Goal: Task Accomplishment & Management: Manage account settings

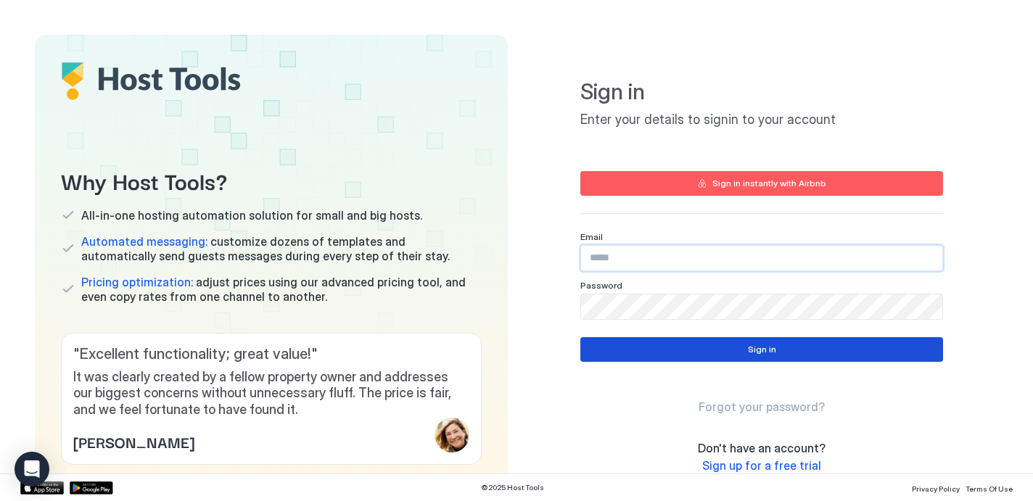
type input "**********"
click at [778, 348] on button "Sign in" at bounding box center [761, 349] width 363 height 25
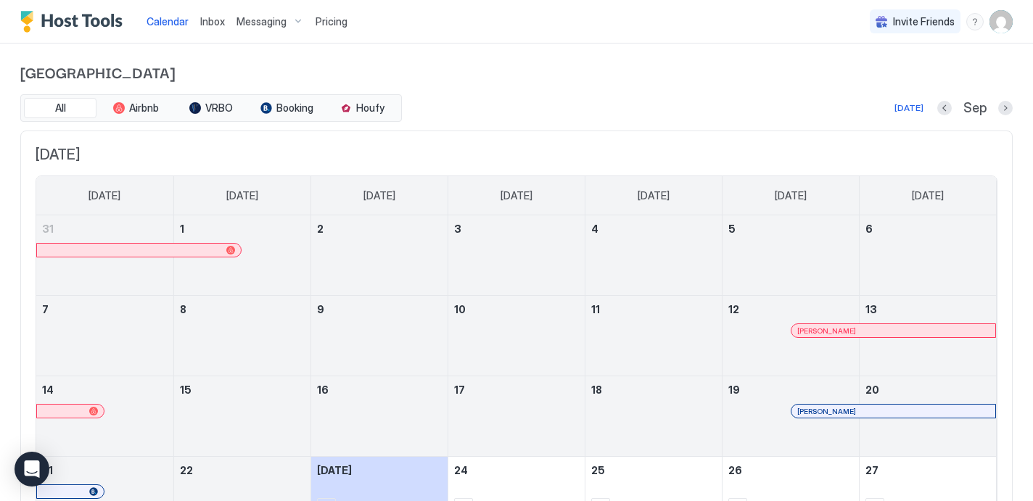
click at [979, 18] on div "menu" at bounding box center [974, 21] width 17 height 17
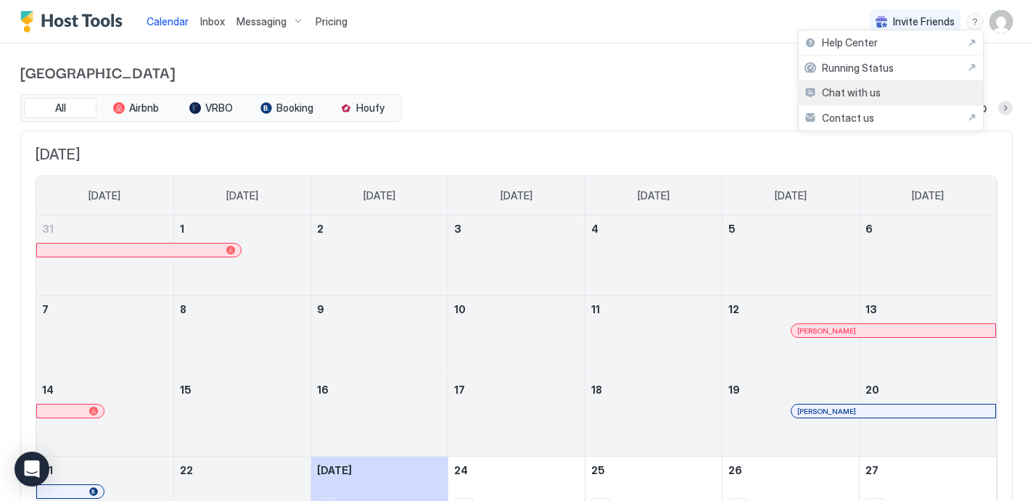
click at [857, 93] on span "Chat with us" at bounding box center [851, 92] width 59 height 13
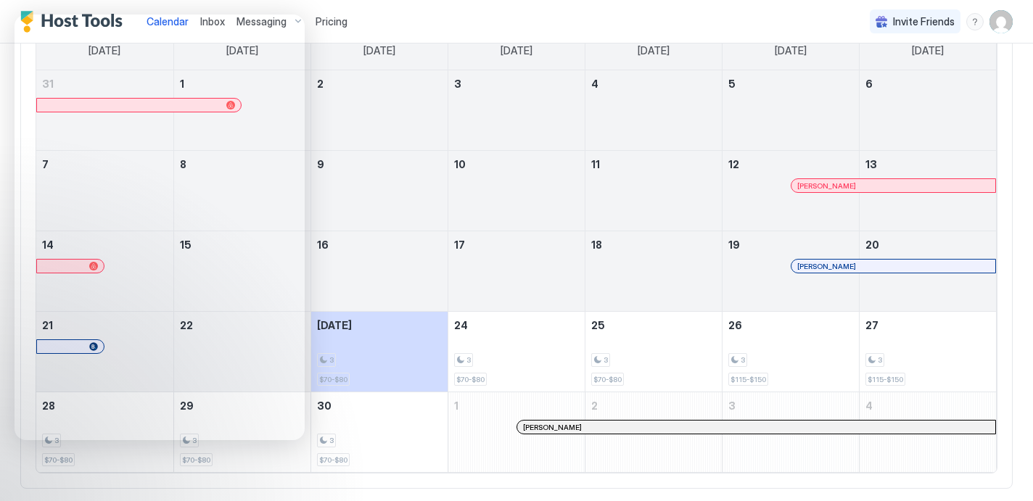
scroll to position [176, 0]
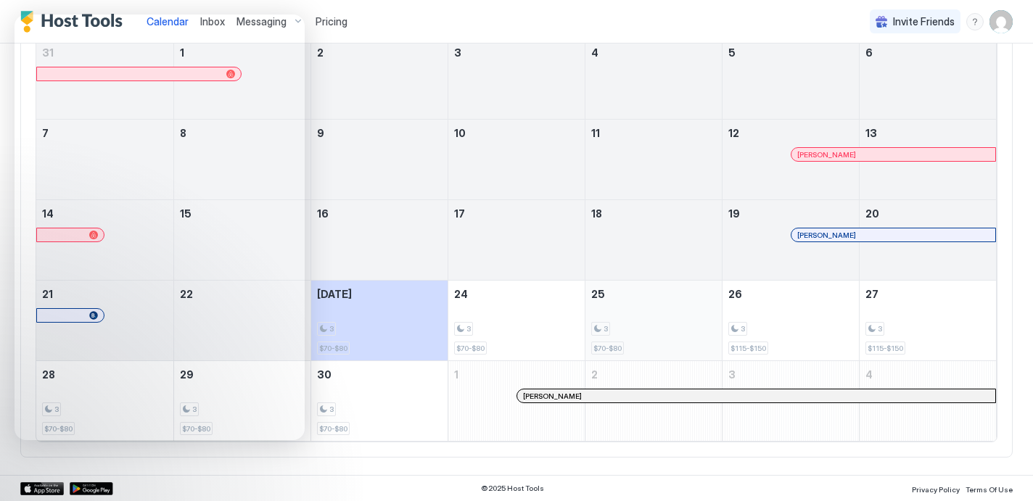
click at [643, 323] on div "3" at bounding box center [653, 329] width 125 height 14
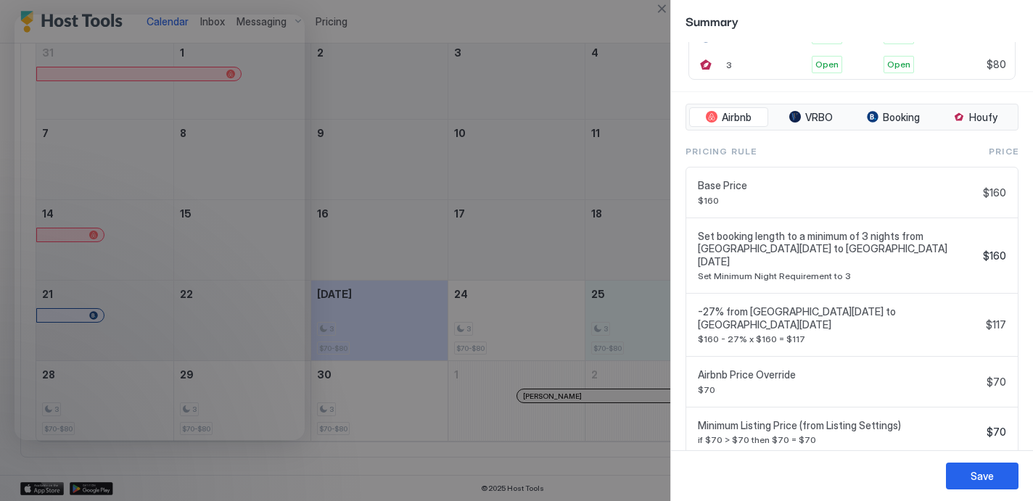
scroll to position [498, 0]
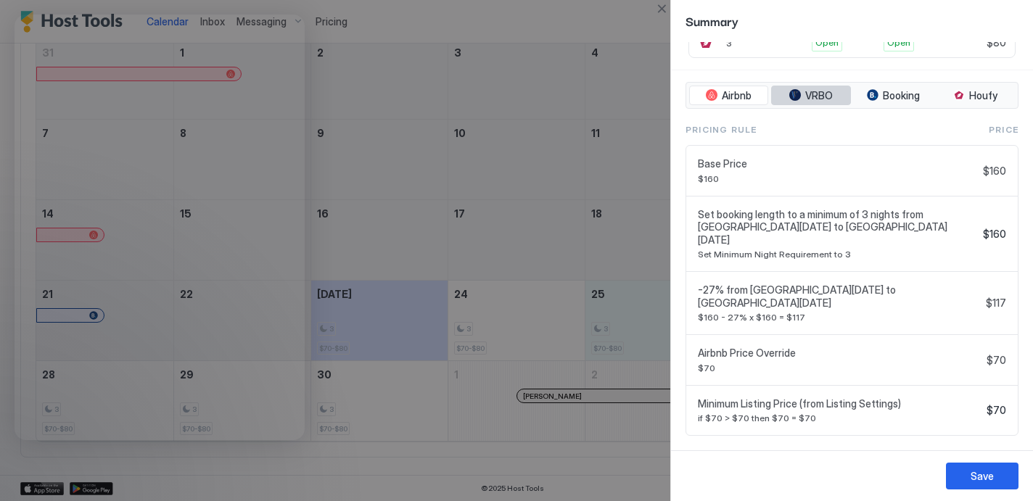
click at [818, 97] on span "VRBO" at bounding box center [819, 95] width 28 height 13
click at [905, 94] on span "Booking" at bounding box center [901, 95] width 37 height 13
click at [971, 97] on span "Houfy" at bounding box center [983, 95] width 28 height 13
click at [922, 98] on button "Booking" at bounding box center [893, 96] width 79 height 20
click at [817, 99] on span "VRBO" at bounding box center [819, 95] width 28 height 13
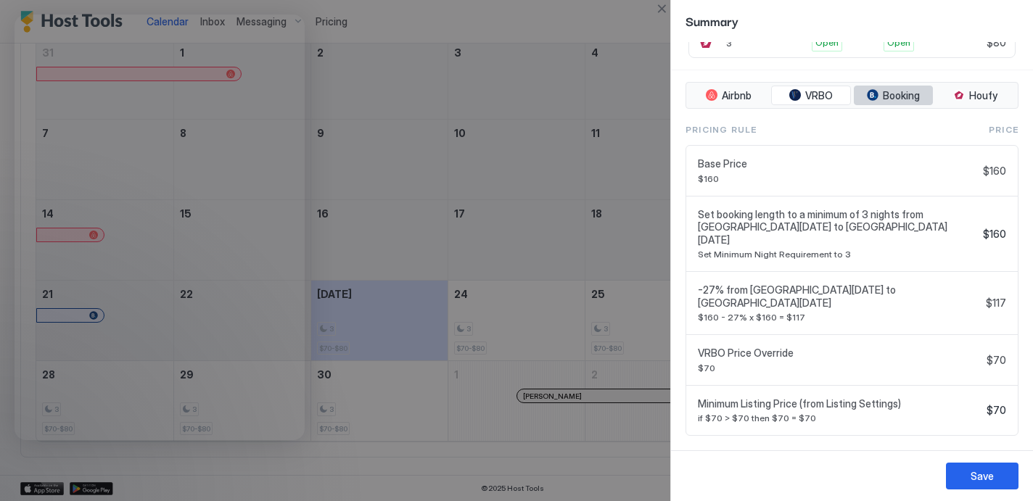
click at [894, 92] on span "Booking" at bounding box center [901, 95] width 37 height 13
click at [976, 91] on span "Houfy" at bounding box center [983, 95] width 28 height 13
click at [910, 94] on span "Booking" at bounding box center [901, 95] width 37 height 13
click at [814, 98] on span "VRBO" at bounding box center [819, 95] width 28 height 13
click at [739, 95] on span "Airbnb" at bounding box center [737, 95] width 30 height 13
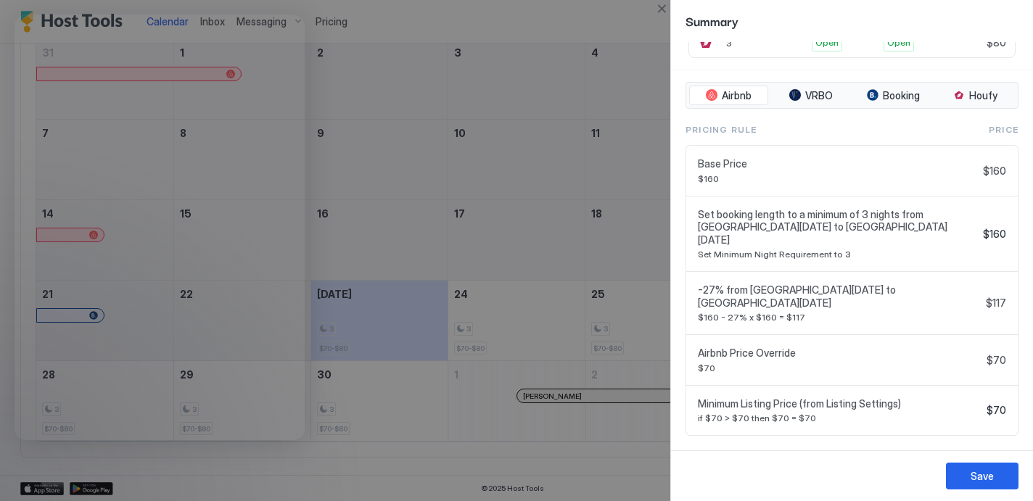
click at [863, 176] on span "$160" at bounding box center [837, 178] width 279 height 11
click at [936, 171] on div "Base Price $160" at bounding box center [837, 170] width 279 height 27
click at [1007, 169] on div "Base Price $160 $160" at bounding box center [852, 171] width 332 height 51
click at [999, 169] on span "$160" at bounding box center [994, 171] width 23 height 13
click at [729, 158] on span "Base Price" at bounding box center [837, 163] width 279 height 13
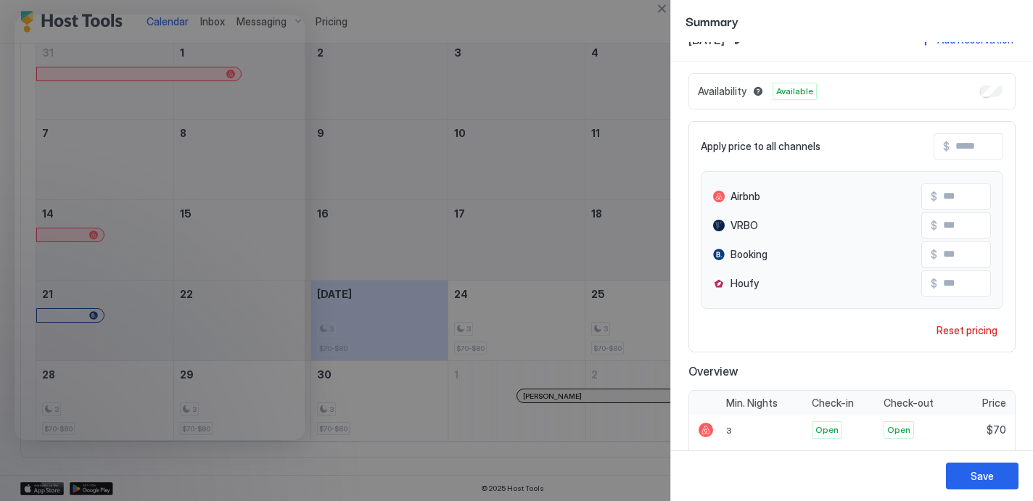
scroll to position [6, 0]
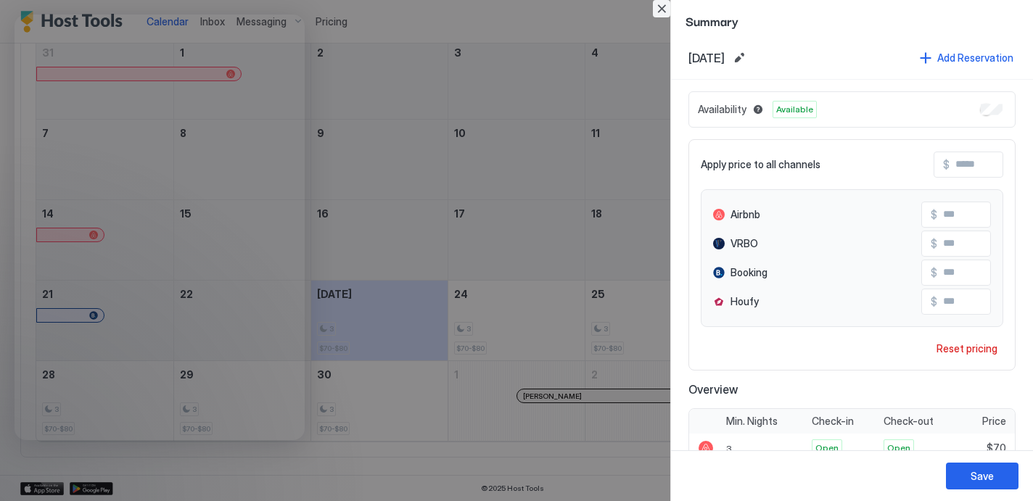
click at [666, 9] on button "Close" at bounding box center [661, 8] width 17 height 17
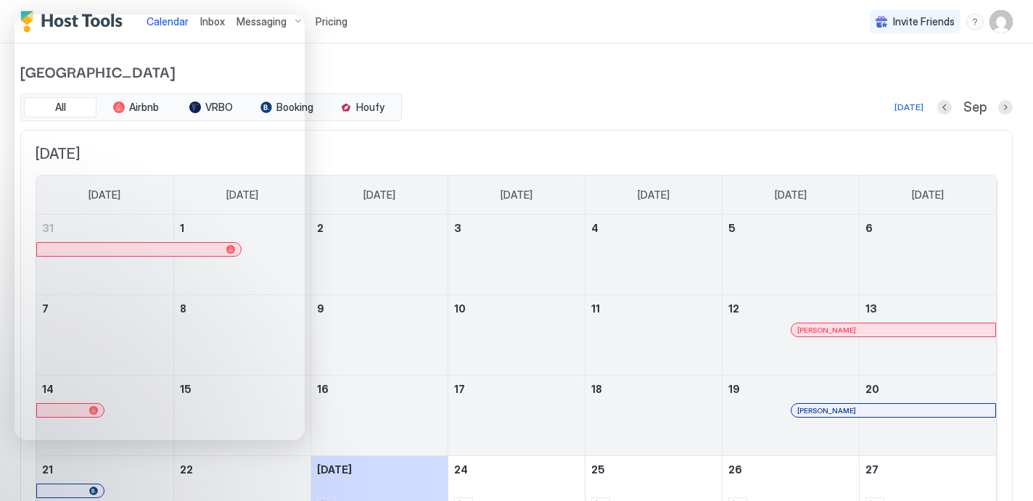
scroll to position [0, 0]
click at [326, 20] on span "Pricing" at bounding box center [332, 21] width 32 height 13
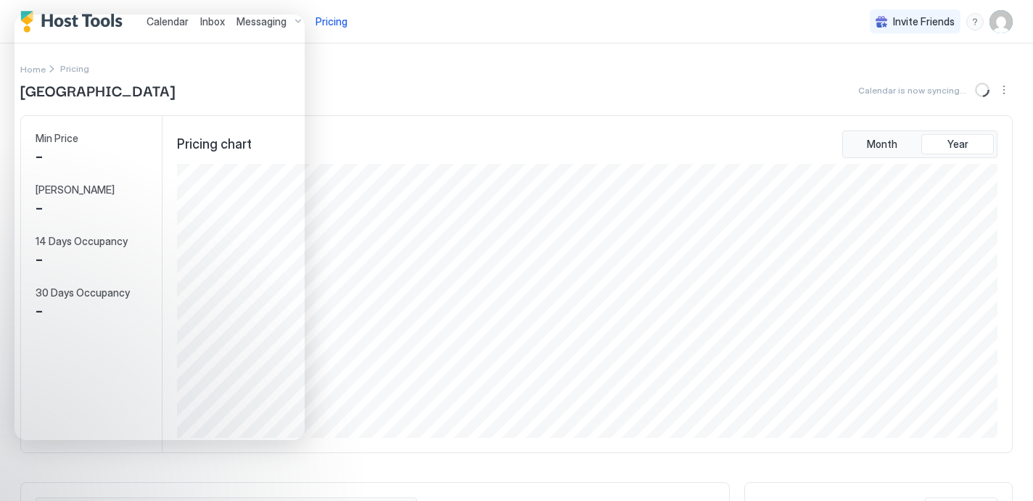
scroll to position [274, 823]
click at [1006, 94] on button "More options" at bounding box center [1003, 89] width 17 height 17
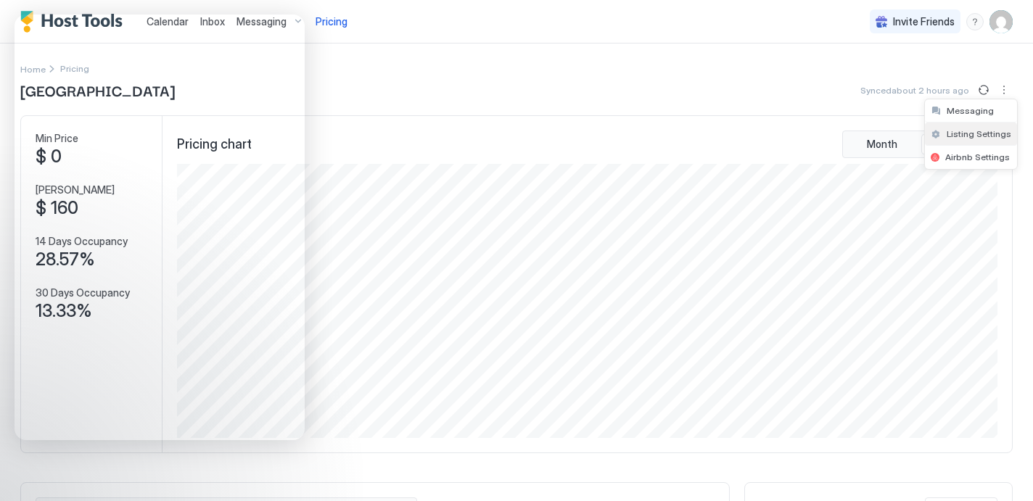
click at [974, 136] on span "Listing Settings" at bounding box center [979, 133] width 65 height 11
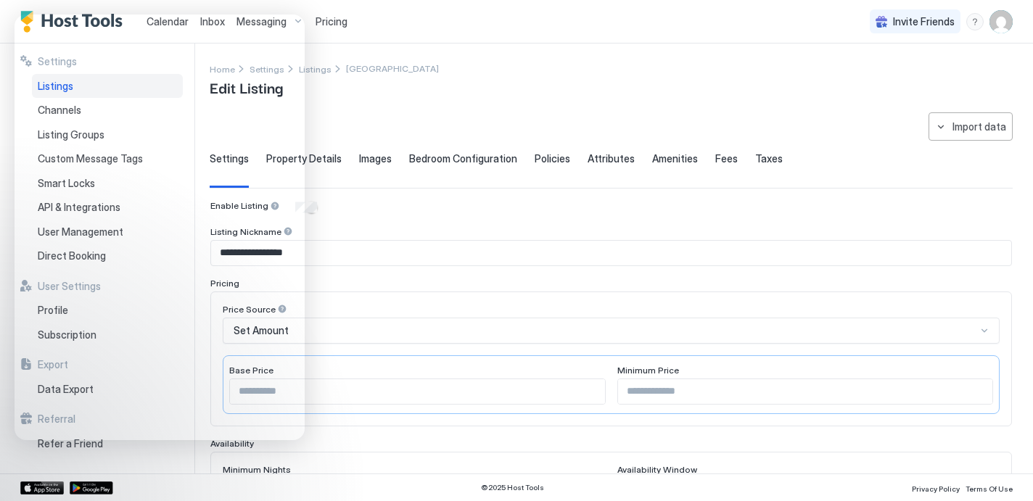
click at [554, 158] on span "Policies" at bounding box center [553, 158] width 36 height 13
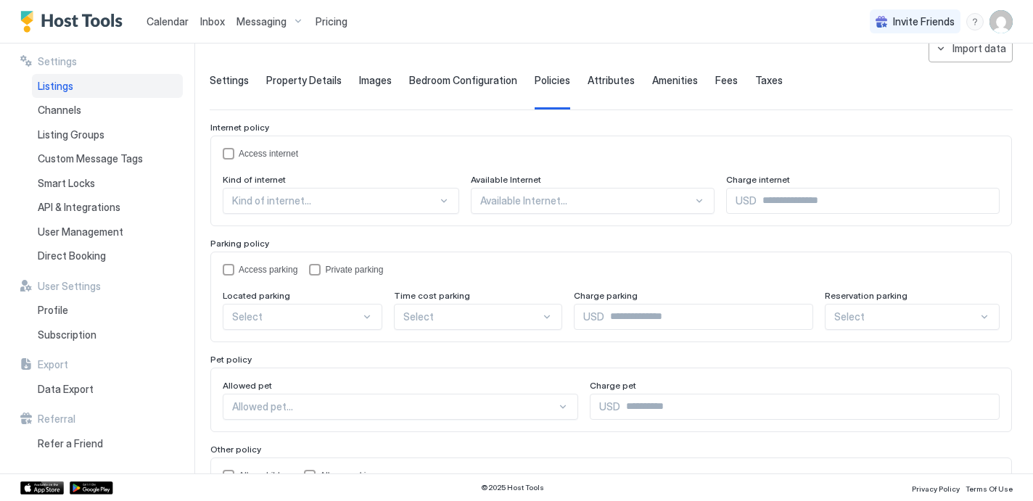
scroll to position [54, 0]
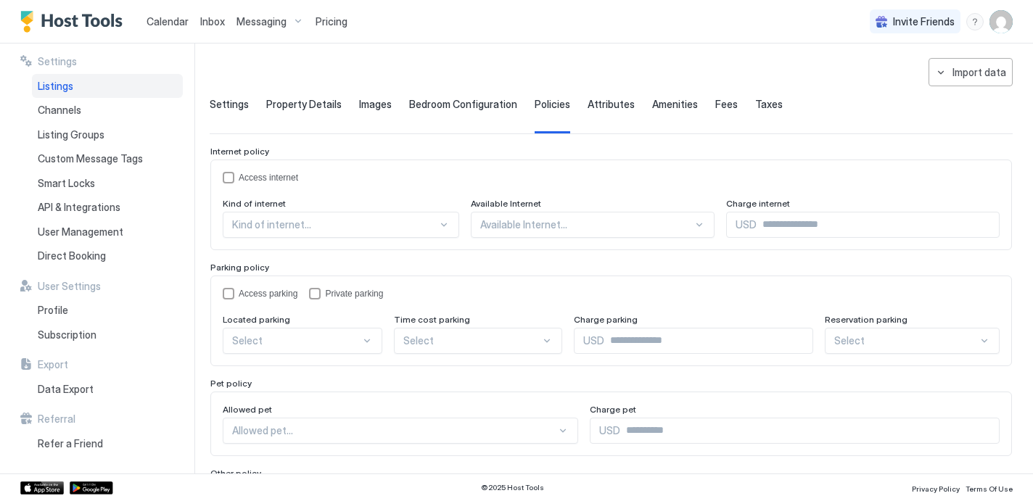
click at [316, 102] on span "Property Details" at bounding box center [303, 104] width 75 height 13
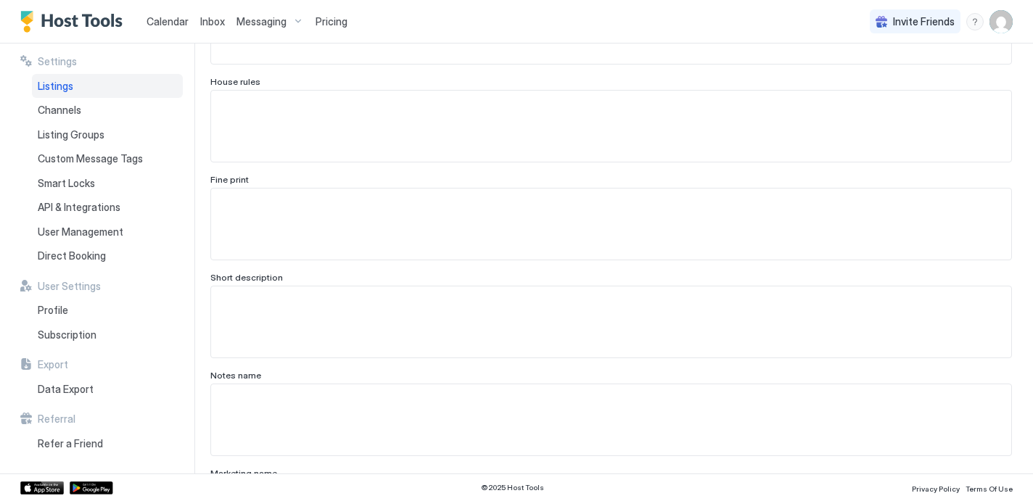
scroll to position [0, 0]
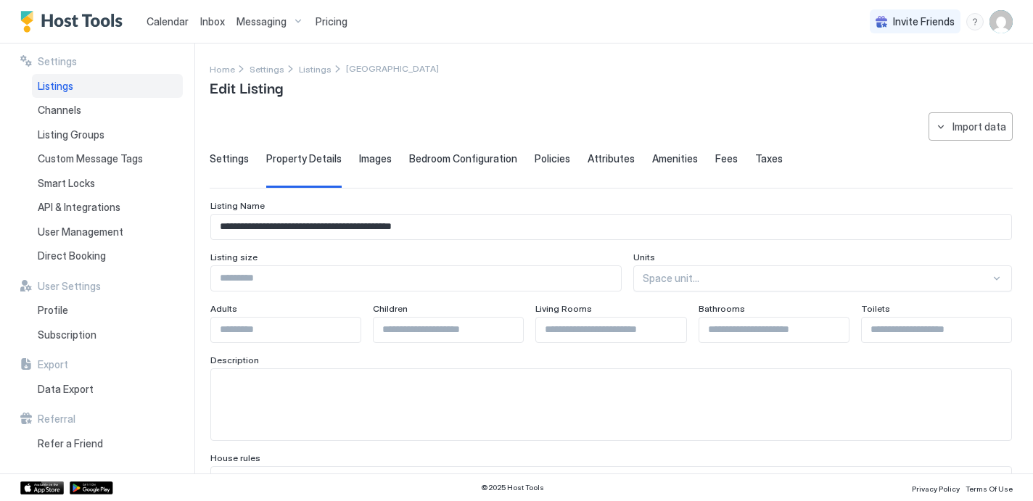
click at [236, 152] on span "Settings" at bounding box center [229, 158] width 39 height 13
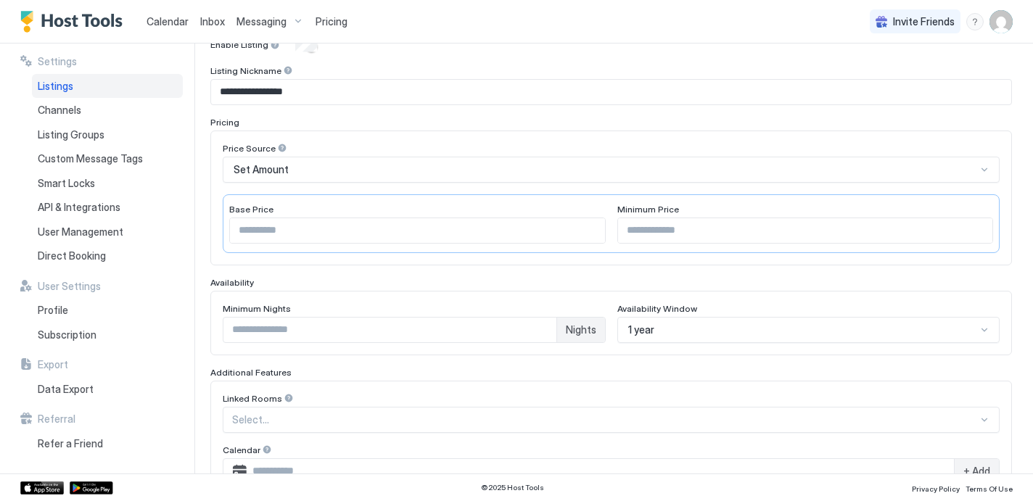
scroll to position [242, 0]
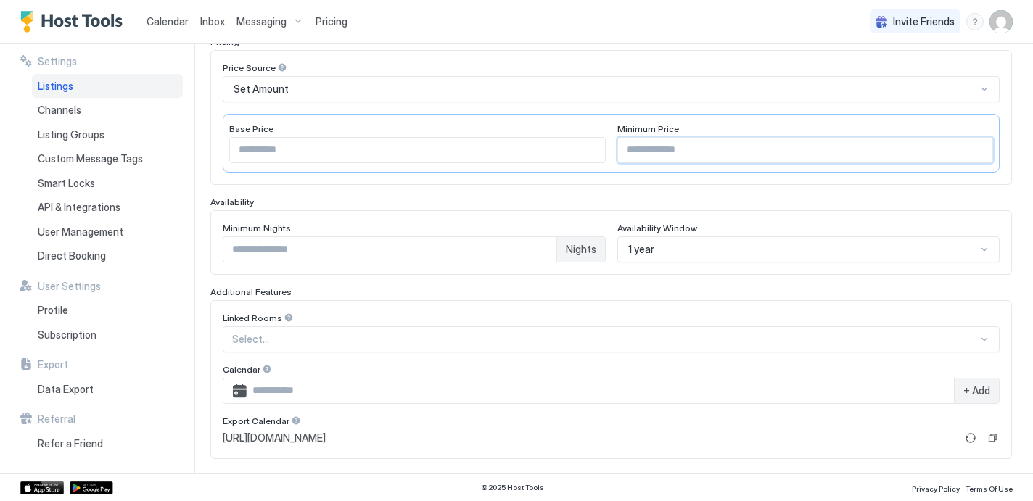
drag, startPoint x: 657, startPoint y: 147, endPoint x: 609, endPoint y: 141, distance: 48.2
click at [609, 141] on div "Base Price *** Minimum Price **" at bounding box center [611, 143] width 777 height 59
type input "**"
click at [625, 178] on div "Price Source Set Amount Base Price *** Minimum Price **" at bounding box center [611, 117] width 802 height 135
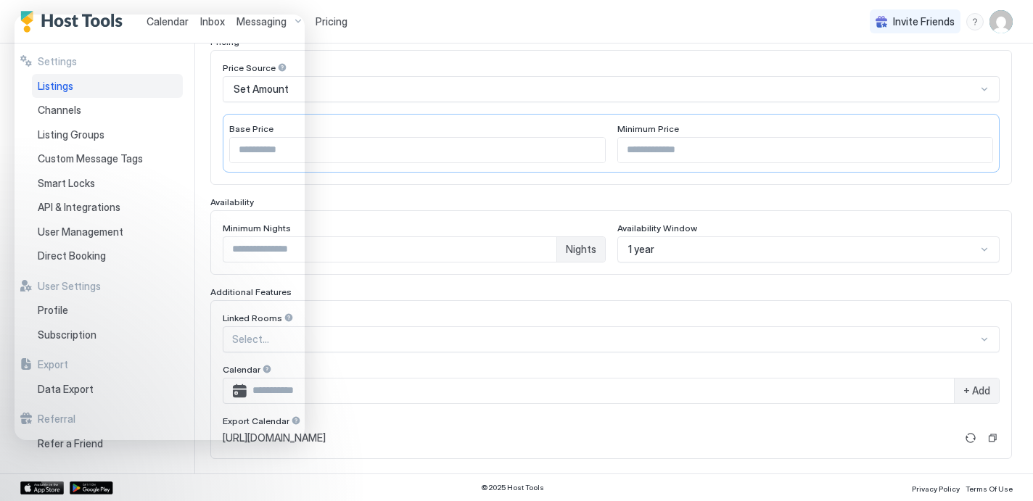
scroll to position [251, 0]
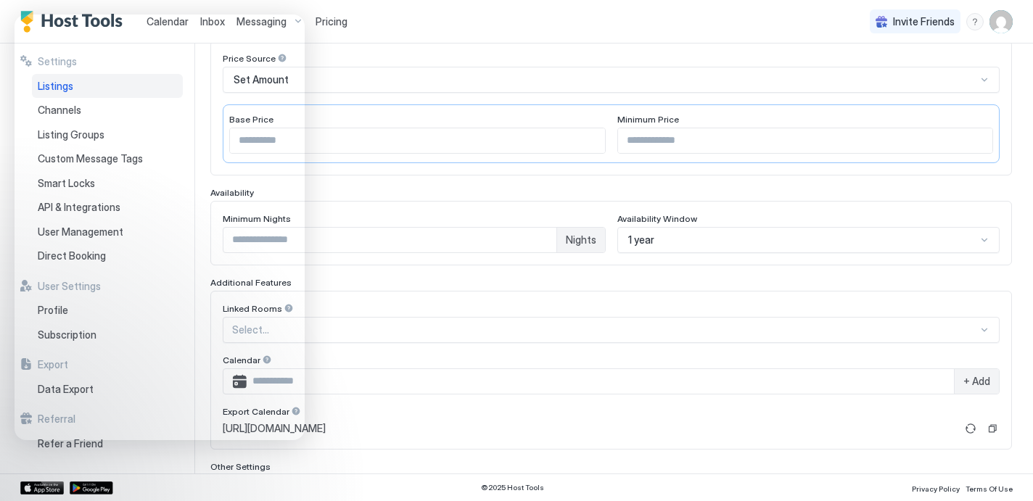
click at [387, 168] on div "Price Source Set Amount Base Price *** Minimum Price **" at bounding box center [611, 108] width 802 height 135
click at [388, 170] on div "Price Source Set Amount Base Price *** Minimum Price **" at bounding box center [611, 108] width 802 height 135
click at [459, 170] on div "Price Source Set Amount Base Price *** Minimum Price **" at bounding box center [611, 108] width 802 height 135
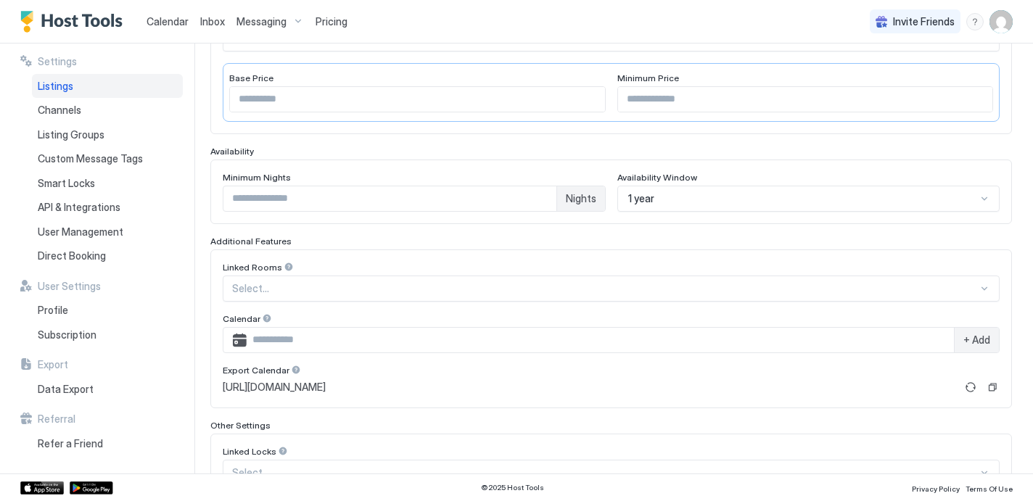
scroll to position [282, 0]
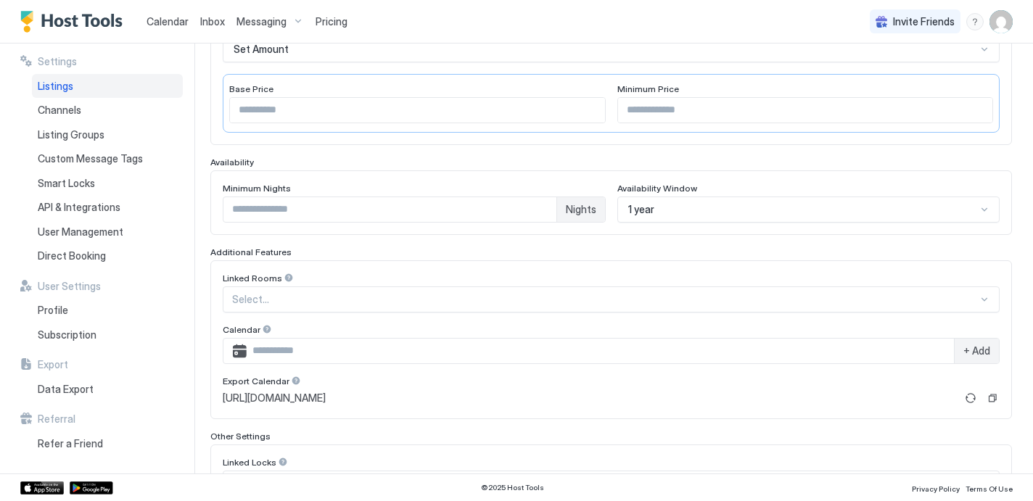
click at [451, 179] on div "Minimum Nights * Nights Availability Window 1 year" at bounding box center [611, 202] width 802 height 65
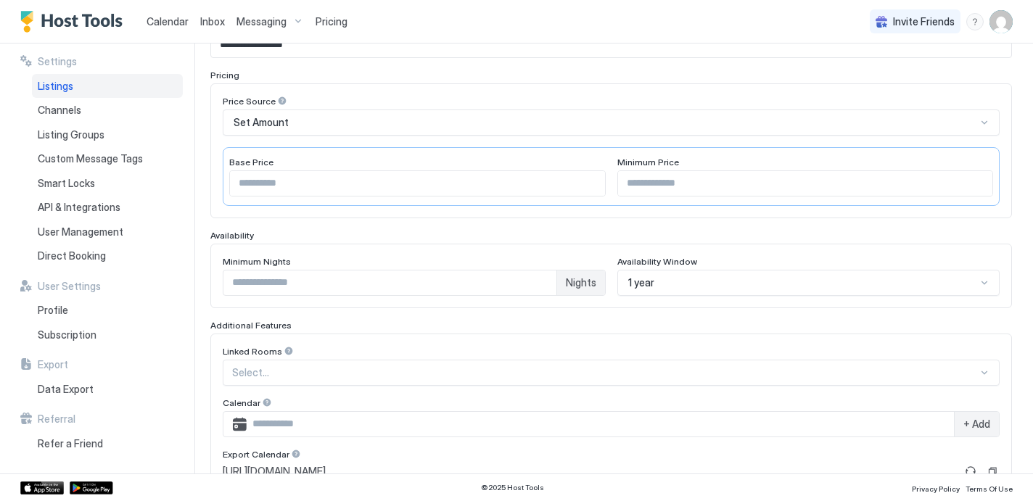
scroll to position [304, 0]
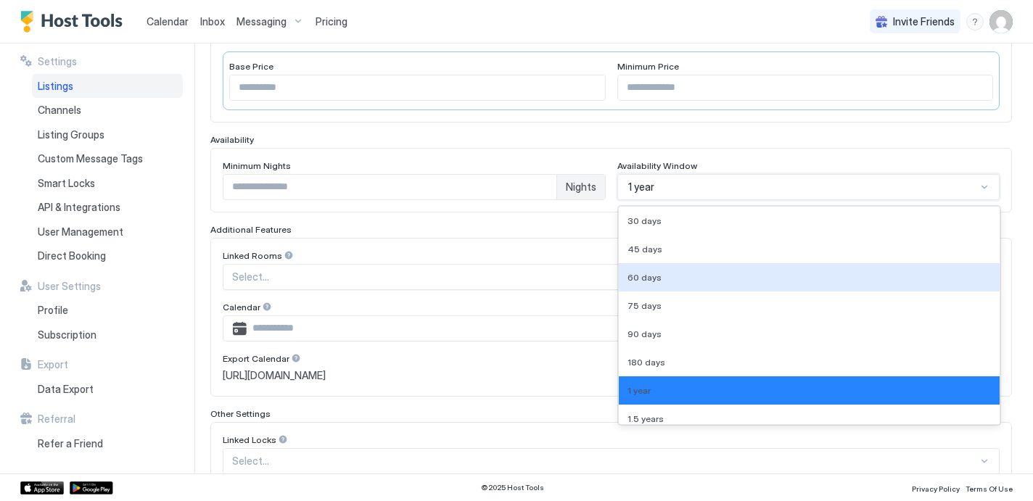
click at [987, 200] on div "60 days, 3 of 9. 9 results available. Use Up and Down to choose options, press …" at bounding box center [808, 187] width 383 height 26
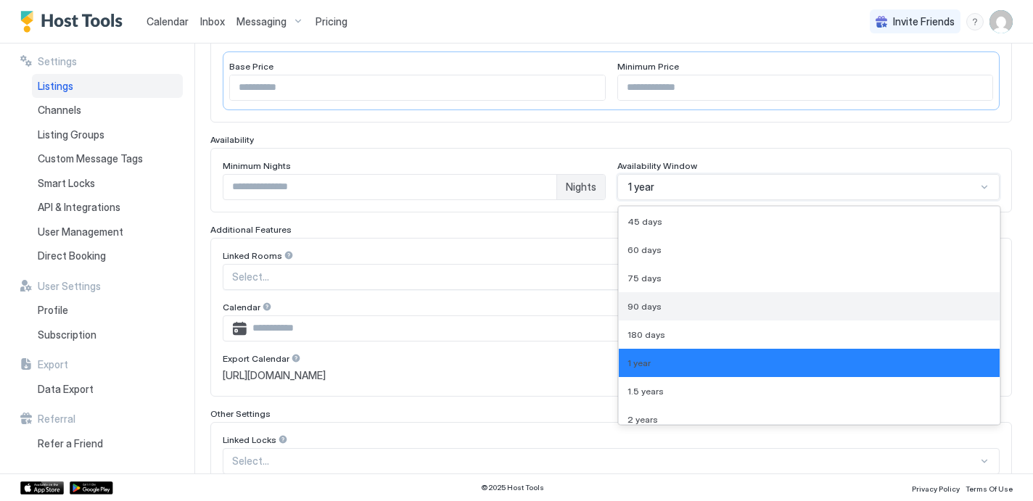
scroll to position [37, 0]
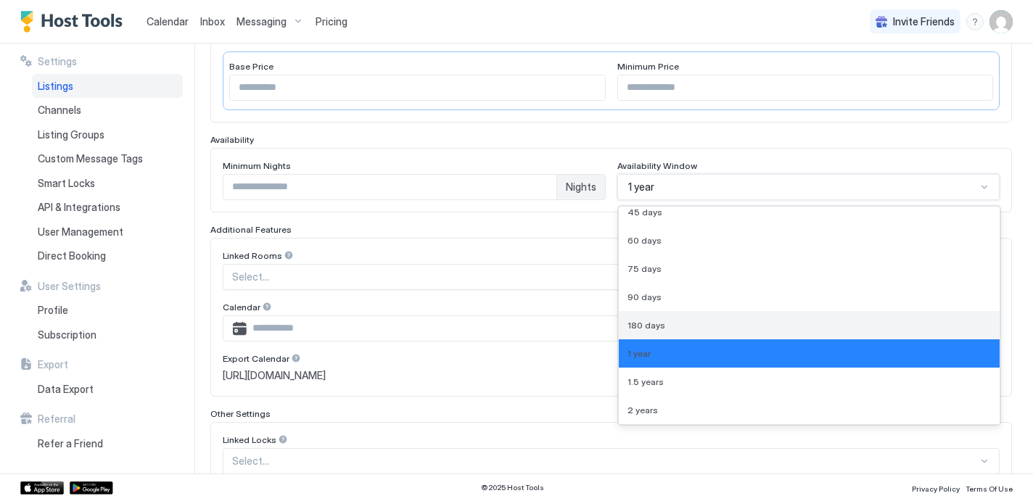
click at [667, 321] on div "180 days" at bounding box center [810, 325] width 364 height 11
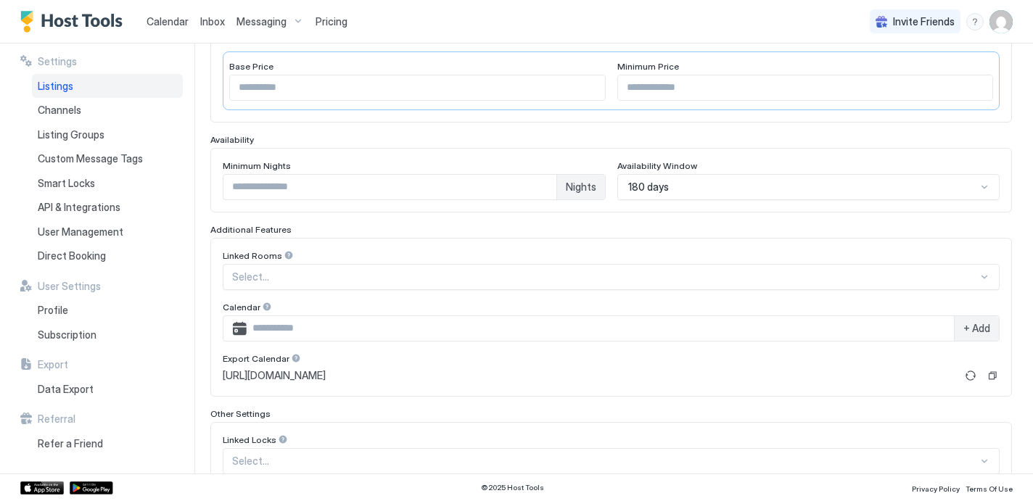
click at [647, 204] on div "Minimum Nights * Nights Availability Window 180 days" at bounding box center [611, 180] width 802 height 65
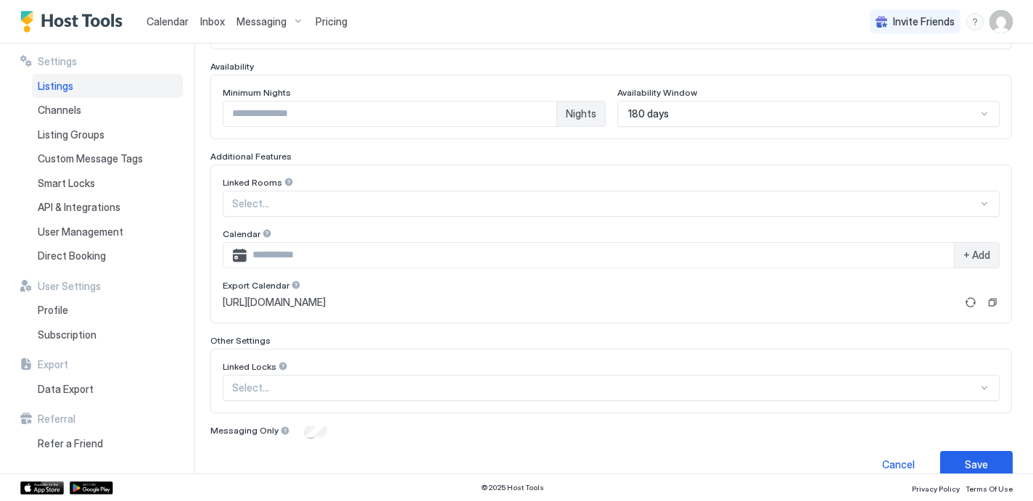
scroll to position [398, 0]
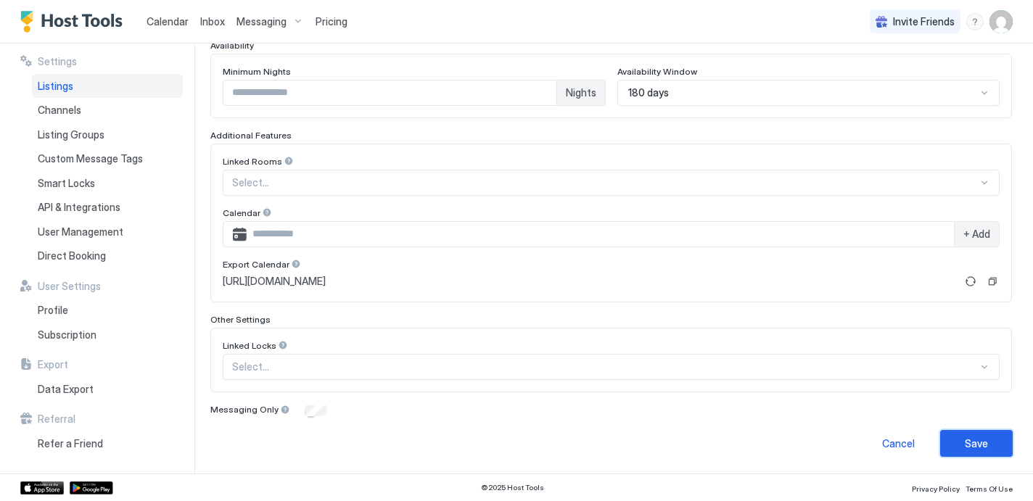
click at [971, 442] on div "Save" at bounding box center [976, 443] width 23 height 15
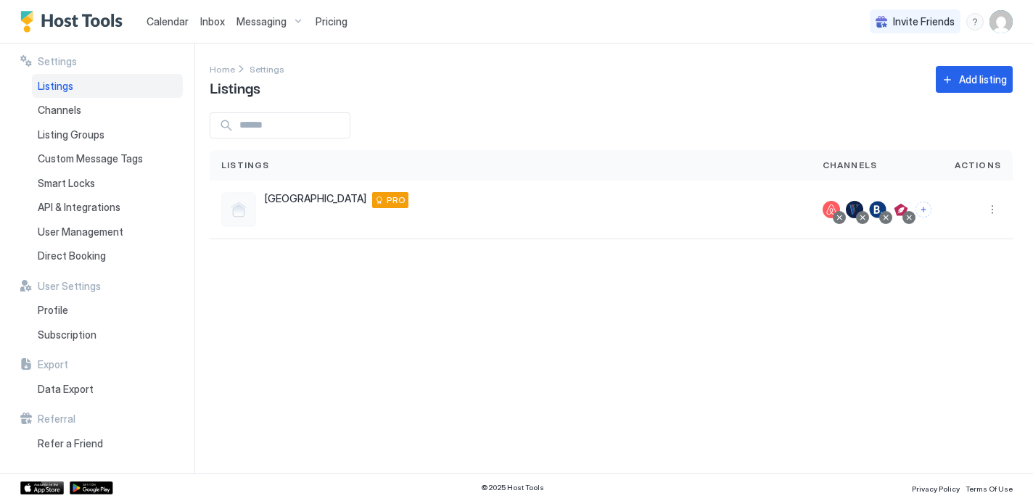
click at [334, 22] on span "Pricing" at bounding box center [332, 21] width 32 height 13
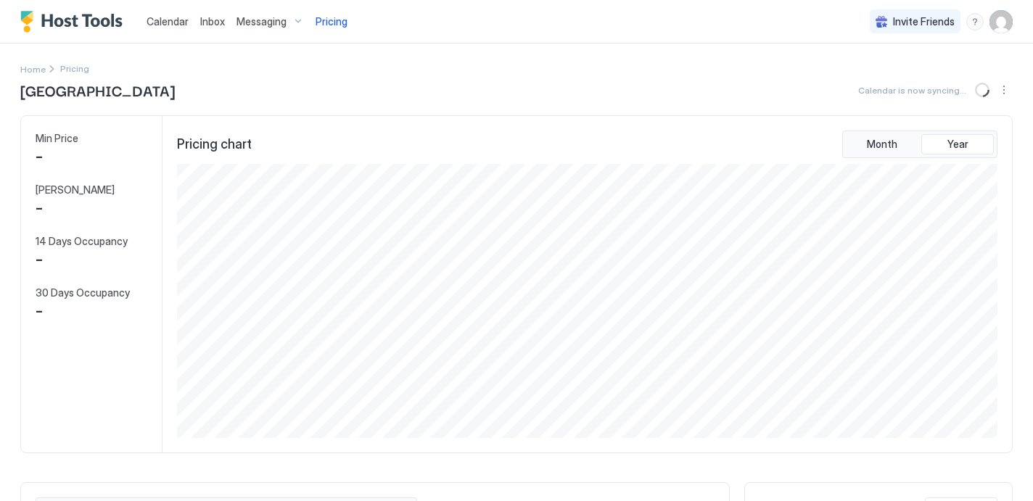
scroll to position [274, 823]
click at [157, 24] on span "Calendar" at bounding box center [168, 21] width 42 height 12
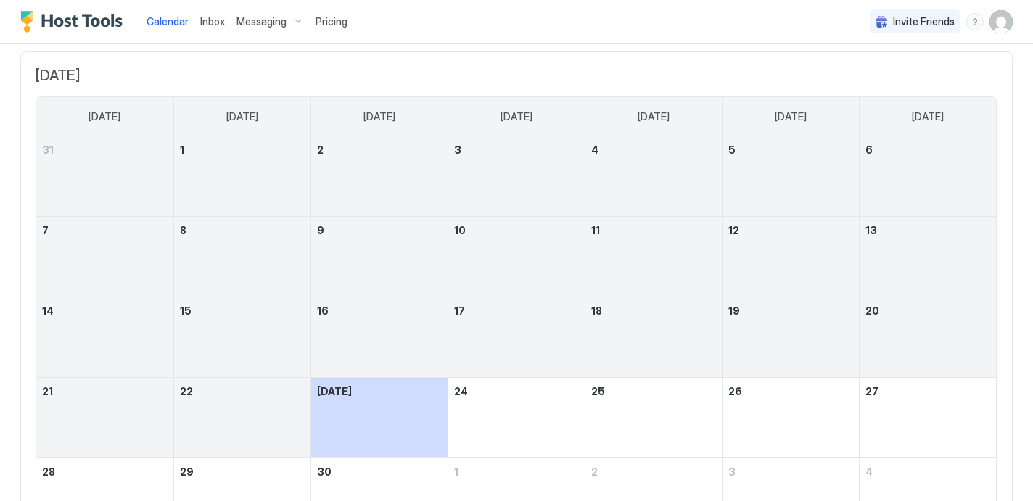
scroll to position [176, 0]
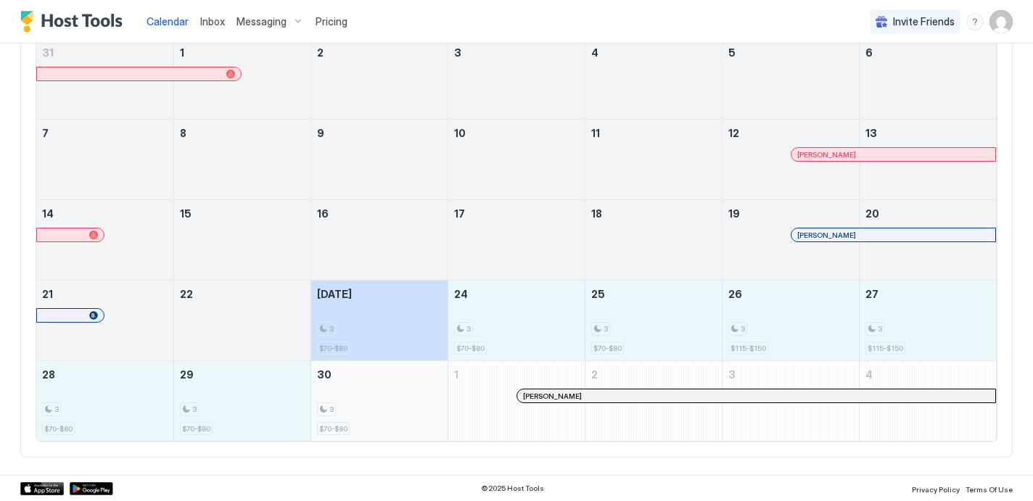
drag, startPoint x: 410, startPoint y: 315, endPoint x: 398, endPoint y: 412, distance: 97.9
click at [398, 412] on tbody "31 1 2 3 4 5 6 7 8 9 10 11 12 [PERSON_NAME] 13 14 15 16 17 18 19 [PERSON_NAME] …" at bounding box center [516, 240] width 960 height 402
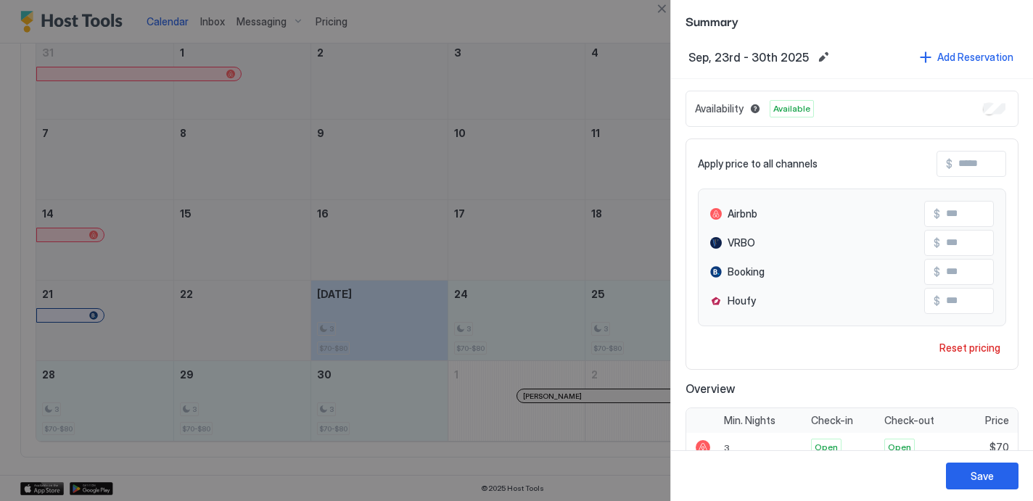
scroll to position [0, 0]
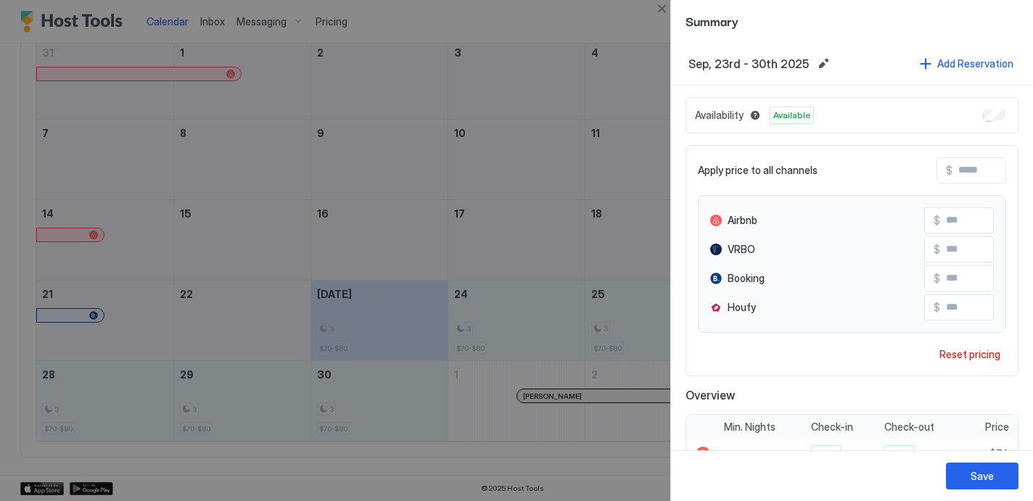
click at [633, 285] on div at bounding box center [516, 250] width 1033 height 501
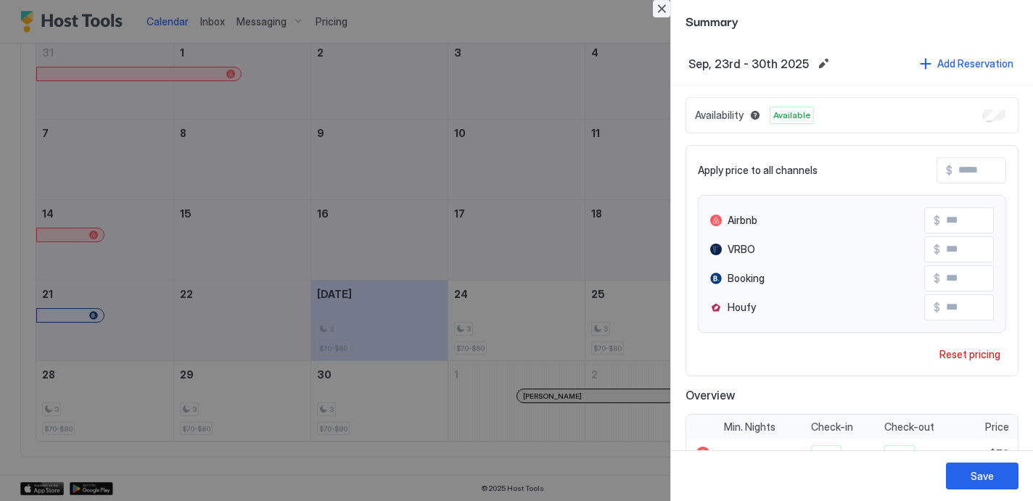
click at [663, 12] on button "Close" at bounding box center [661, 8] width 17 height 17
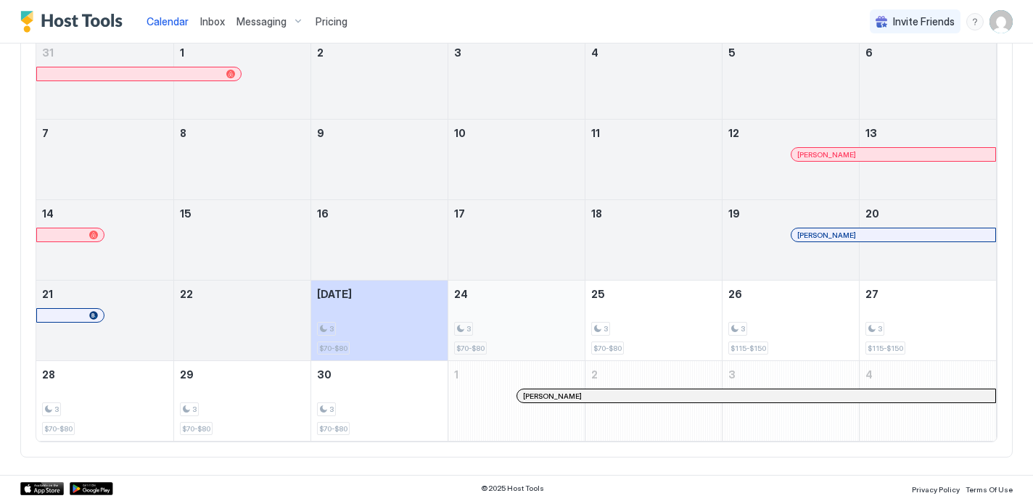
click at [522, 302] on div "3 $70-$80" at bounding box center [516, 321] width 125 height 68
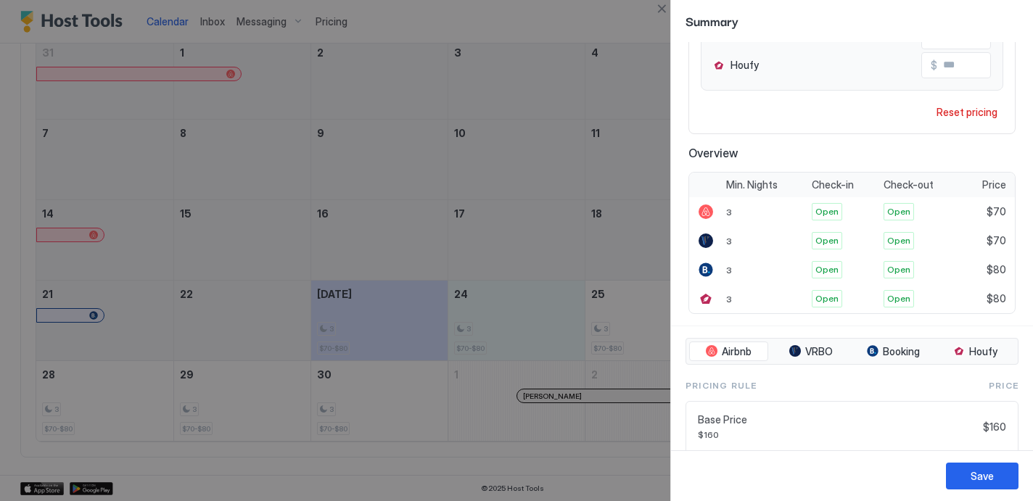
scroll to position [498, 0]
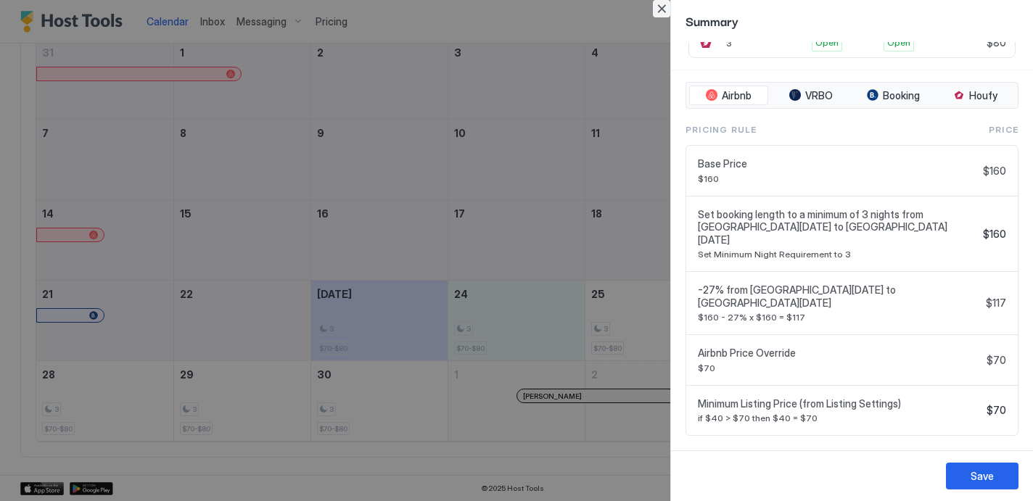
click at [663, 10] on button "Close" at bounding box center [661, 8] width 17 height 17
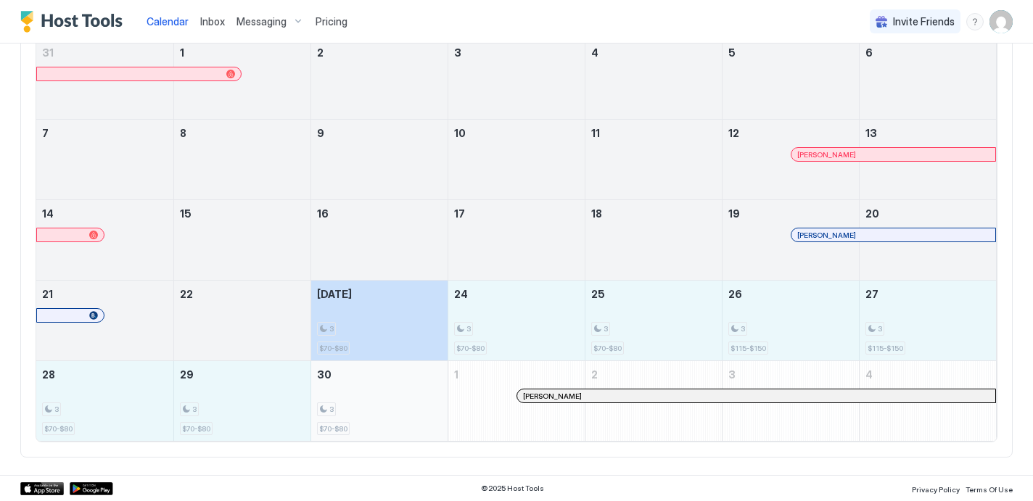
drag, startPoint x: 366, startPoint y: 318, endPoint x: 366, endPoint y: 428, distance: 110.3
click at [367, 428] on tbody "31 1 2 3 4 5 6 7 8 9 10 11 12 [PERSON_NAME] 13 14 15 16 17 18 19 [PERSON_NAME] …" at bounding box center [516, 240] width 960 height 402
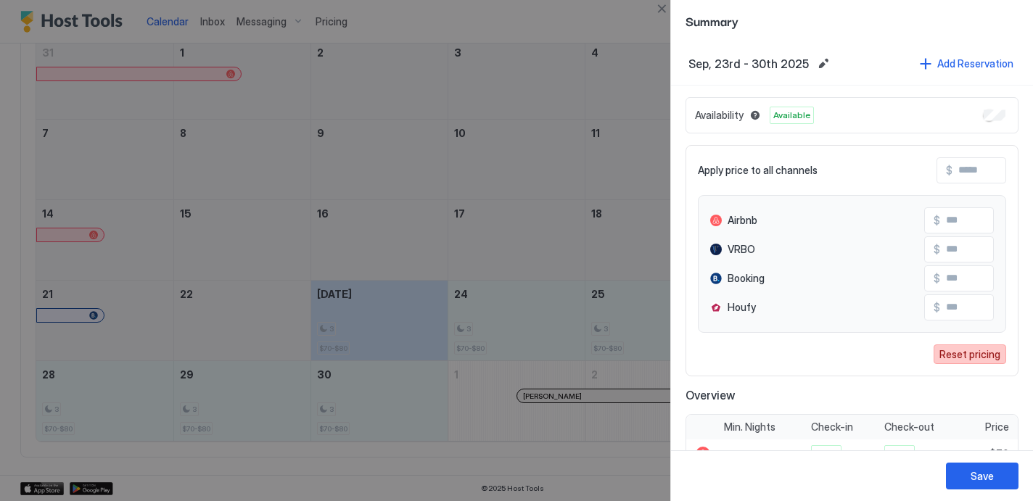
click at [958, 356] on div "Reset pricing" at bounding box center [970, 354] width 61 height 15
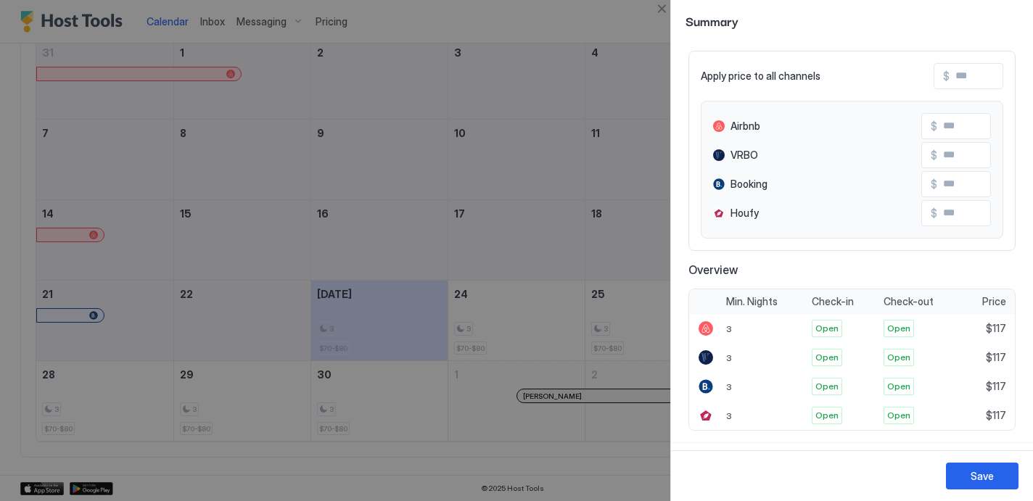
scroll to position [0, 0]
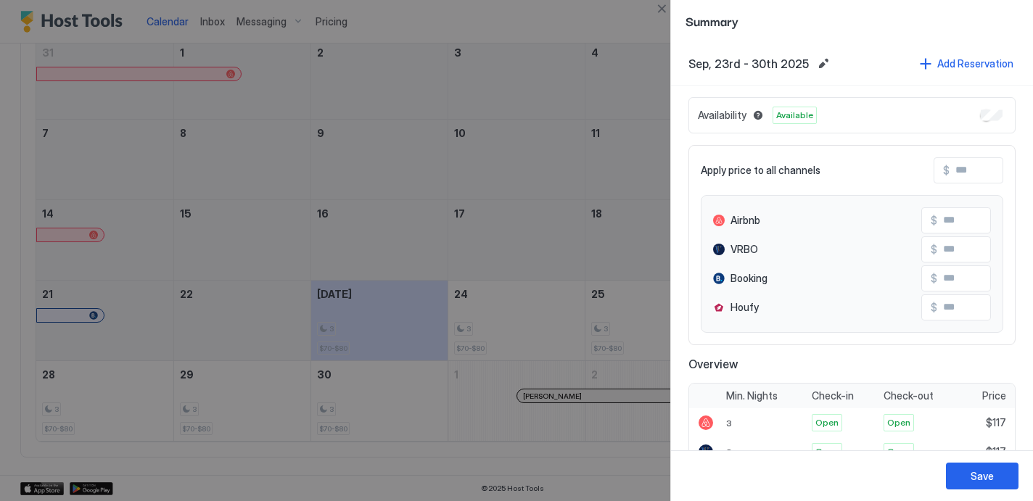
click at [902, 161] on div "Apply price to all channels $" at bounding box center [852, 170] width 303 height 26
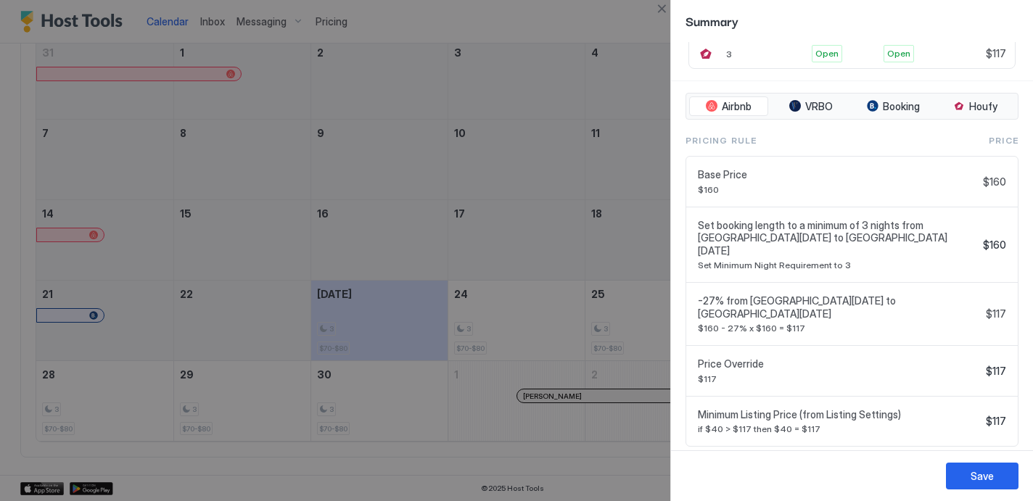
scroll to position [467, 0]
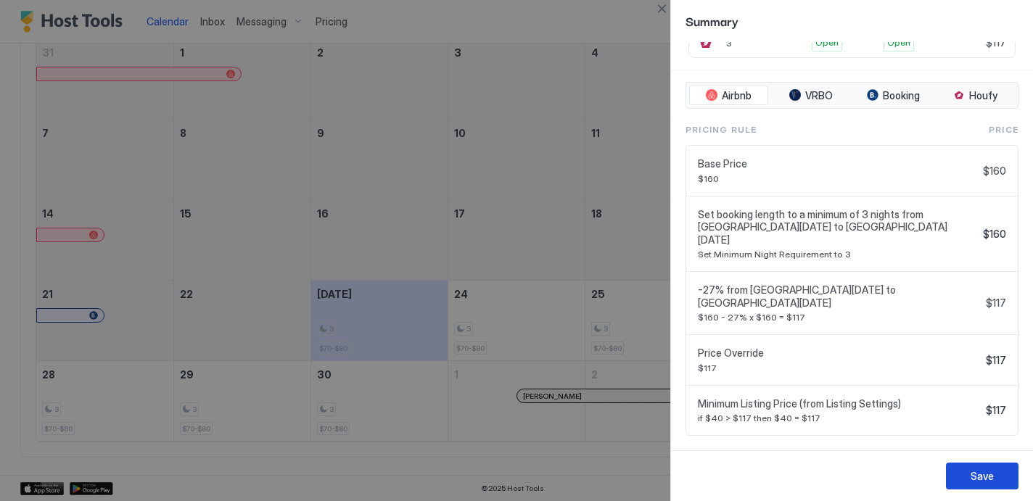
click at [984, 473] on div "Save" at bounding box center [982, 476] width 23 height 15
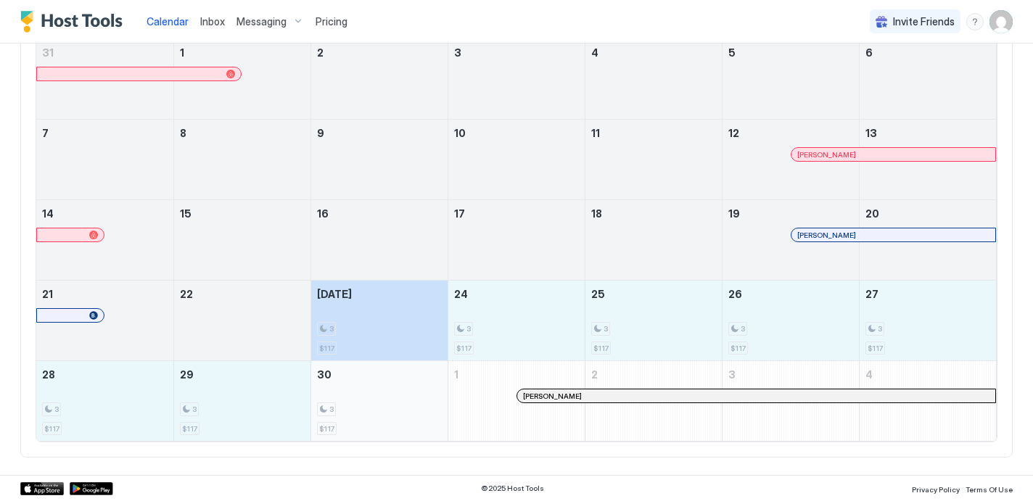
drag, startPoint x: 407, startPoint y: 305, endPoint x: 403, endPoint y: 411, distance: 105.3
click at [403, 411] on tbody "31 1 2 3 4 5 6 7 8 9 10 11 12 [PERSON_NAME] 13 14 15 16 17 18 19 [PERSON_NAME] …" at bounding box center [516, 240] width 960 height 402
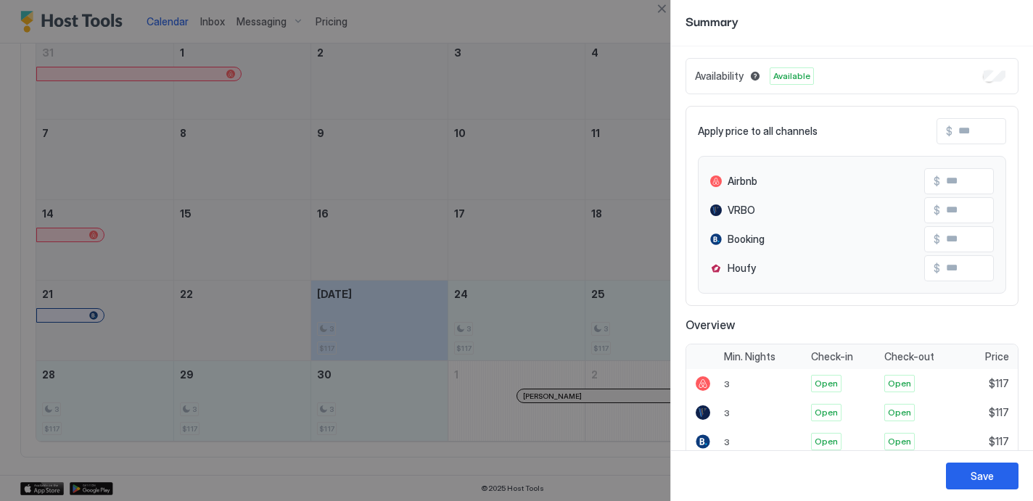
scroll to position [86, 0]
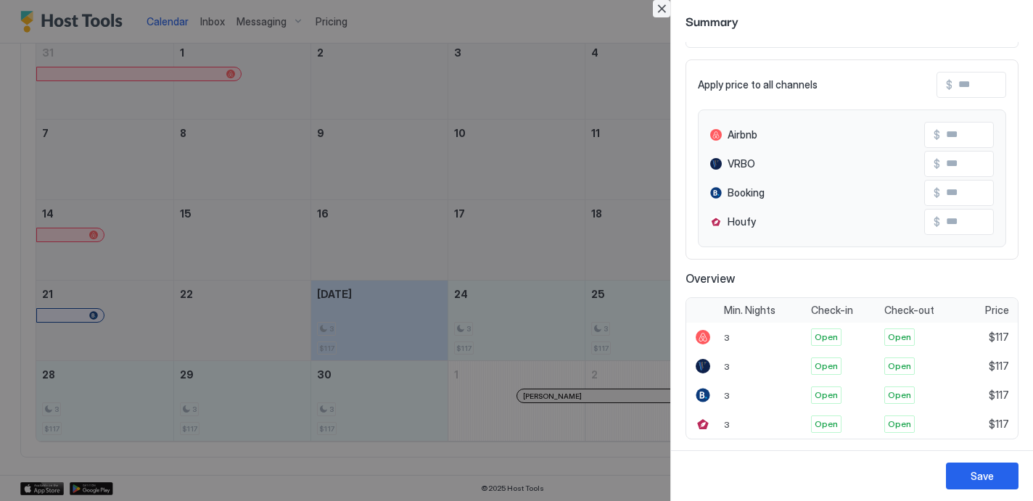
click at [662, 1] on button "Close" at bounding box center [661, 8] width 17 height 17
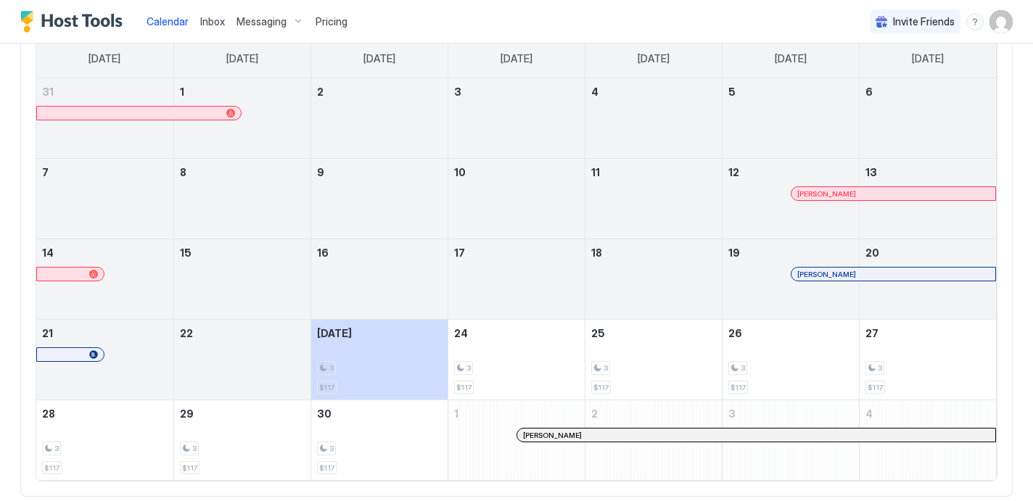
scroll to position [120, 0]
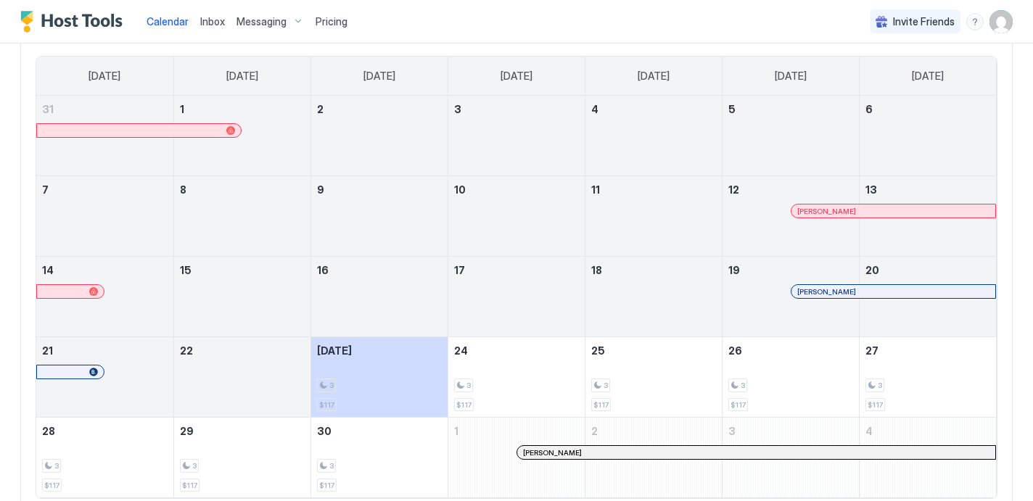
click at [334, 20] on span "Pricing" at bounding box center [332, 21] width 32 height 13
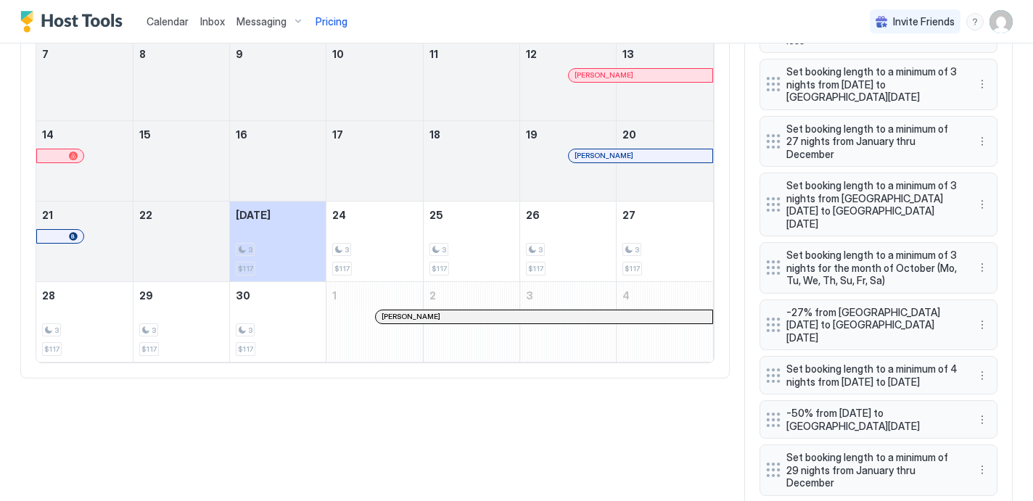
scroll to position [607, 0]
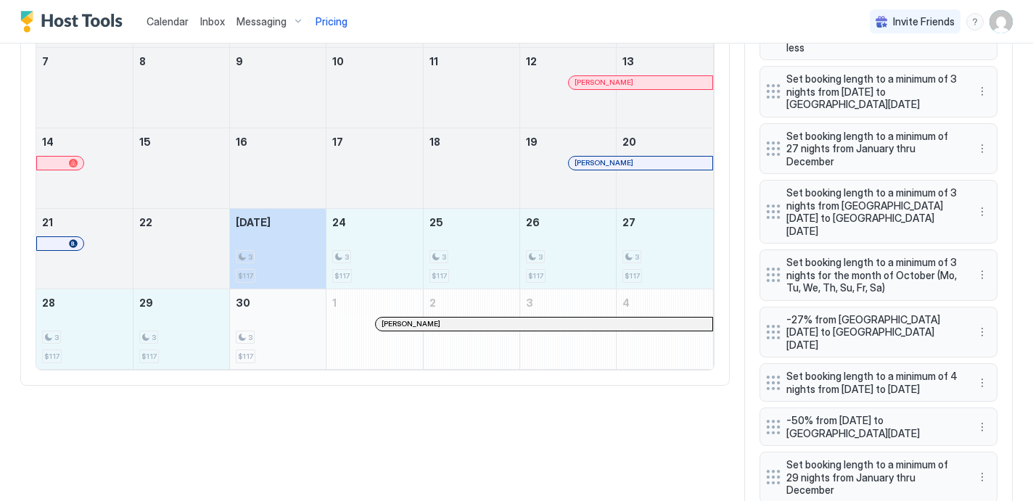
drag, startPoint x: 276, startPoint y: 244, endPoint x: 275, endPoint y: 334, distance: 90.7
click at [275, 334] on tbody "31 1 2 3 4 5 6 7 8 9 10 11 12 [PERSON_NAME] 13 14 15 16 17 18 19 [PERSON_NAME] …" at bounding box center [374, 168] width 677 height 402
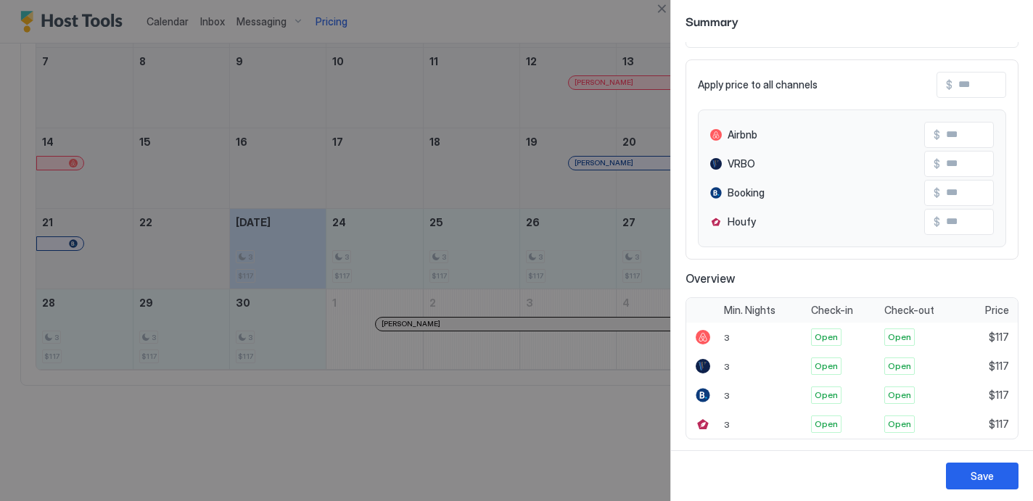
scroll to position [0, 0]
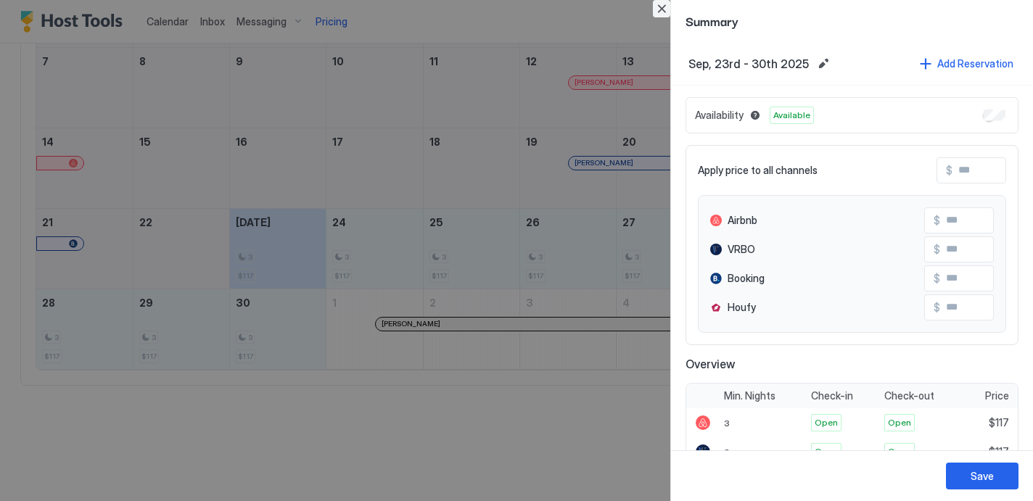
click at [660, 8] on button "Close" at bounding box center [661, 8] width 17 height 17
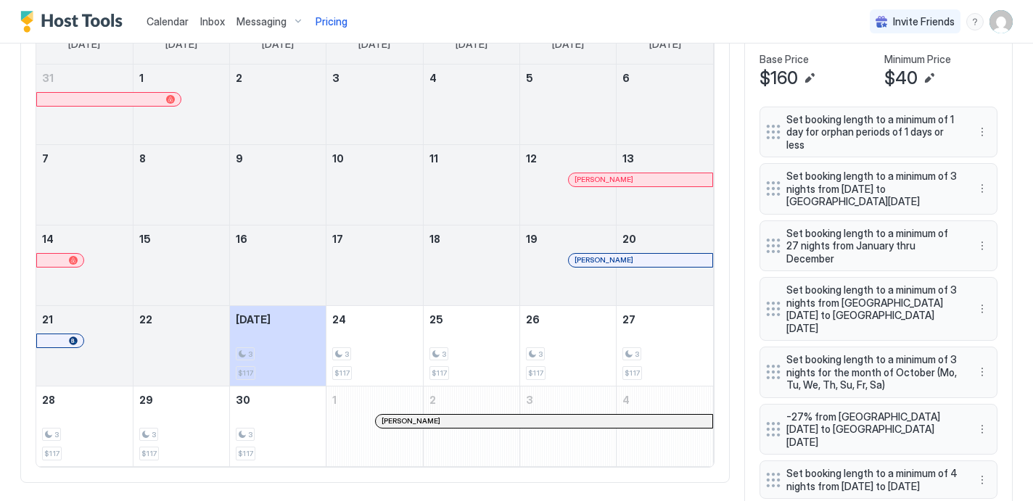
scroll to position [512, 0]
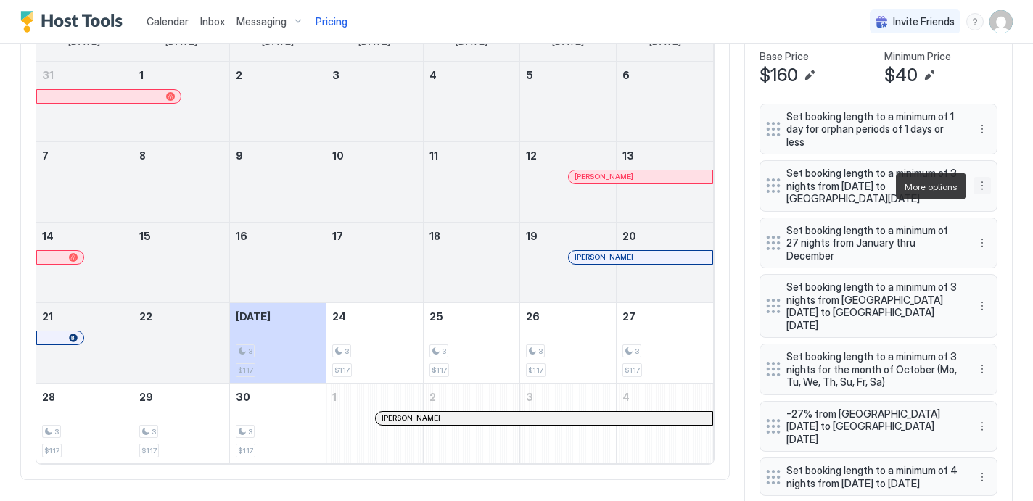
click at [982, 180] on button "More options" at bounding box center [982, 185] width 17 height 17
click at [1011, 254] on span "Delete" at bounding box center [1009, 252] width 27 height 11
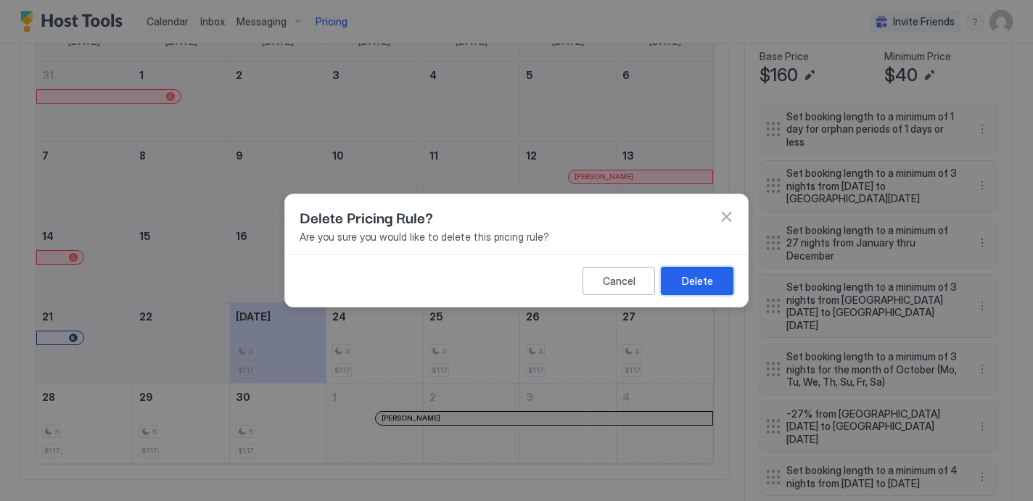
click at [698, 276] on div "Delete" at bounding box center [697, 281] width 31 height 15
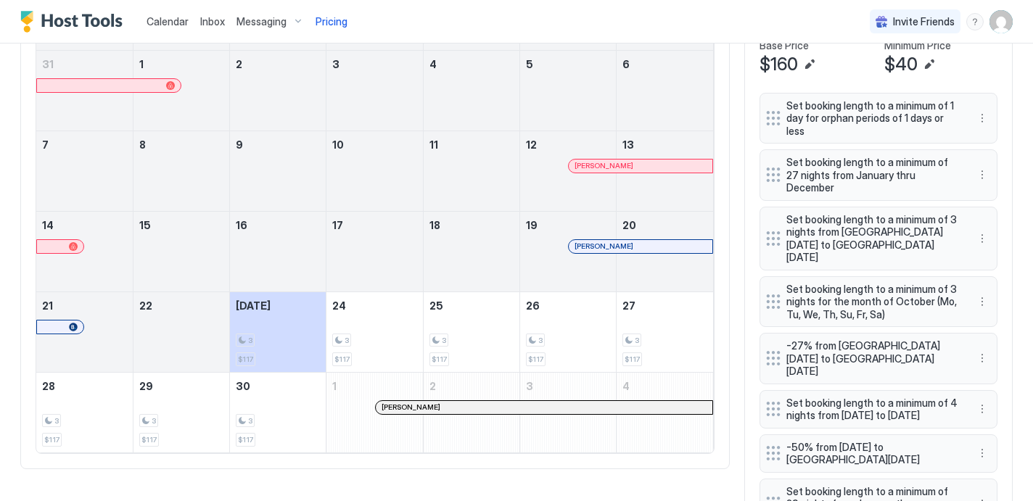
scroll to position [489, 0]
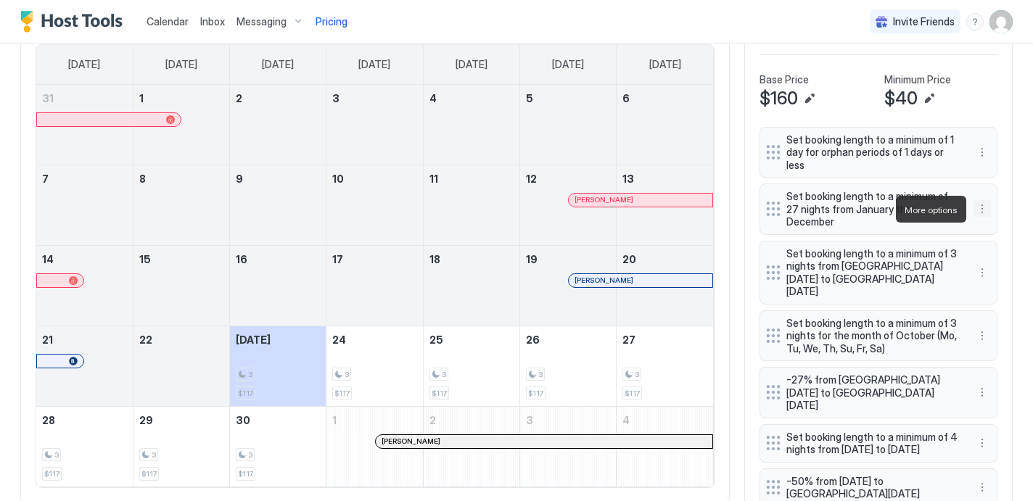
click at [981, 210] on button "More options" at bounding box center [982, 208] width 17 height 17
click at [1011, 279] on span "Delete" at bounding box center [1009, 276] width 27 height 11
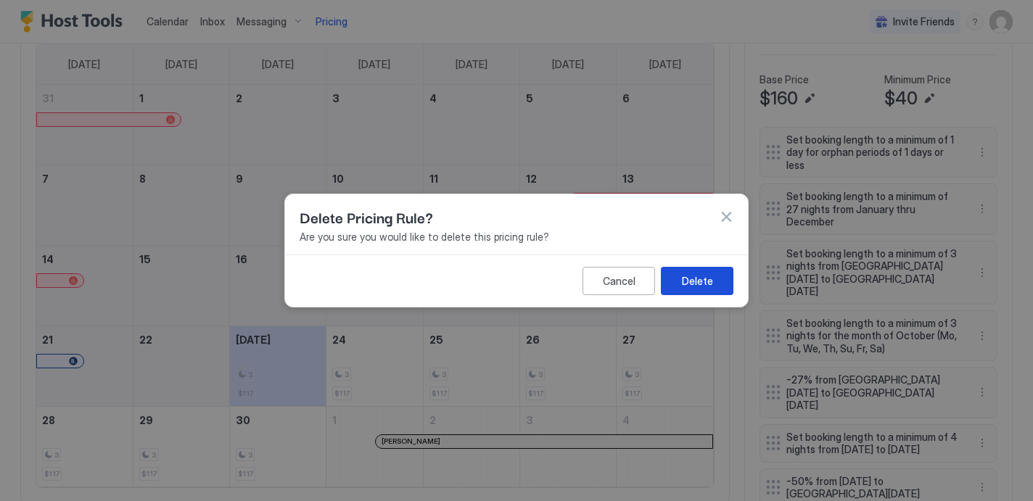
click at [712, 279] on button "Delete" at bounding box center [697, 281] width 73 height 28
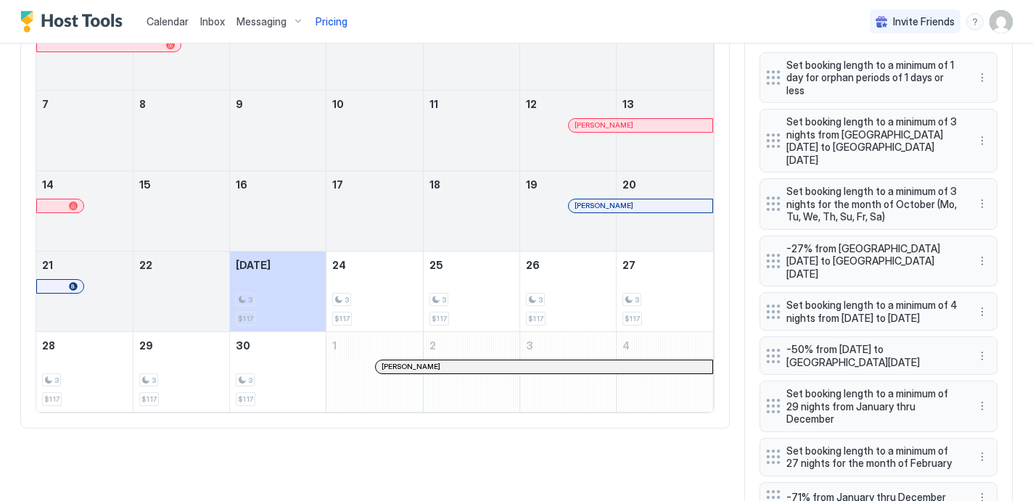
scroll to position [564, 0]
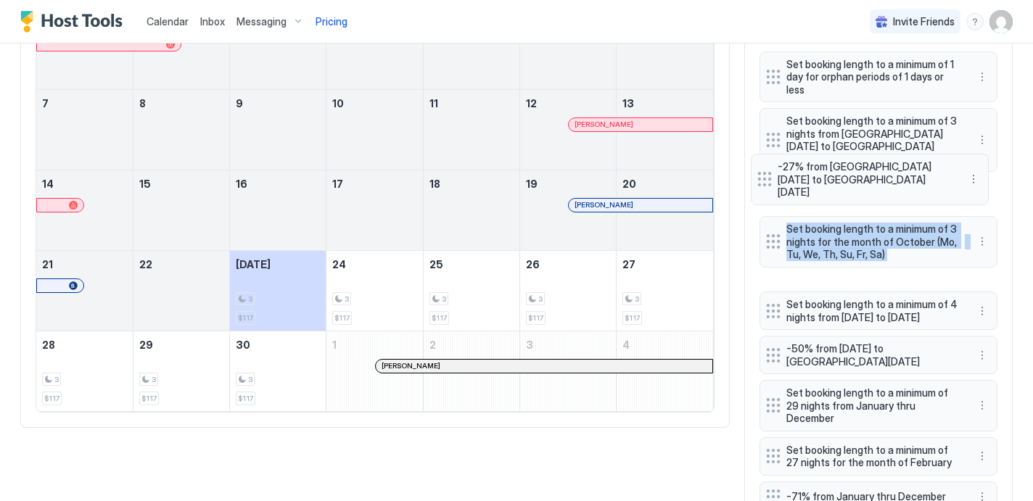
drag, startPoint x: 776, startPoint y: 242, endPoint x: 767, endPoint y: 173, distance: 69.5
click at [767, 173] on div "Set booking length to a minimum of 1 day for orphan periods of 1 days or less S…" at bounding box center [879, 300] width 238 height 497
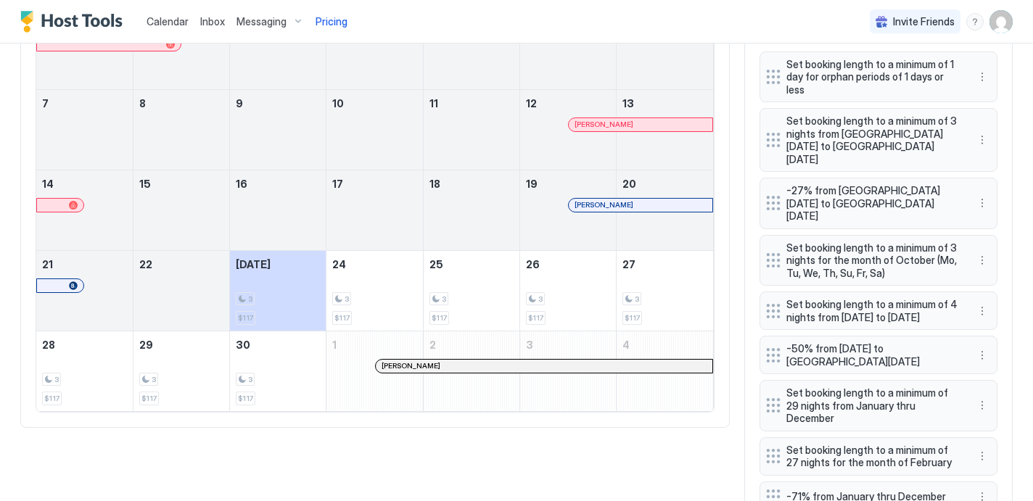
click at [748, 206] on div "Pricing Rules Add Rule Base Price $160 Minimum Price $40 Set booking length to …" at bounding box center [878, 241] width 268 height 646
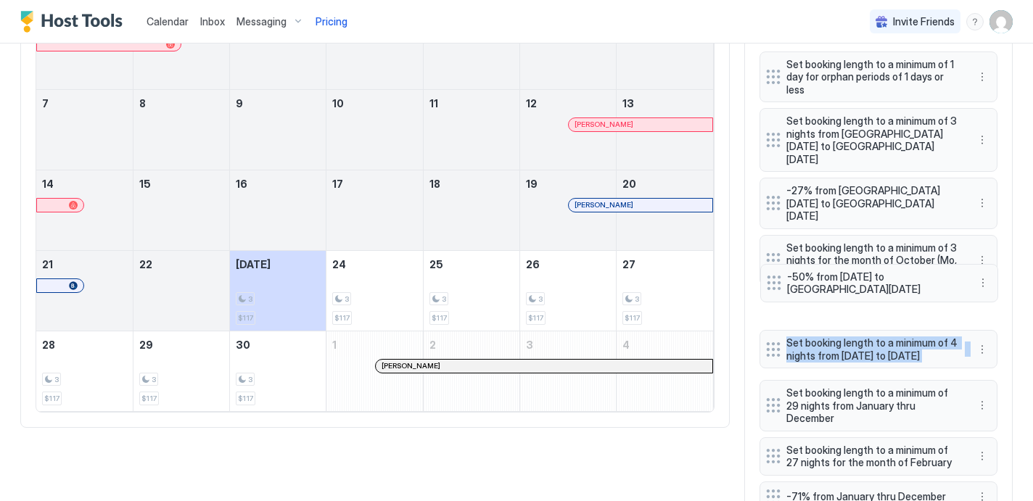
drag, startPoint x: 771, startPoint y: 342, endPoint x: 769, endPoint y: 279, distance: 63.9
click at [769, 279] on div "Set booking length to a minimum of 1 day for orphan periods of 1 days or less S…" at bounding box center [879, 300] width 238 height 497
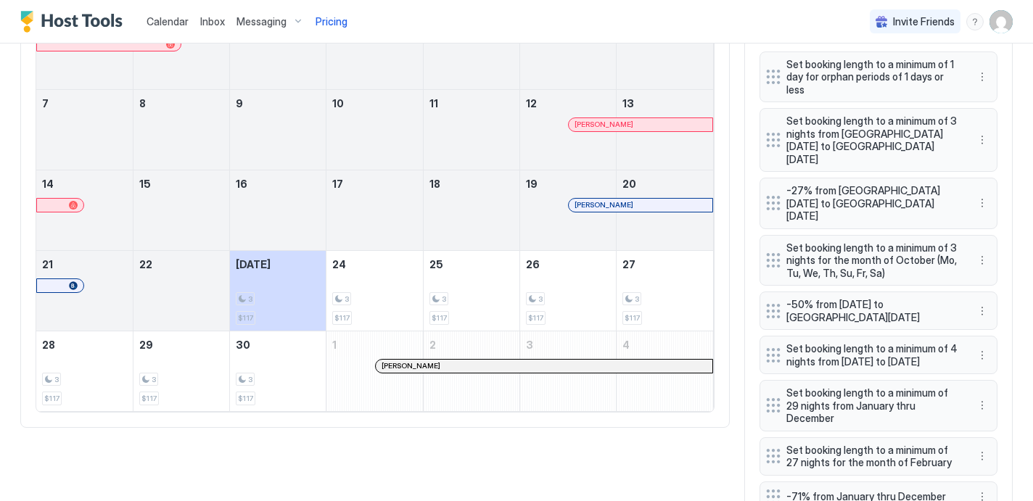
click at [749, 319] on div "Pricing Rules Add Rule Base Price $160 Minimum Price $40 Set booking length to …" at bounding box center [878, 241] width 268 height 646
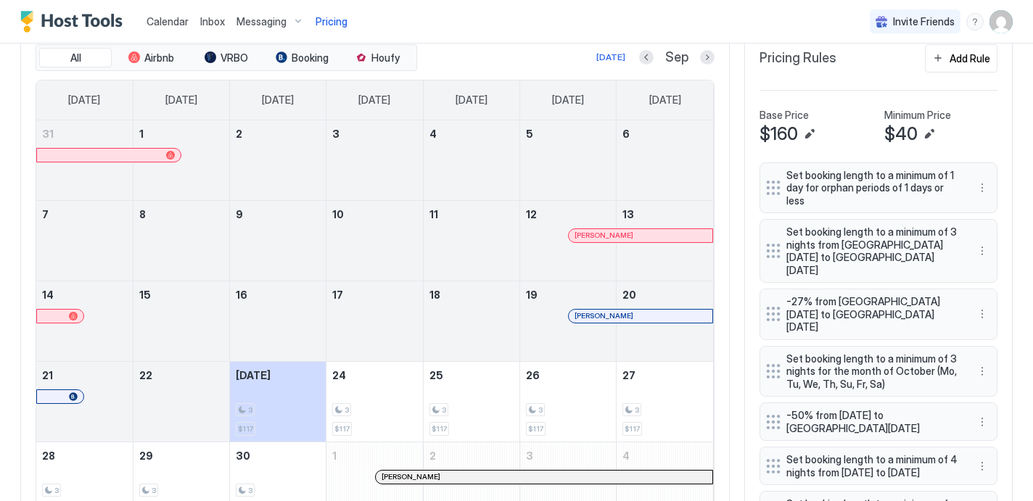
scroll to position [419, 0]
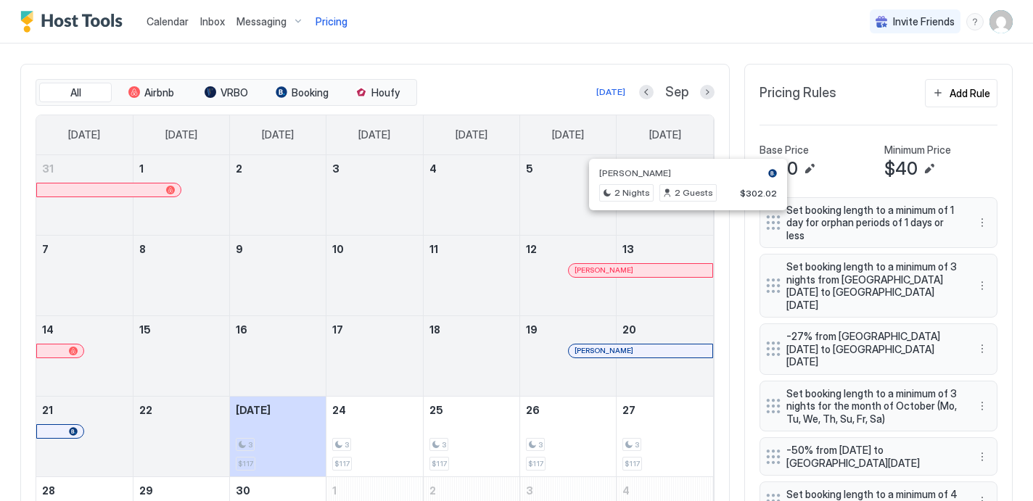
click at [683, 169] on div "[PERSON_NAME]" at bounding box center [688, 173] width 178 height 11
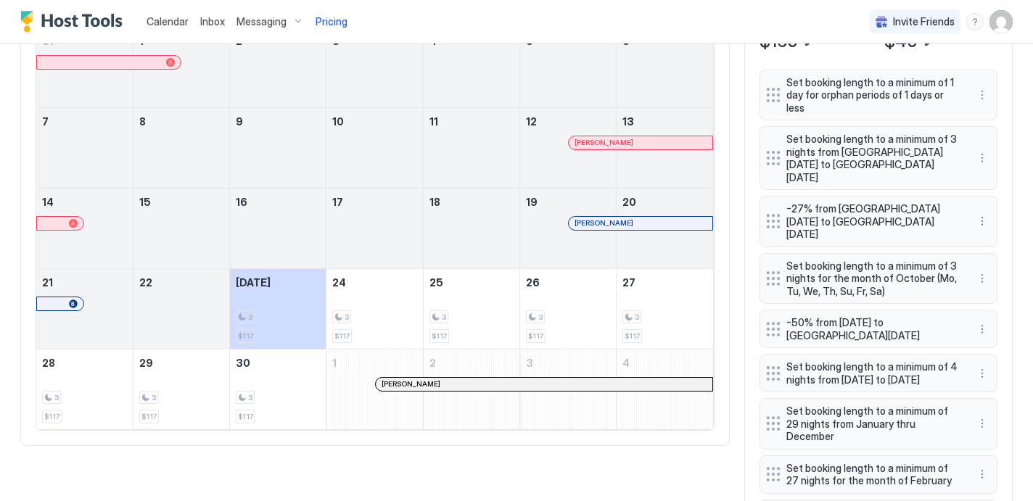
scroll to position [574, 0]
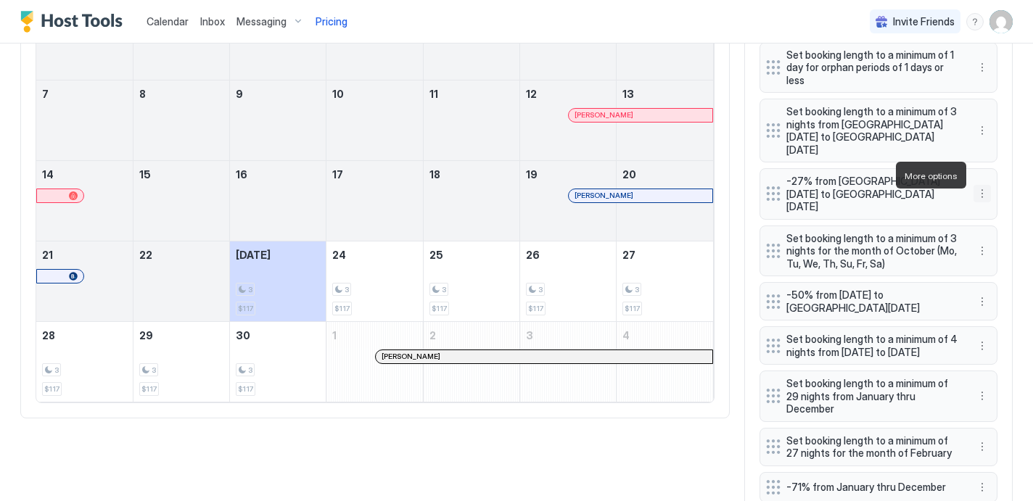
click at [983, 185] on button "More options" at bounding box center [982, 193] width 17 height 17
click at [992, 193] on div "Edit" at bounding box center [996, 195] width 32 height 11
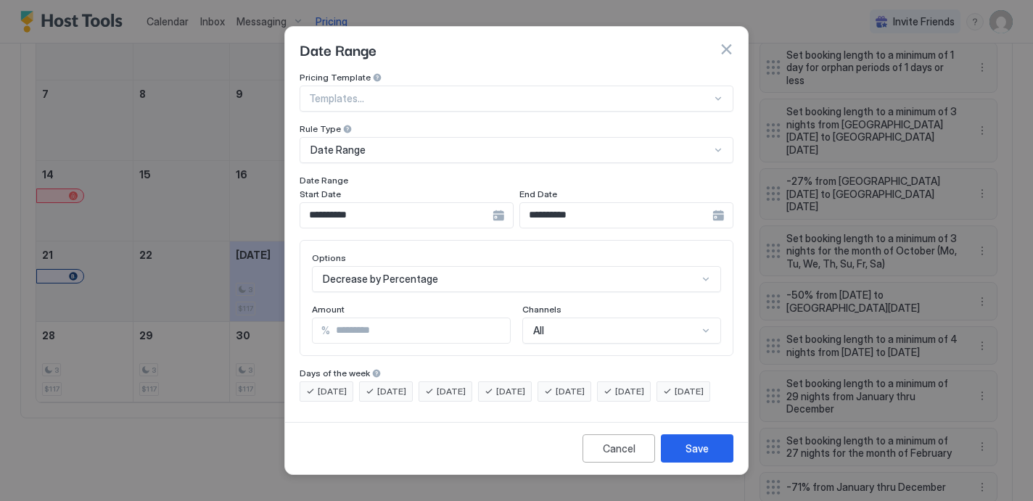
click at [498, 319] on input "**" at bounding box center [420, 331] width 180 height 25
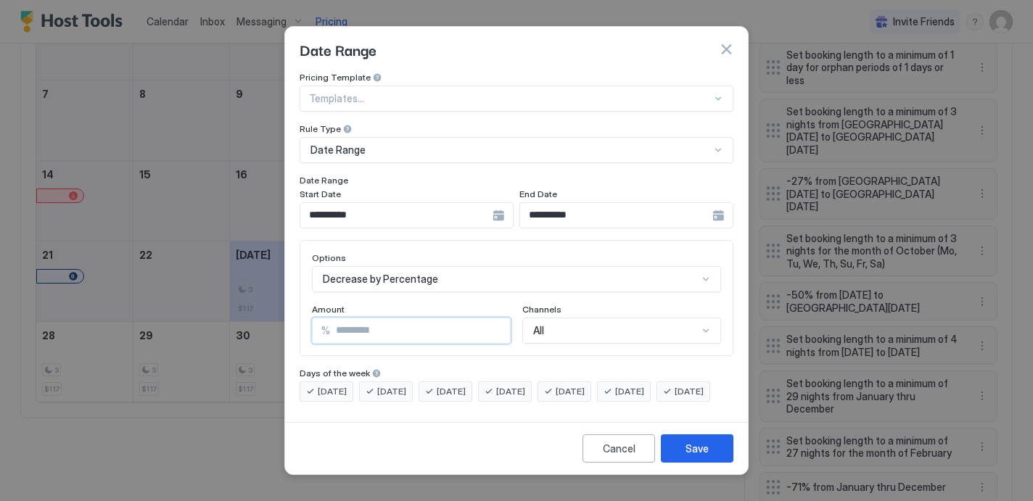
click at [498, 319] on input "**" at bounding box center [420, 331] width 180 height 25
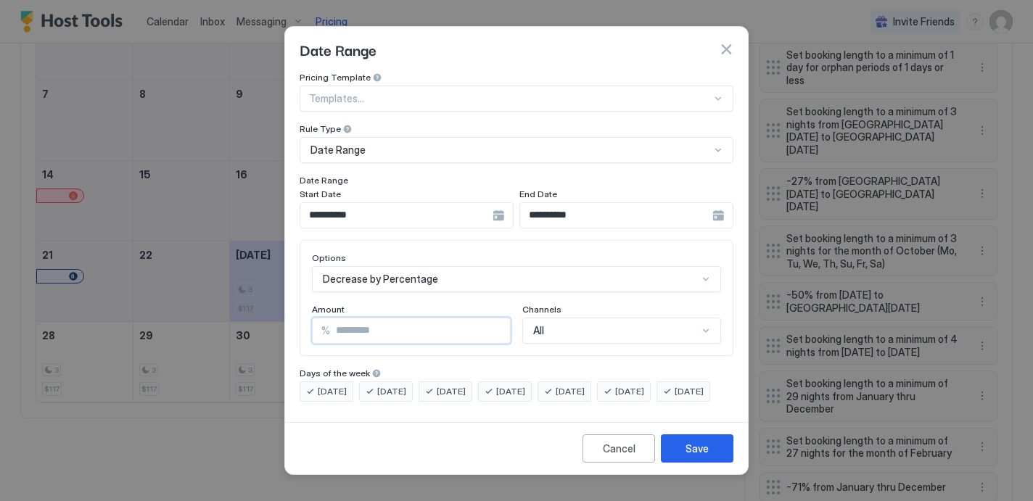
click at [498, 319] on input "**" at bounding box center [420, 331] width 180 height 25
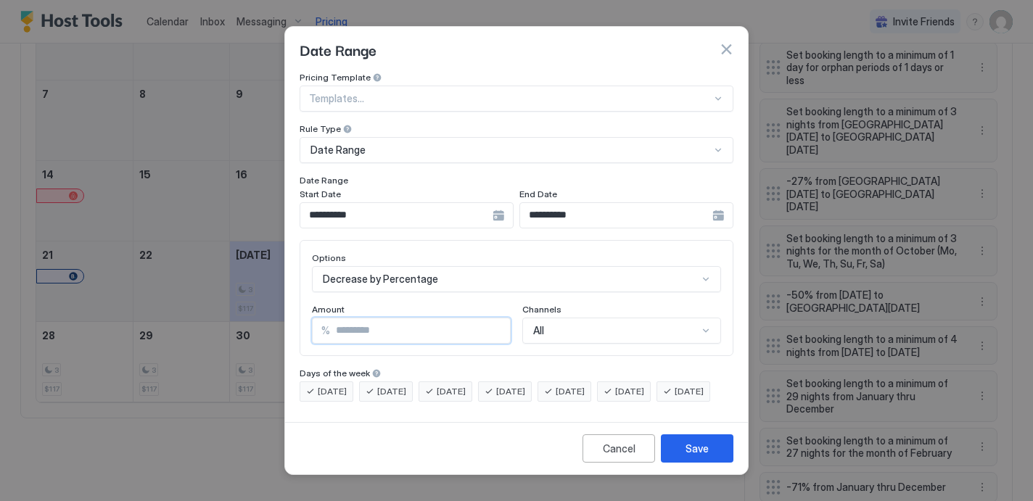
click at [498, 319] on input "**" at bounding box center [420, 331] width 180 height 25
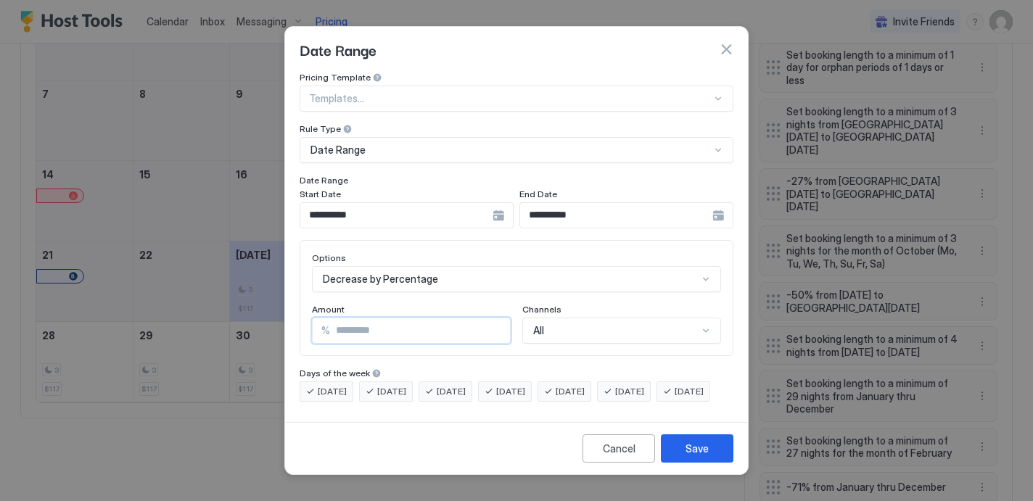
click at [498, 319] on input "**" at bounding box center [420, 331] width 180 height 25
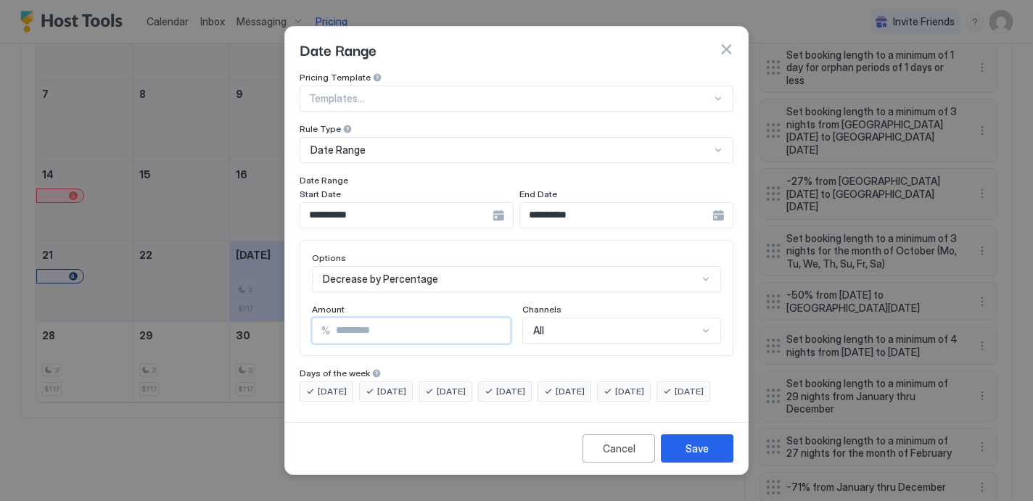
click at [498, 319] on input "**" at bounding box center [420, 331] width 180 height 25
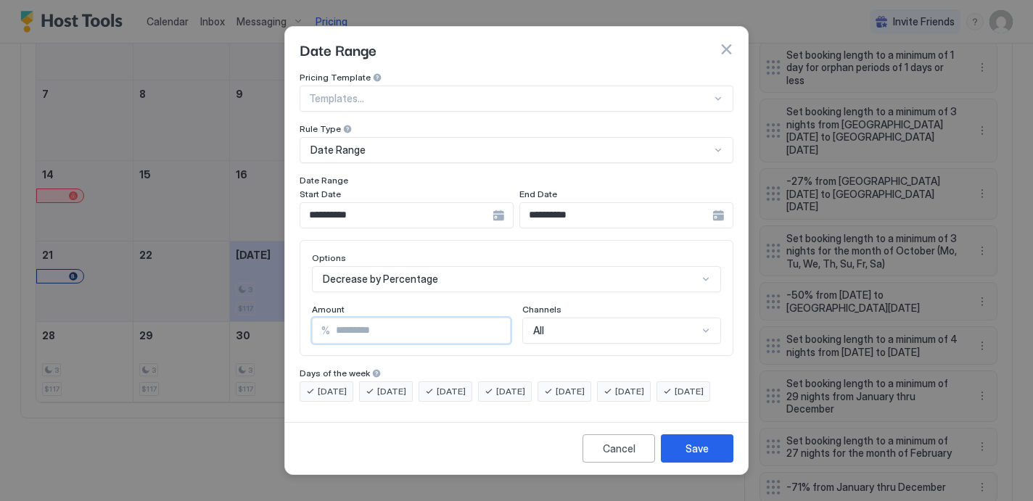
click at [498, 319] on input "**" at bounding box center [420, 331] width 180 height 25
type input "**"
click at [683, 463] on button "Save" at bounding box center [697, 449] width 73 height 28
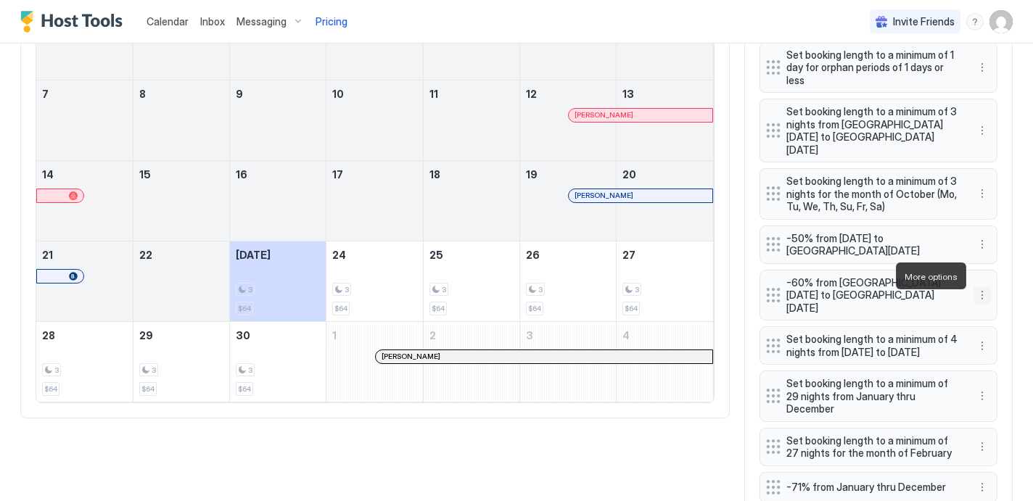
click at [985, 287] on button "More options" at bounding box center [982, 295] width 17 height 17
click at [1003, 299] on span "Edit" at bounding box center [1004, 296] width 16 height 11
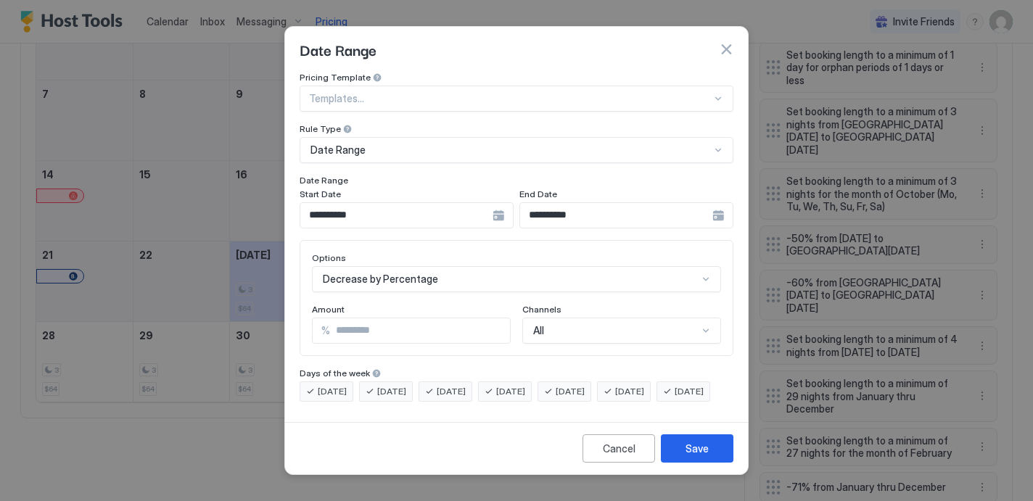
click at [496, 321] on input "**" at bounding box center [420, 331] width 180 height 25
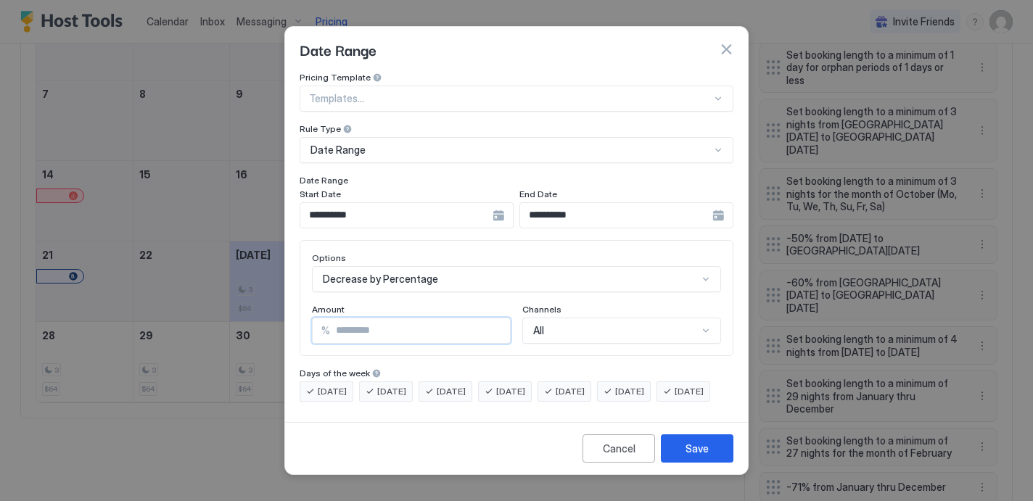
type input "**"
click at [691, 453] on button "Save" at bounding box center [697, 449] width 73 height 28
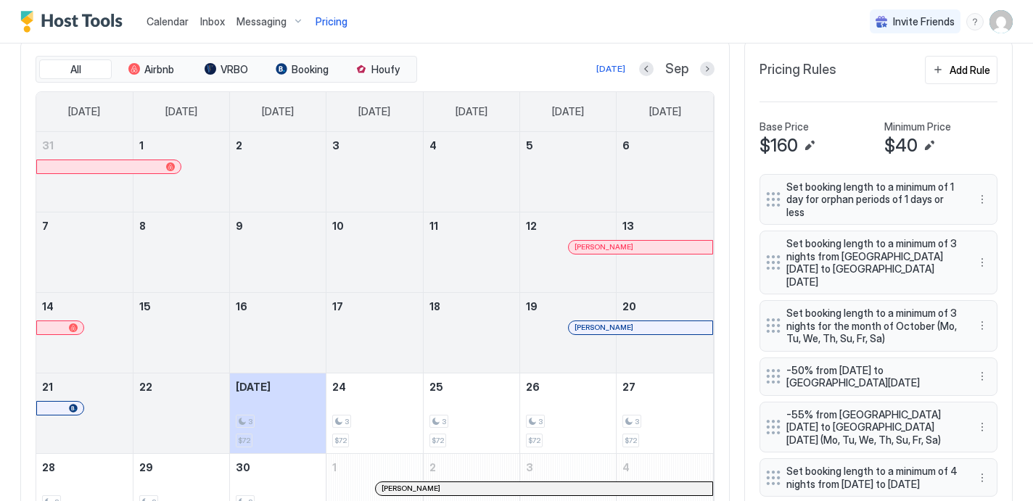
scroll to position [411, 0]
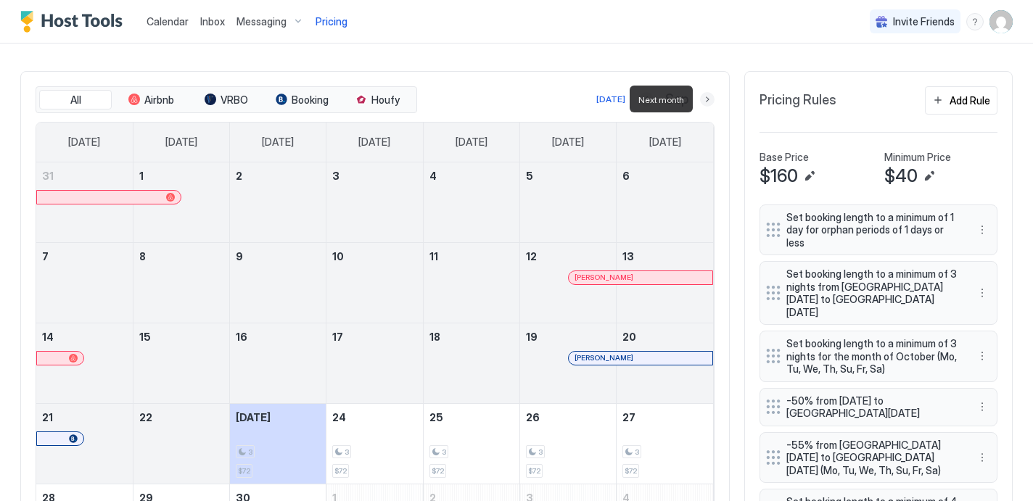
click at [710, 97] on button "Next month" at bounding box center [707, 99] width 15 height 15
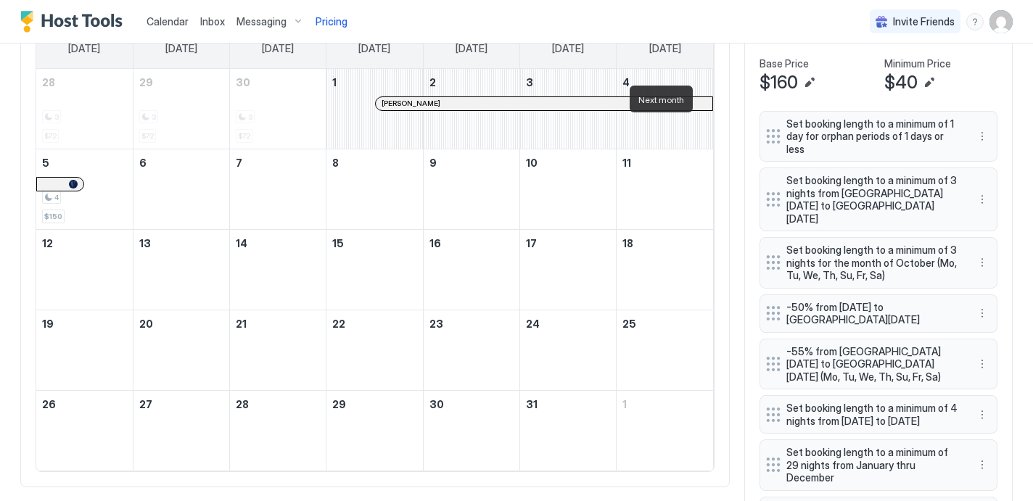
scroll to position [549, 0]
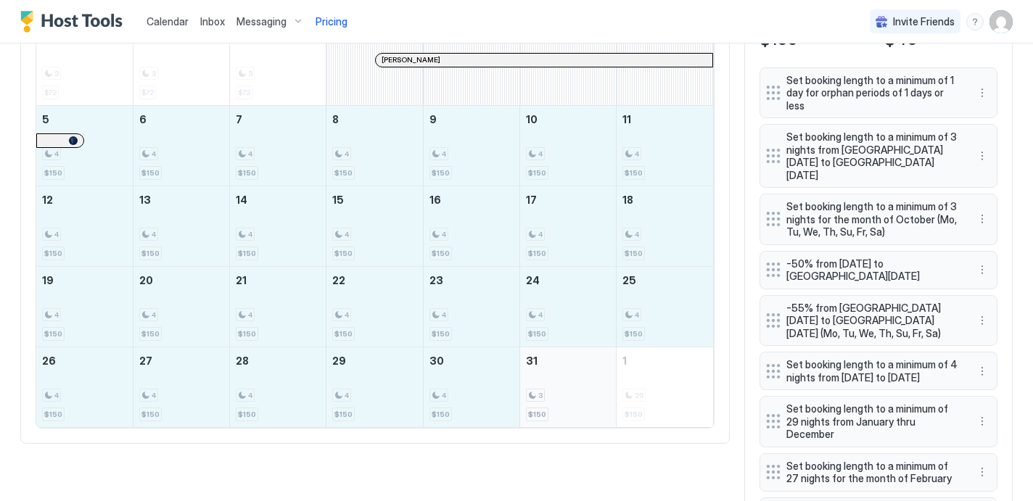
drag, startPoint x: 101, startPoint y: 137, endPoint x: 568, endPoint y: 383, distance: 528.0
click at [569, 383] on tbody "28 3 $72 29 3 $72 30 3 $72 1 [PERSON_NAME] 2 3 4 5 4 $150 6 4 $150 7 4 $150 8 4…" at bounding box center [374, 226] width 677 height 402
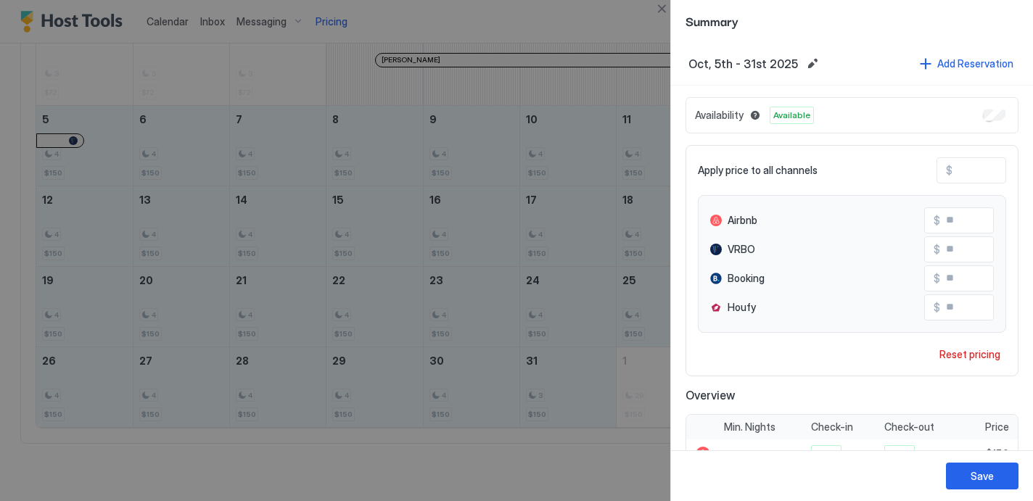
scroll to position [117, 0]
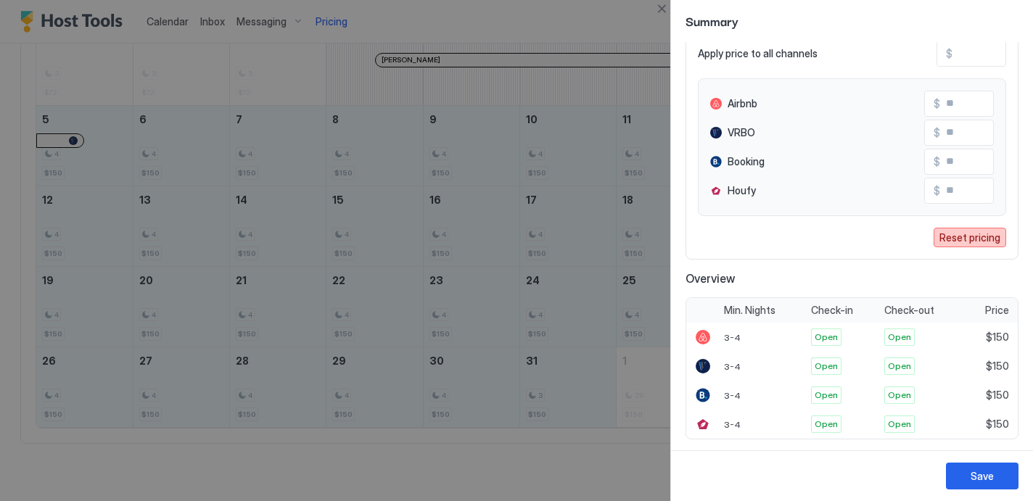
click at [966, 234] on div "Reset pricing" at bounding box center [970, 237] width 61 height 15
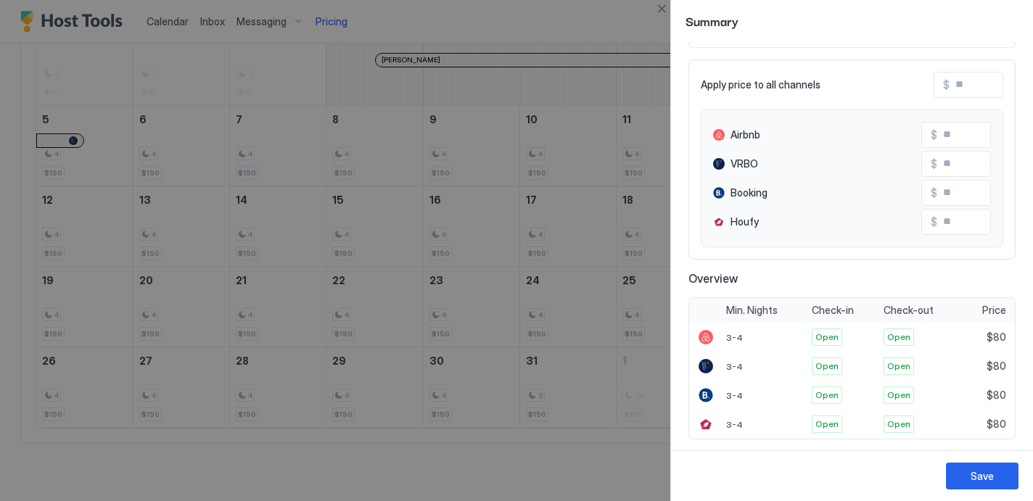
scroll to position [0, 0]
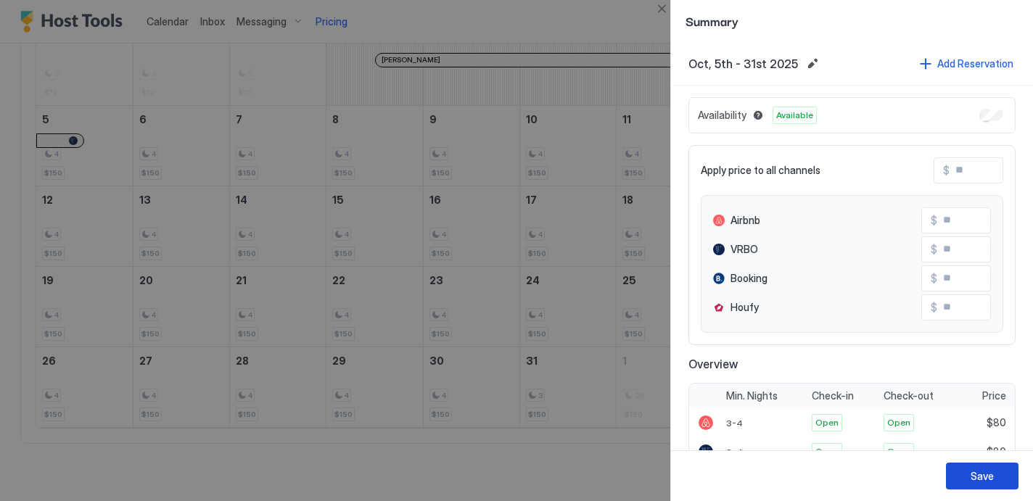
click at [985, 474] on div "Save" at bounding box center [982, 476] width 23 height 15
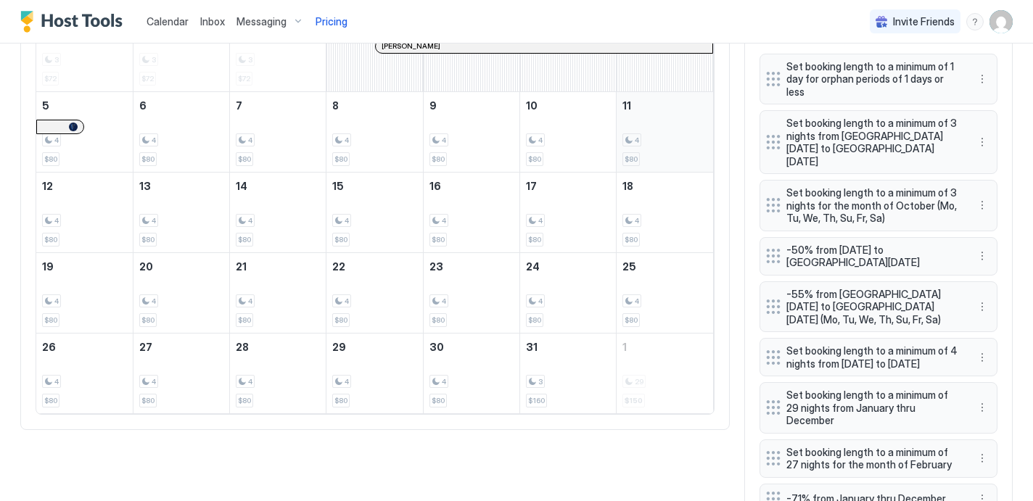
scroll to position [561, 0]
click at [588, 367] on div "3 $160" at bounding box center [568, 375] width 84 height 68
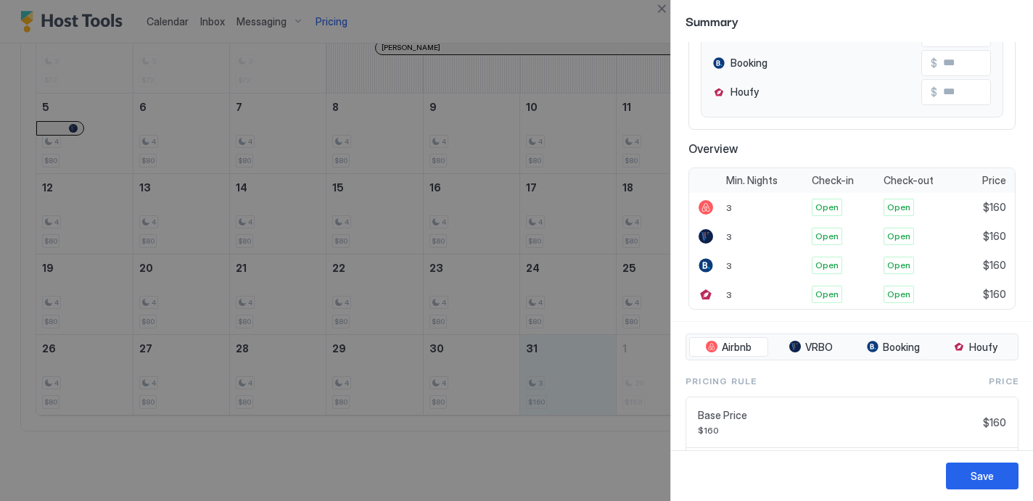
scroll to position [0, 0]
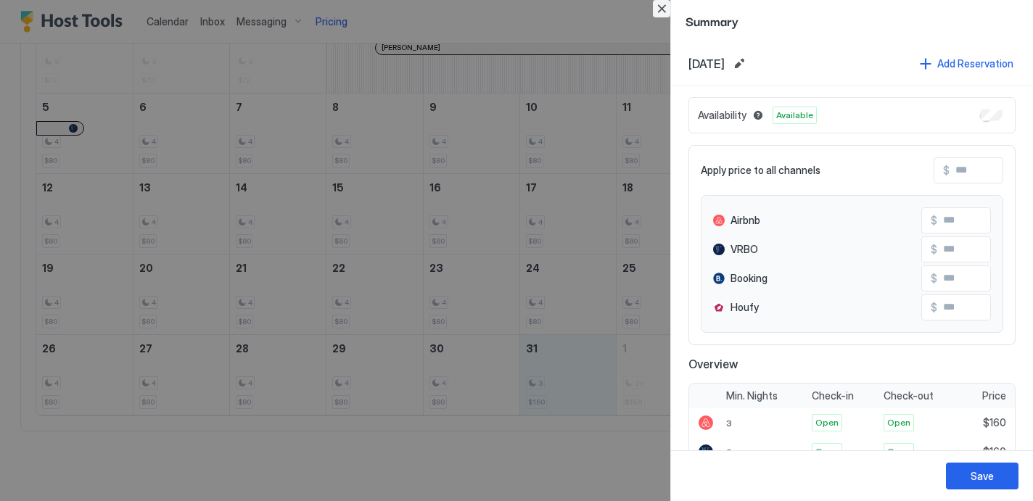
click at [662, 9] on button "Close" at bounding box center [661, 8] width 17 height 17
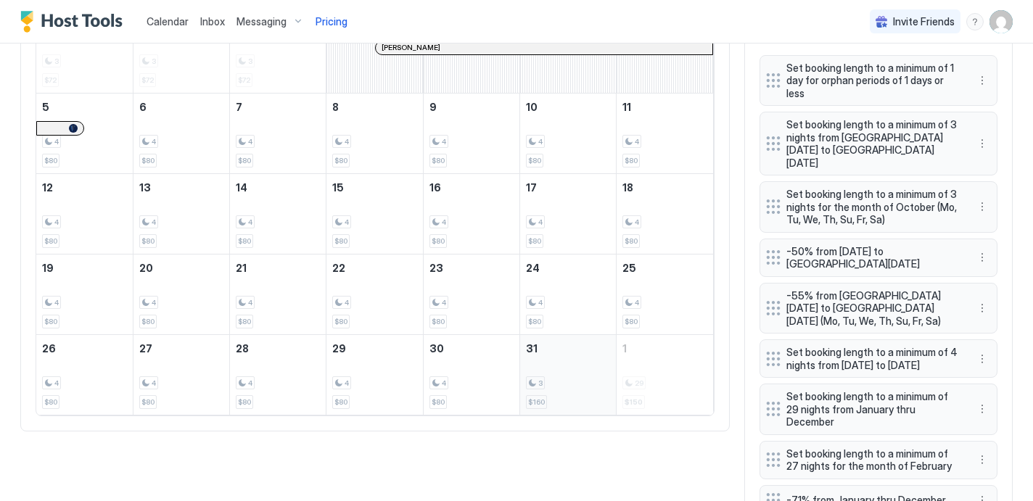
click at [569, 381] on div "3" at bounding box center [568, 384] width 84 height 14
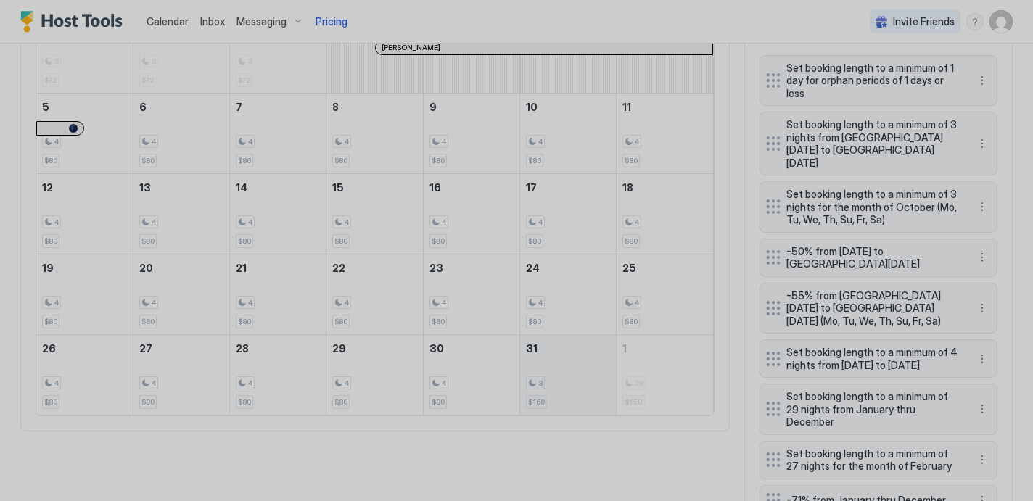
click at [569, 381] on div at bounding box center [516, 250] width 1033 height 501
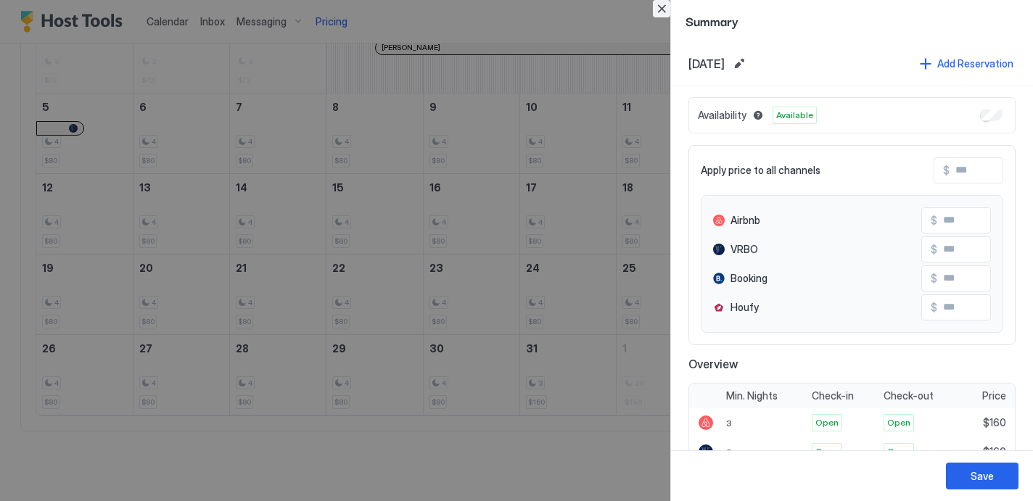
click at [665, 8] on button "Close" at bounding box center [661, 8] width 17 height 17
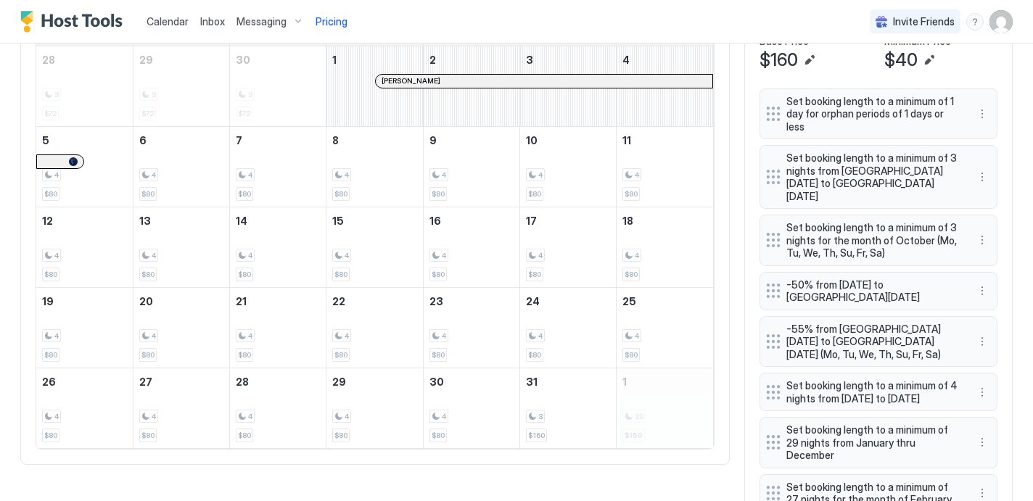
scroll to position [529, 0]
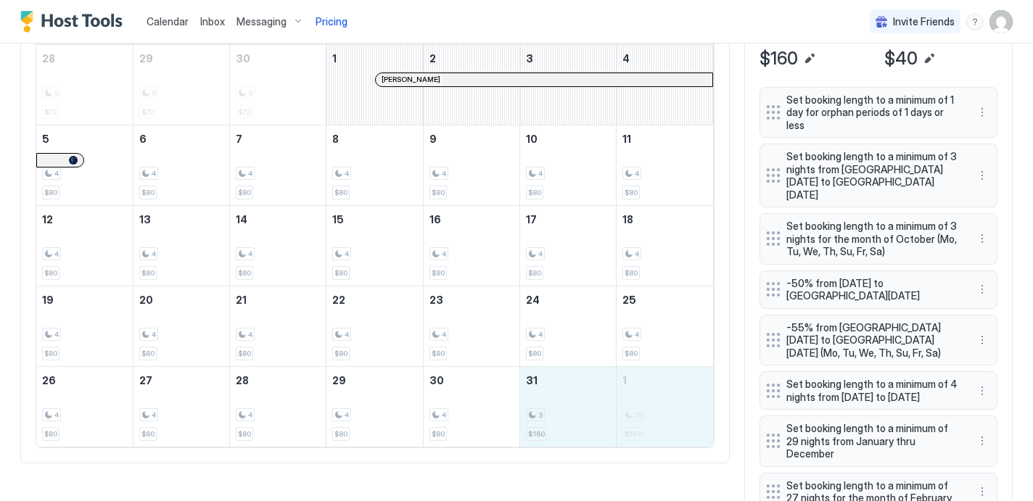
drag, startPoint x: 567, startPoint y: 426, endPoint x: 662, endPoint y: 426, distance: 95.0
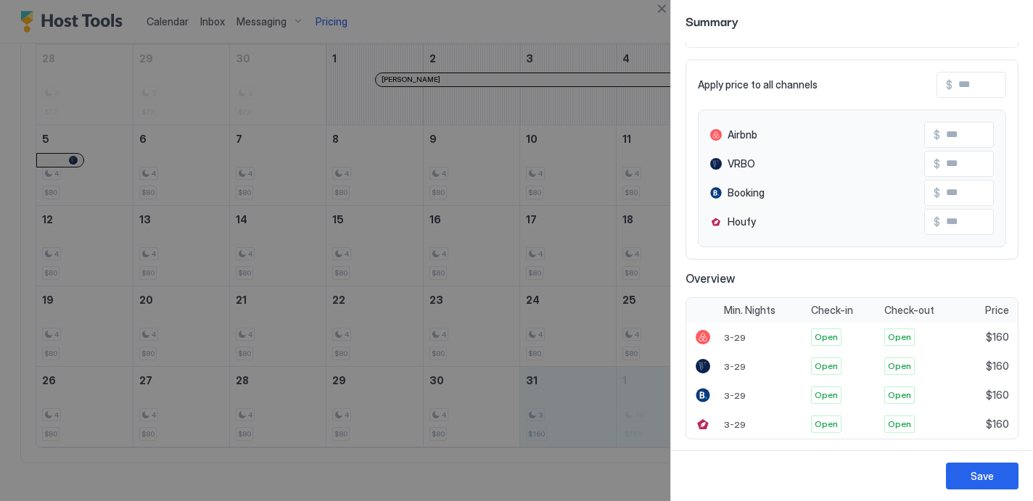
scroll to position [0, 0]
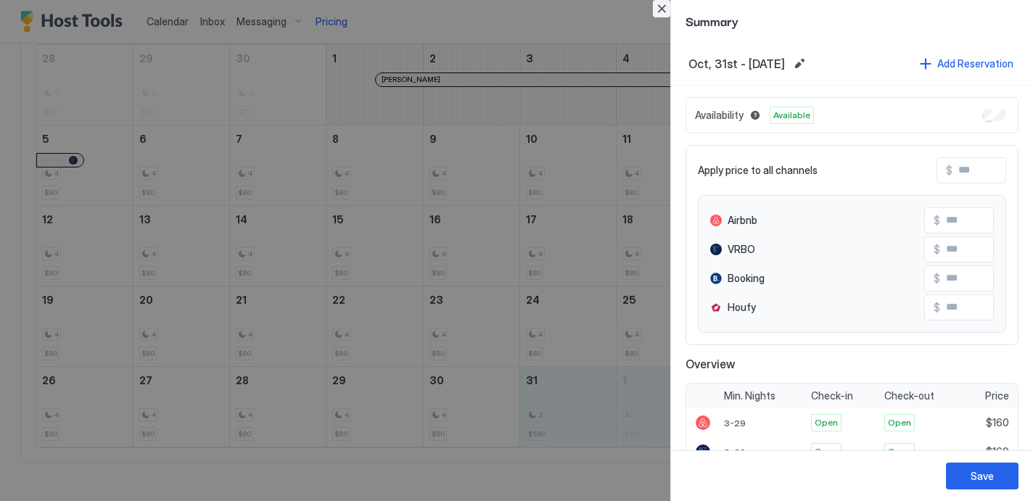
click at [657, 8] on button "Close" at bounding box center [661, 8] width 17 height 17
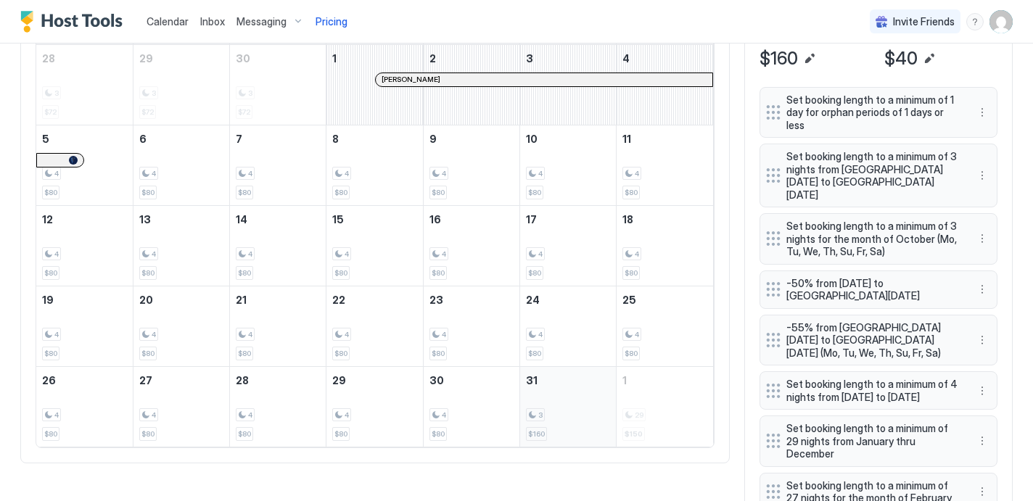
click at [574, 418] on div "3" at bounding box center [568, 415] width 84 height 14
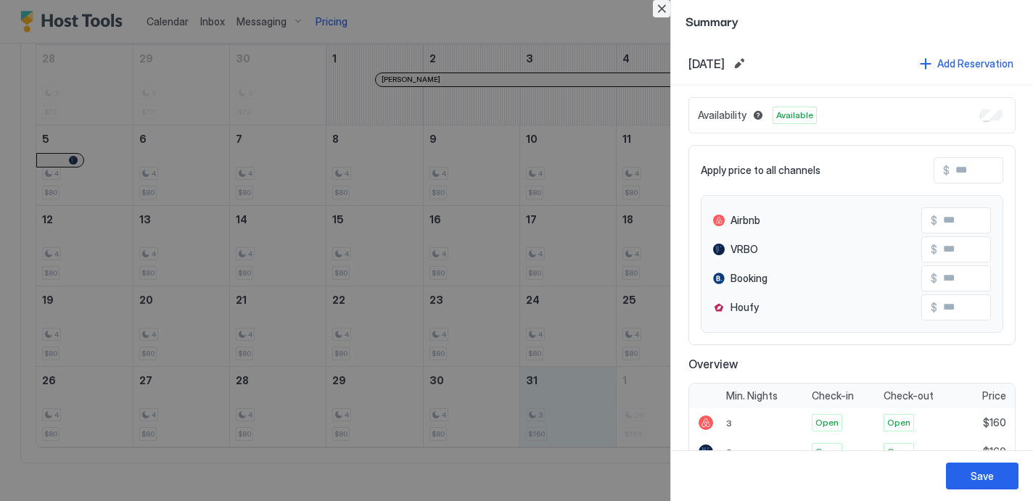
click at [660, 9] on button "Close" at bounding box center [661, 8] width 17 height 17
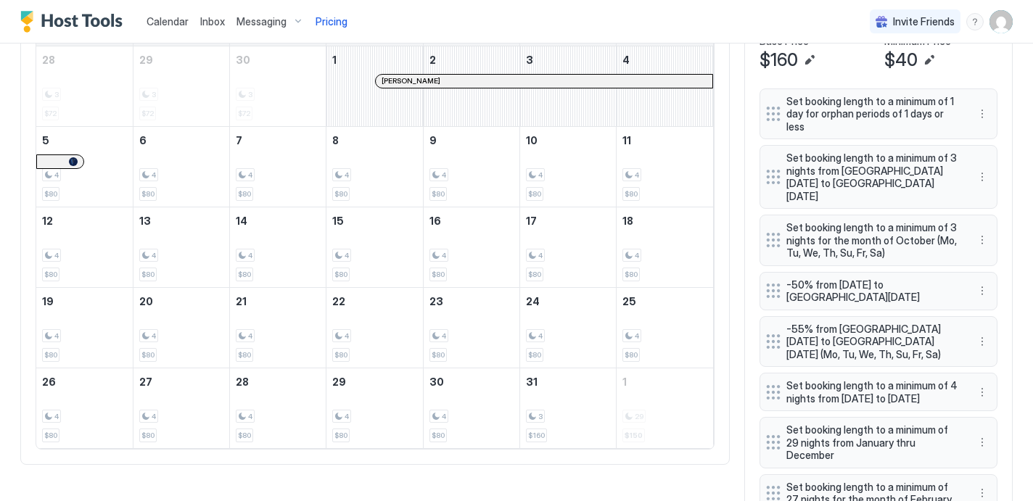
scroll to position [522, 0]
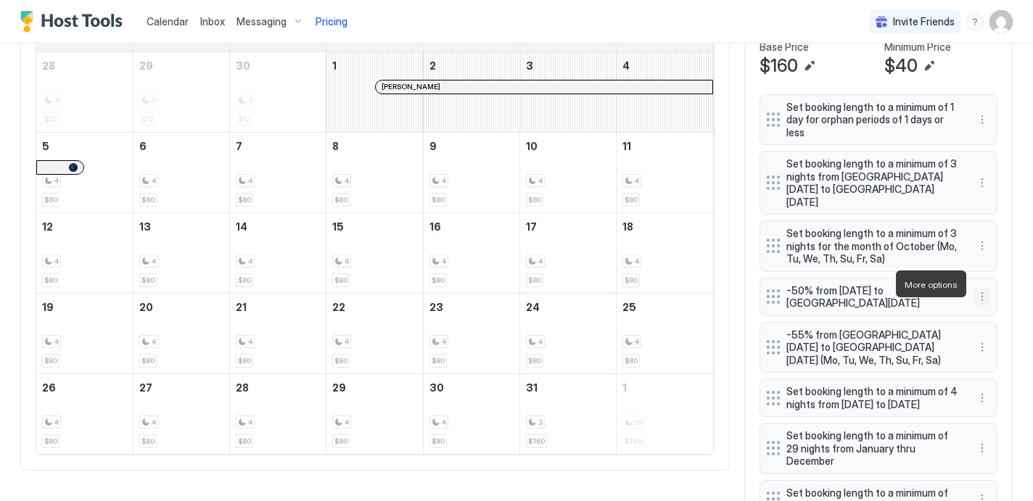
click at [987, 288] on button "More options" at bounding box center [982, 296] width 17 height 17
click at [1003, 309] on span "Edit" at bounding box center [1004, 304] width 16 height 11
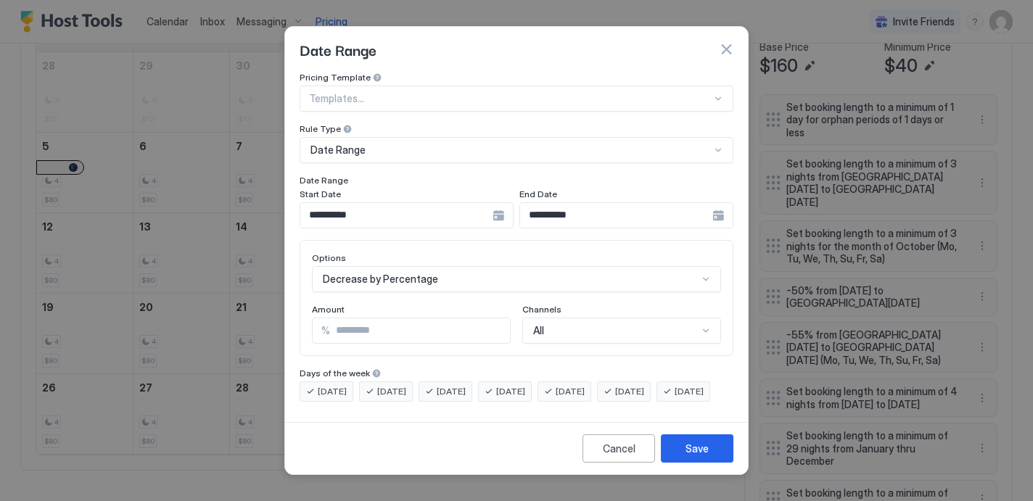
click at [723, 205] on div "**********" at bounding box center [626, 215] width 214 height 26
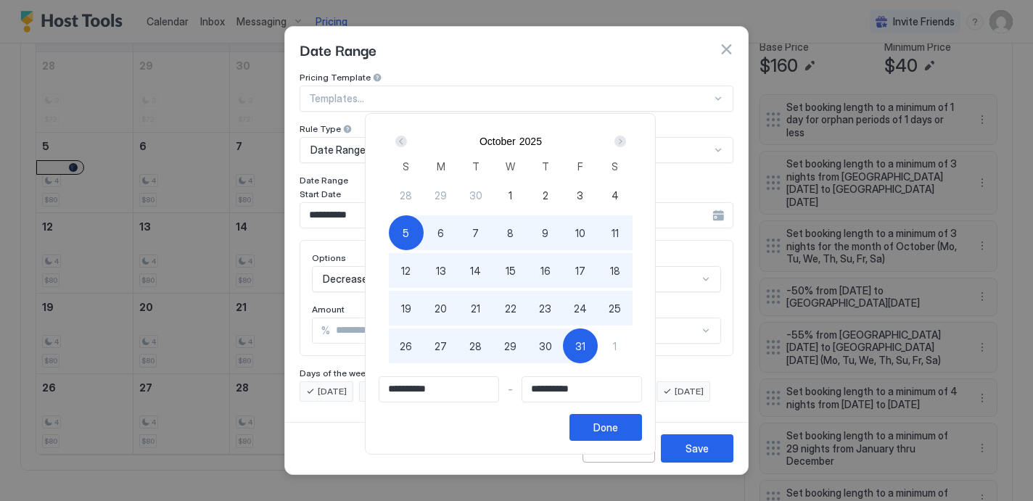
click at [617, 343] on span "1" at bounding box center [615, 346] width 4 height 15
type input "**********"
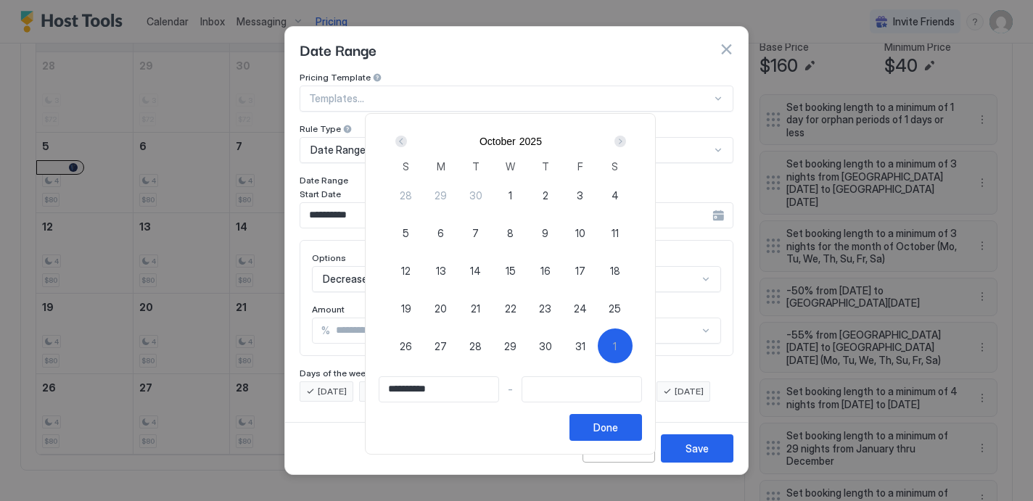
click at [512, 190] on span "1" at bounding box center [511, 195] width 4 height 15
type input "**********"
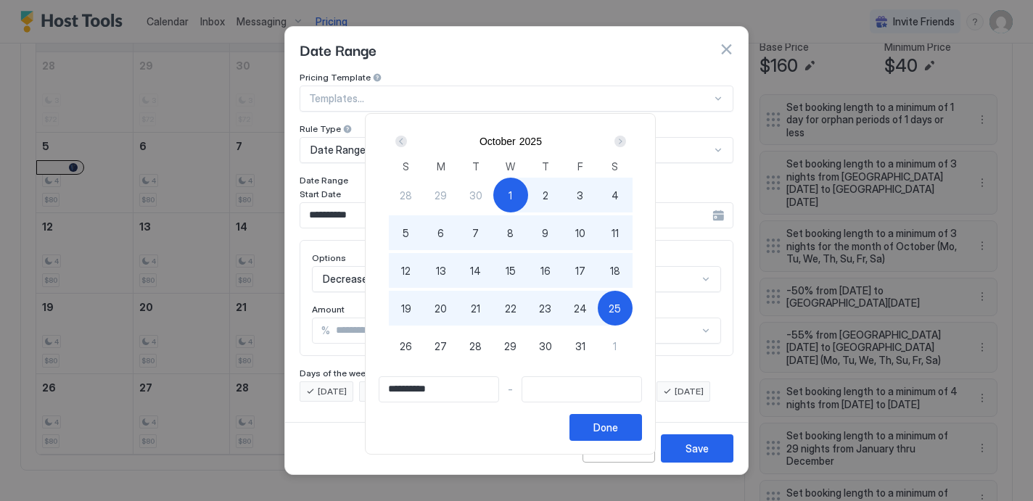
type input "**********"
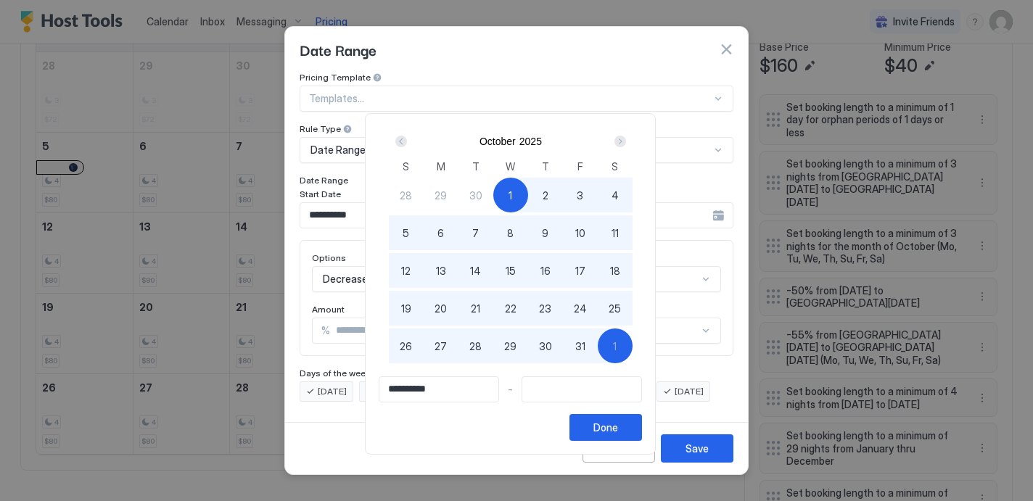
click at [622, 337] on div "1" at bounding box center [615, 346] width 35 height 35
type input "**********"
click at [637, 428] on button "Done" at bounding box center [606, 427] width 73 height 27
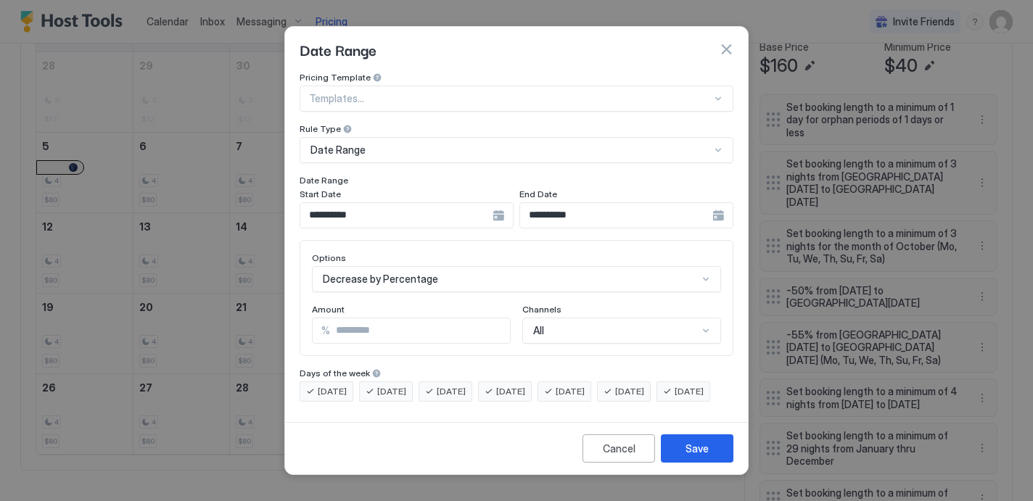
click at [496, 319] on input "**" at bounding box center [420, 331] width 180 height 25
click at [498, 319] on input "**" at bounding box center [420, 331] width 180 height 25
type input "**"
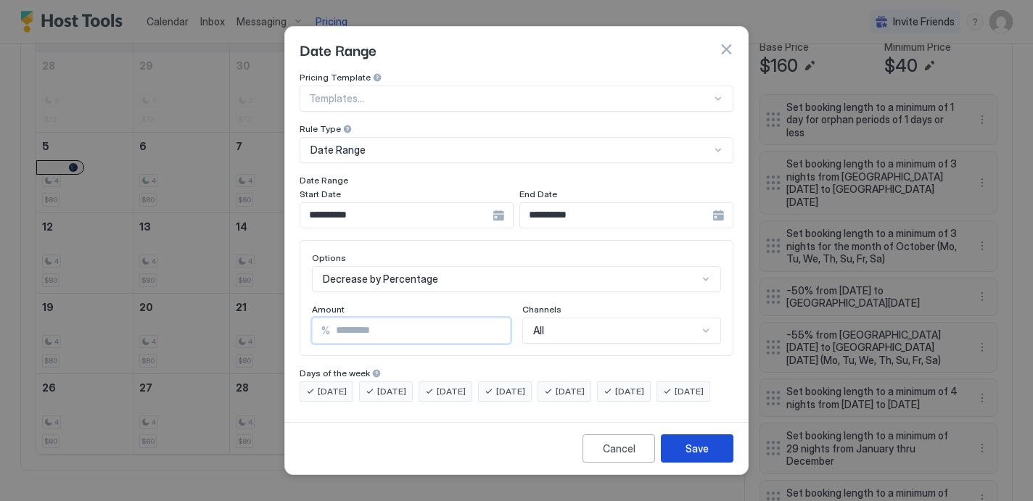
click at [710, 462] on button "Save" at bounding box center [697, 449] width 73 height 28
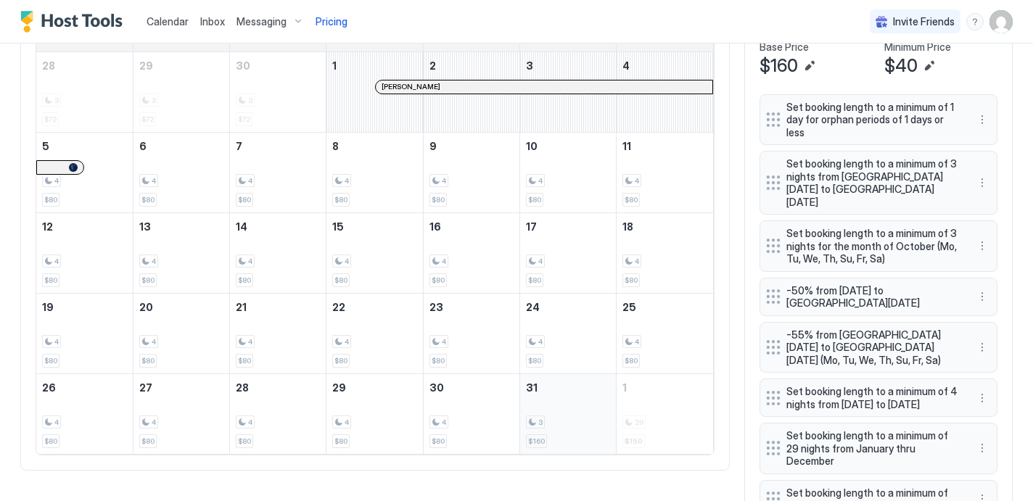
click at [558, 418] on div "3" at bounding box center [568, 423] width 84 height 14
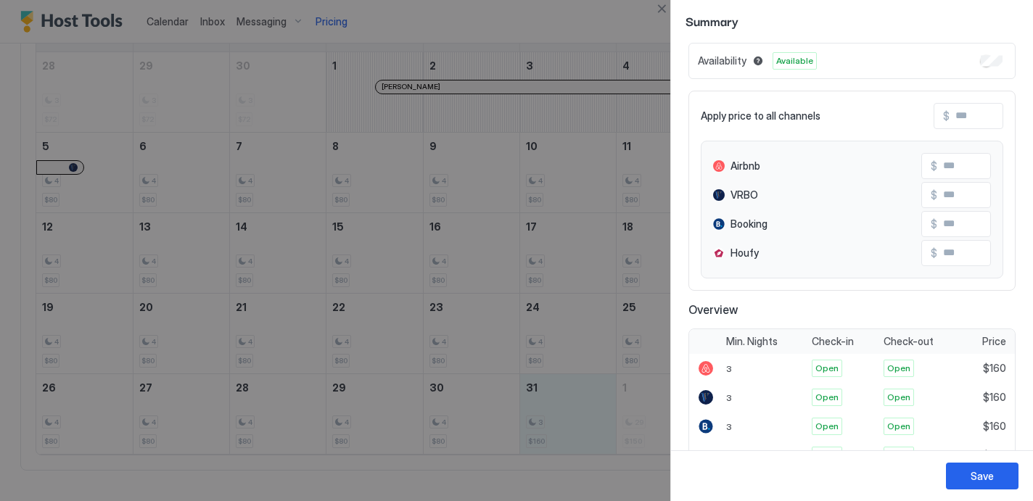
scroll to position [0, 0]
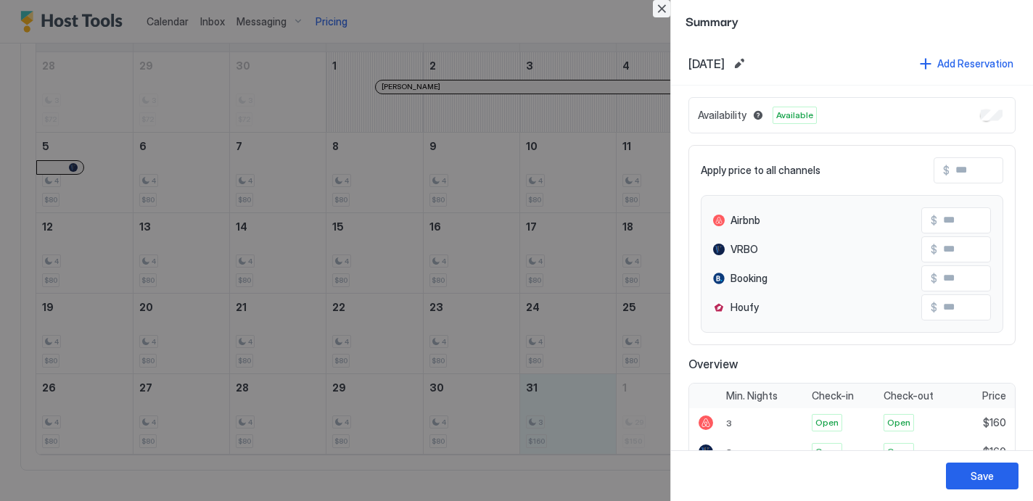
click at [667, 13] on button "Close" at bounding box center [661, 8] width 17 height 17
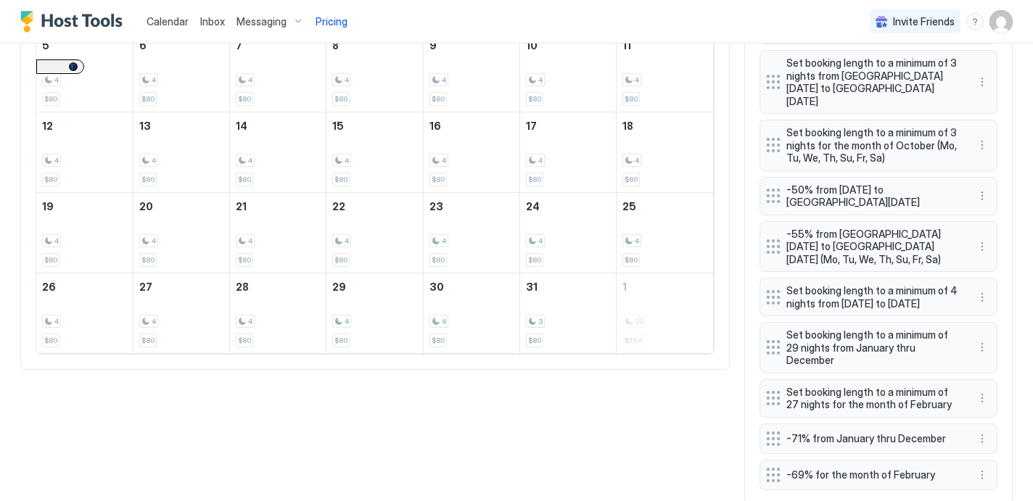
scroll to position [620, 0]
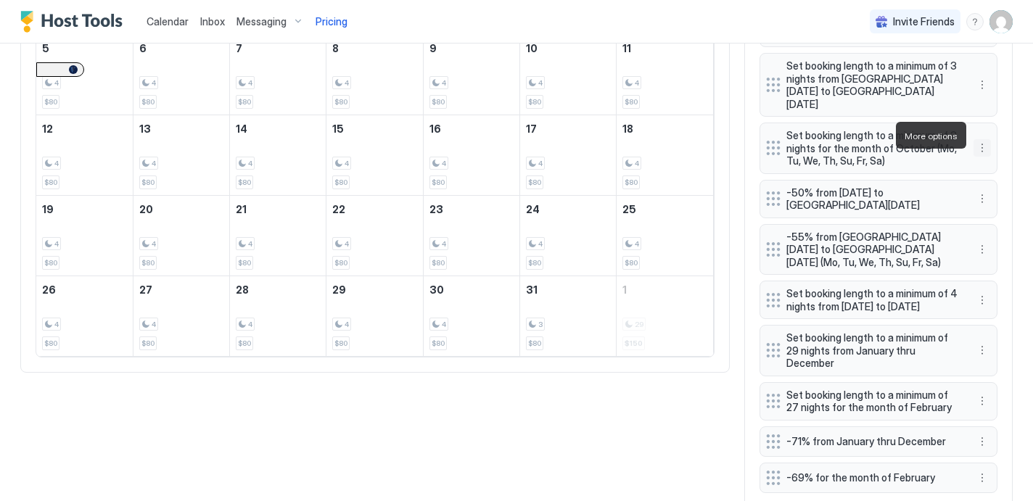
click at [981, 139] on button "More options" at bounding box center [982, 147] width 17 height 17
click at [1001, 152] on span "Edit" at bounding box center [1004, 155] width 16 height 11
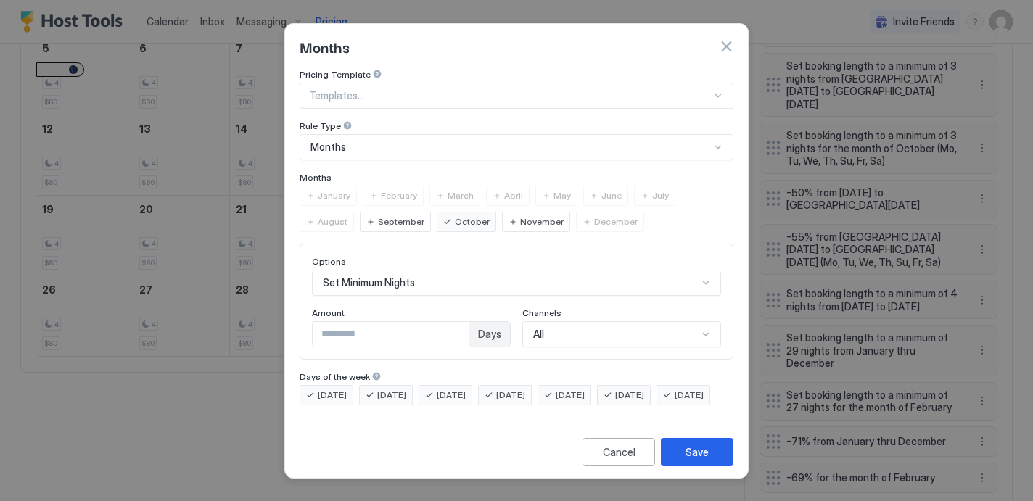
scroll to position [0, 0]
click at [698, 460] on div "Save" at bounding box center [697, 452] width 23 height 15
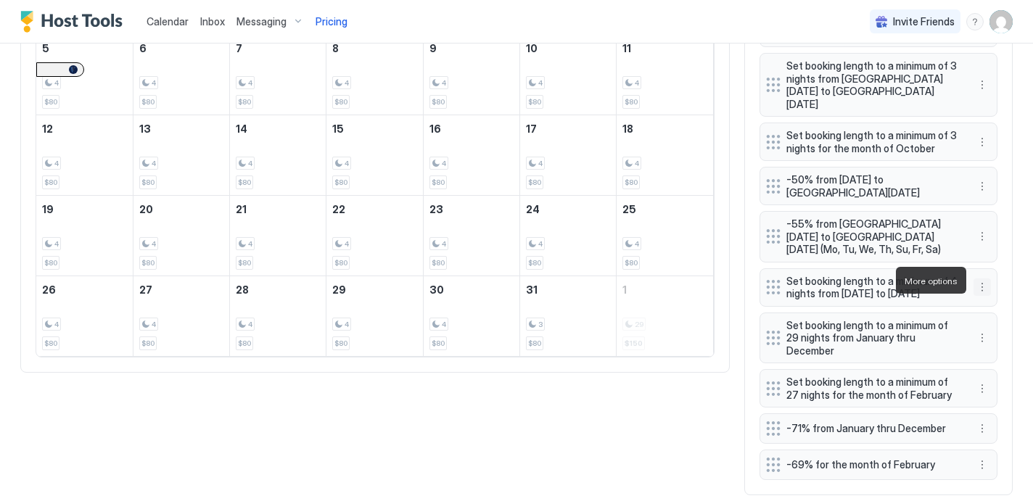
click at [983, 280] on button "More options" at bounding box center [982, 287] width 17 height 17
click at [1006, 347] on span "Delete" at bounding box center [1009, 347] width 27 height 11
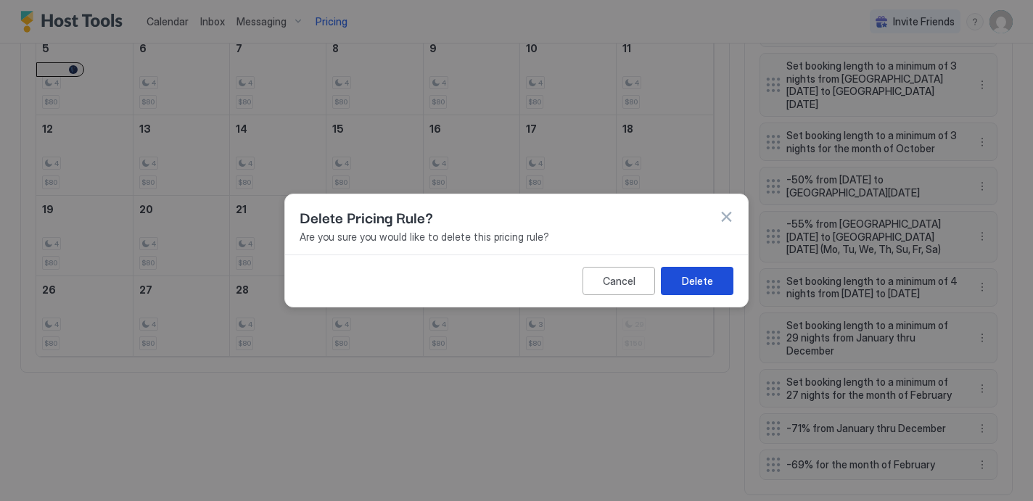
click at [698, 274] on div "Delete" at bounding box center [697, 281] width 31 height 15
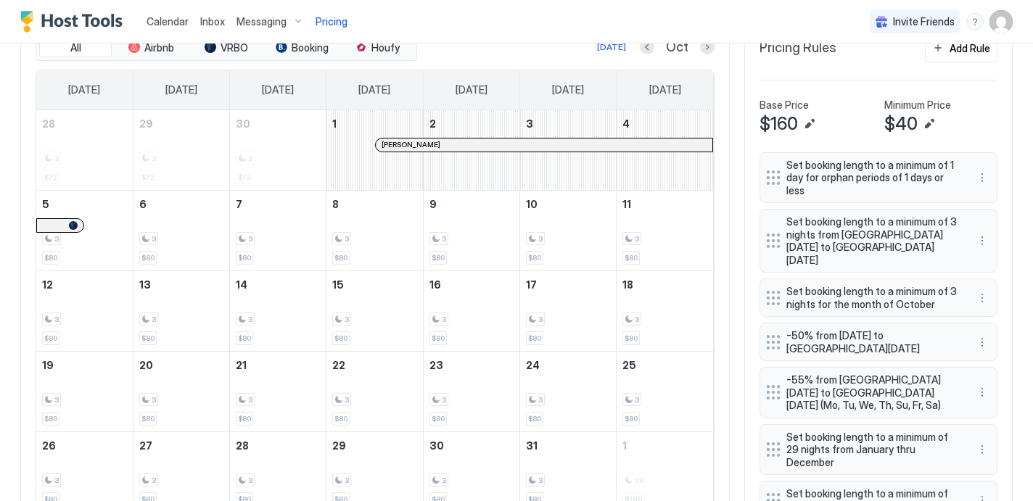
scroll to position [459, 0]
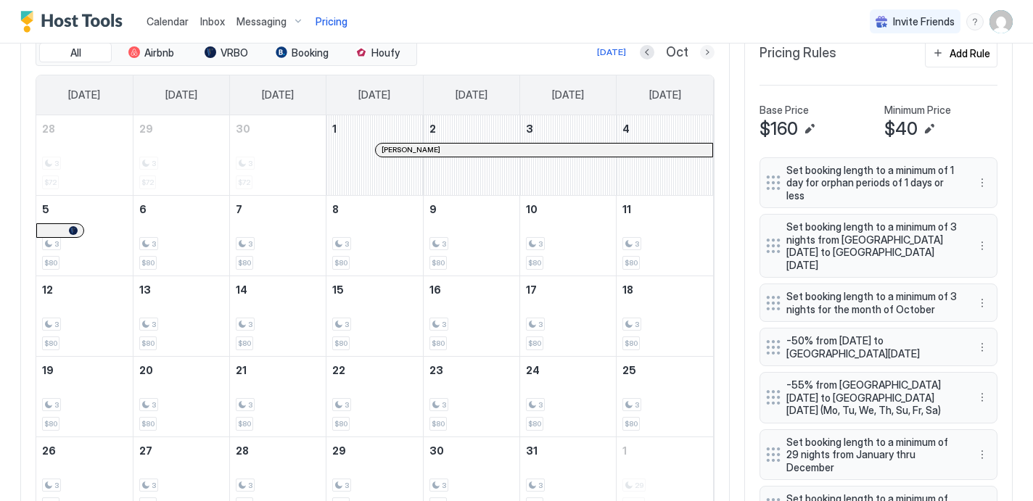
click at [707, 45] on button "Next month" at bounding box center [707, 52] width 15 height 15
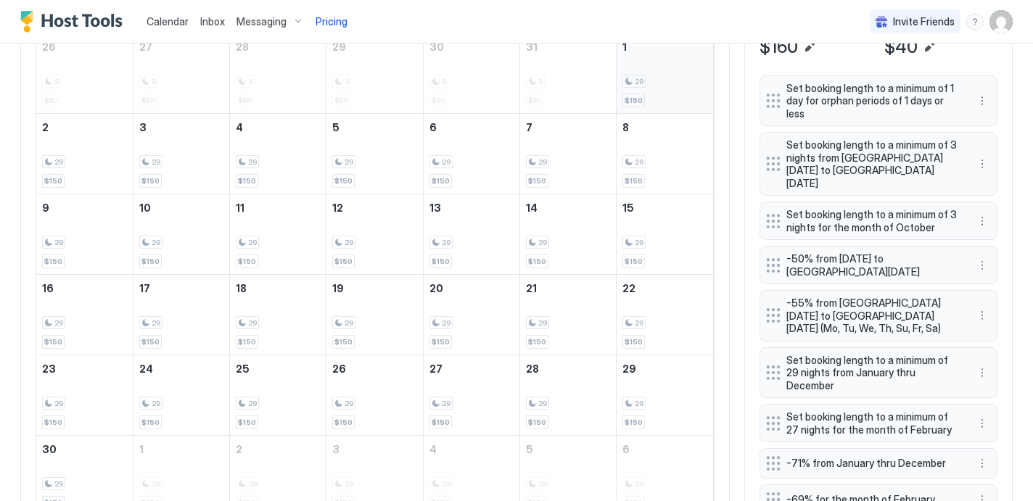
scroll to position [539, 0]
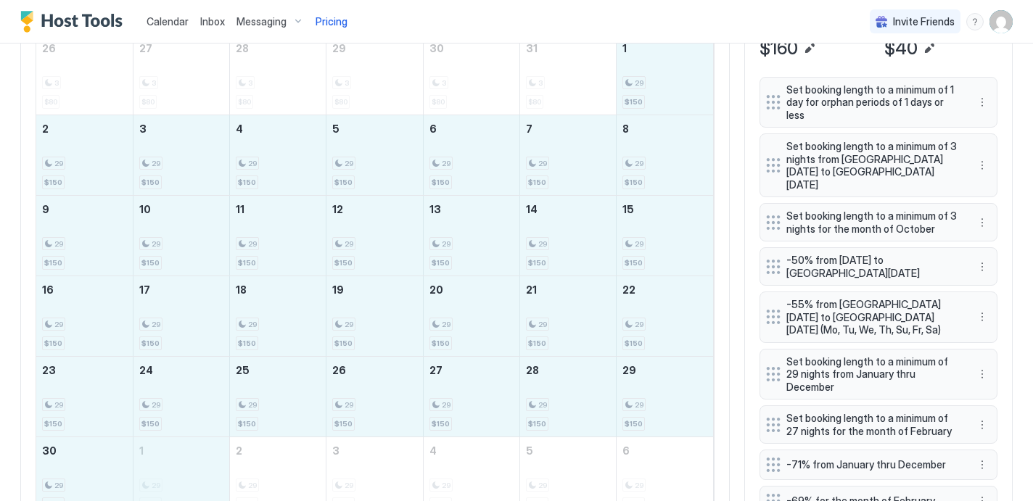
drag, startPoint x: 663, startPoint y: 81, endPoint x: 181, endPoint y: 467, distance: 618.3
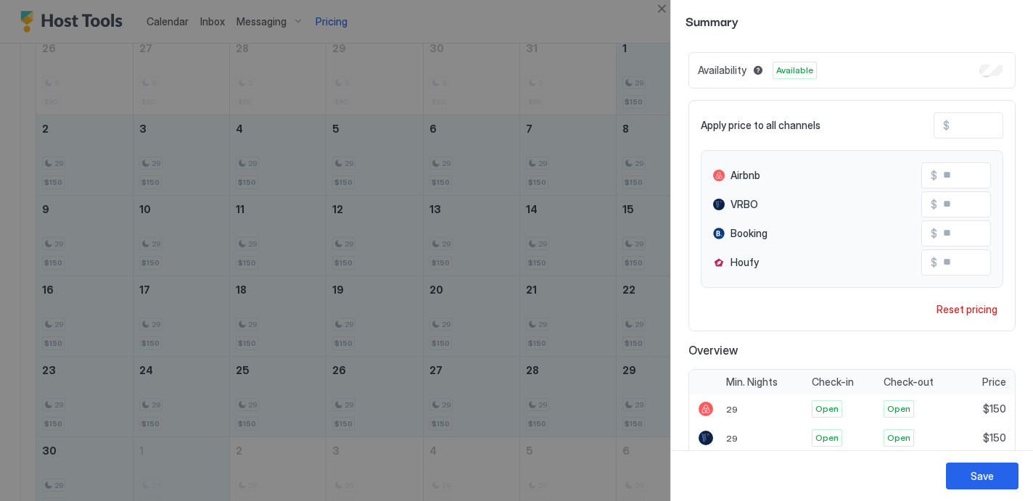
scroll to position [62, 0]
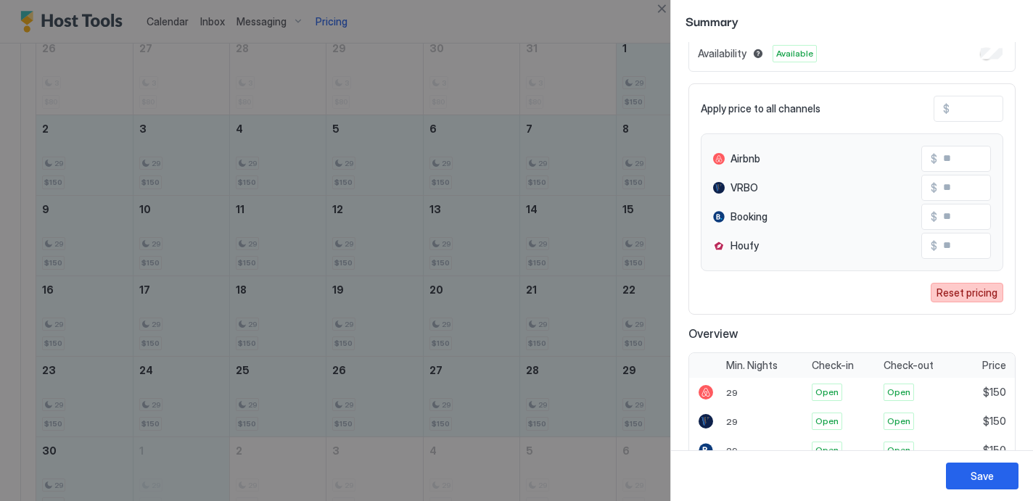
click at [962, 292] on div "Reset pricing" at bounding box center [967, 292] width 61 height 15
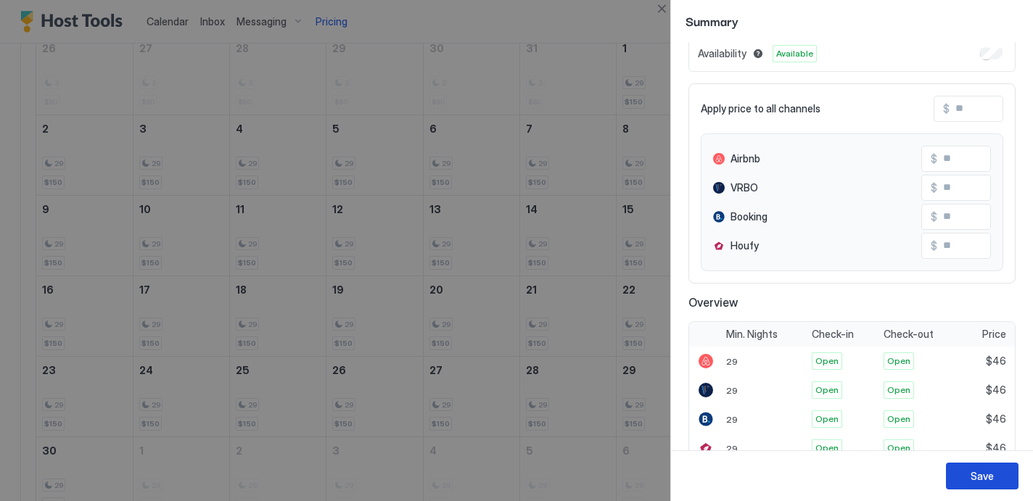
click at [982, 474] on div "Save" at bounding box center [982, 476] width 23 height 15
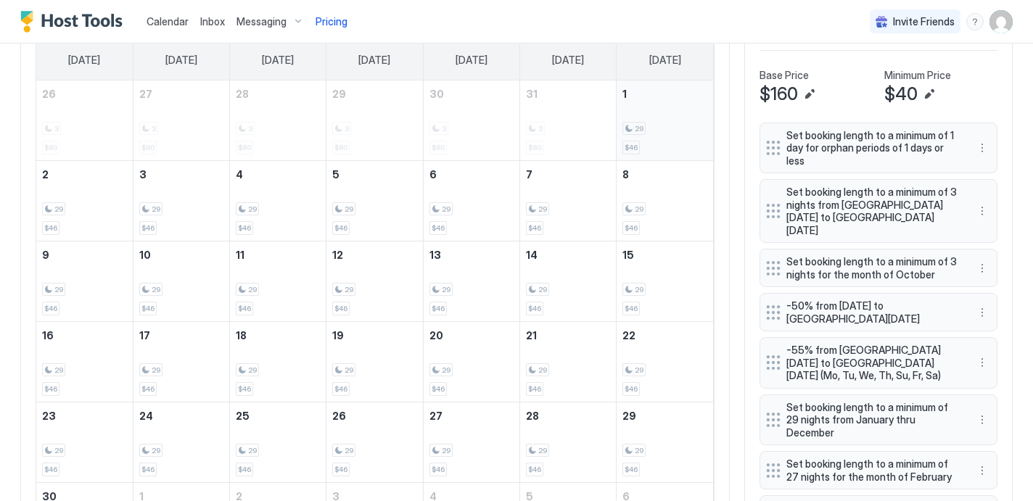
scroll to position [396, 0]
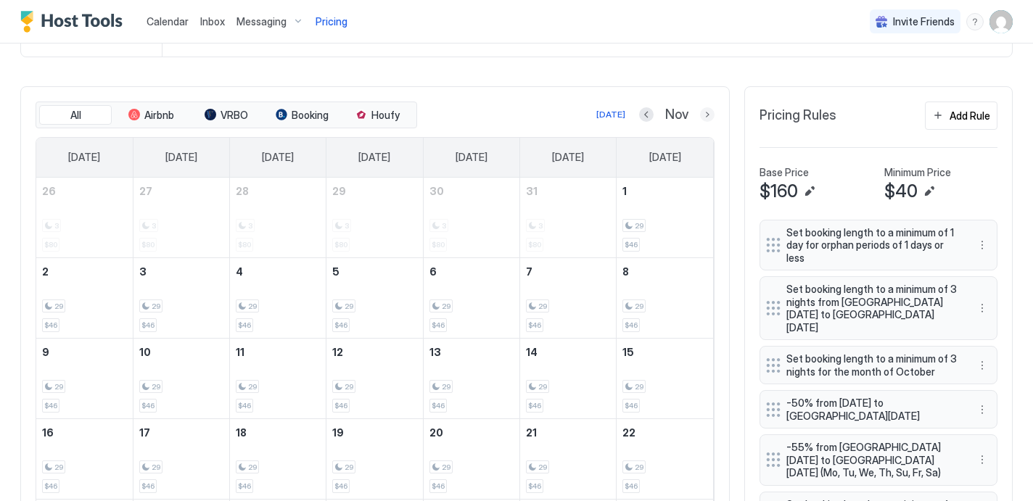
click at [711, 112] on button "Next month" at bounding box center [707, 114] width 15 height 15
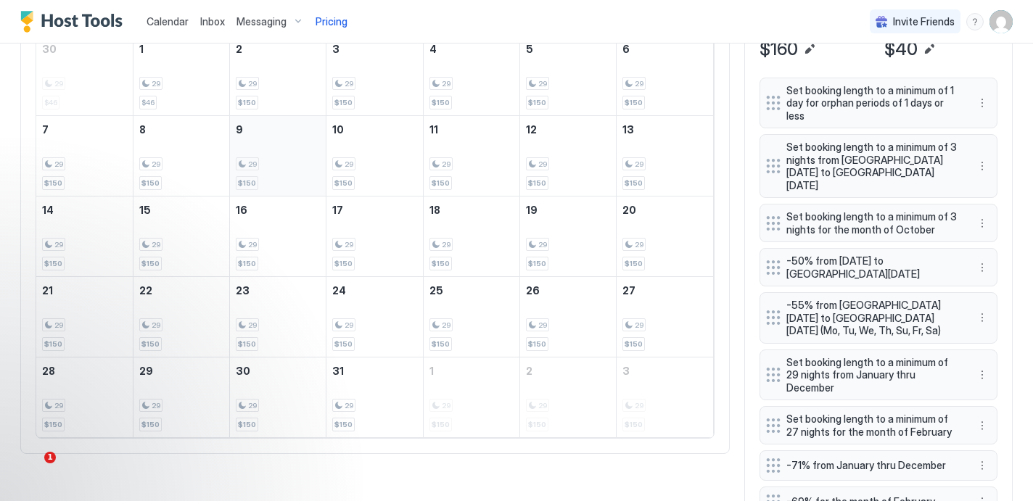
scroll to position [519, 0]
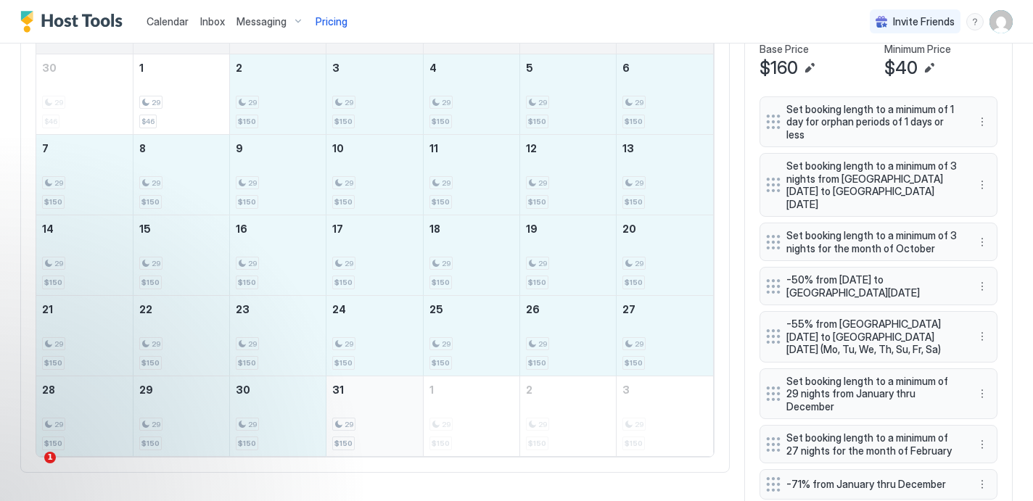
drag, startPoint x: 274, startPoint y: 109, endPoint x: 389, endPoint y: 438, distance: 349.0
click at [389, 438] on tbody "30 29 $46 1 29 $46 2 29 $150 3 29 $150 4 29 $150 5 29 $150 6 29 $150 7 29 $150 …" at bounding box center [374, 255] width 677 height 402
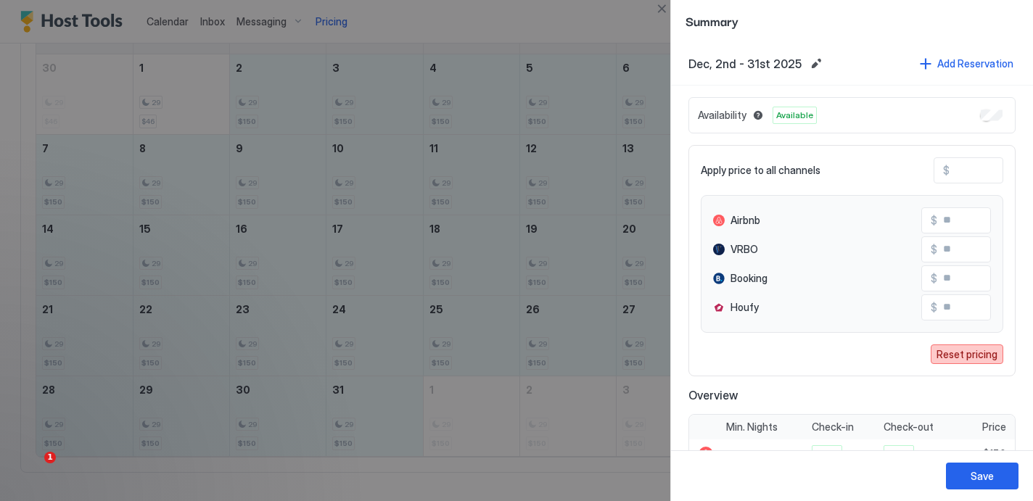
click at [961, 358] on div "Reset pricing" at bounding box center [967, 354] width 61 height 15
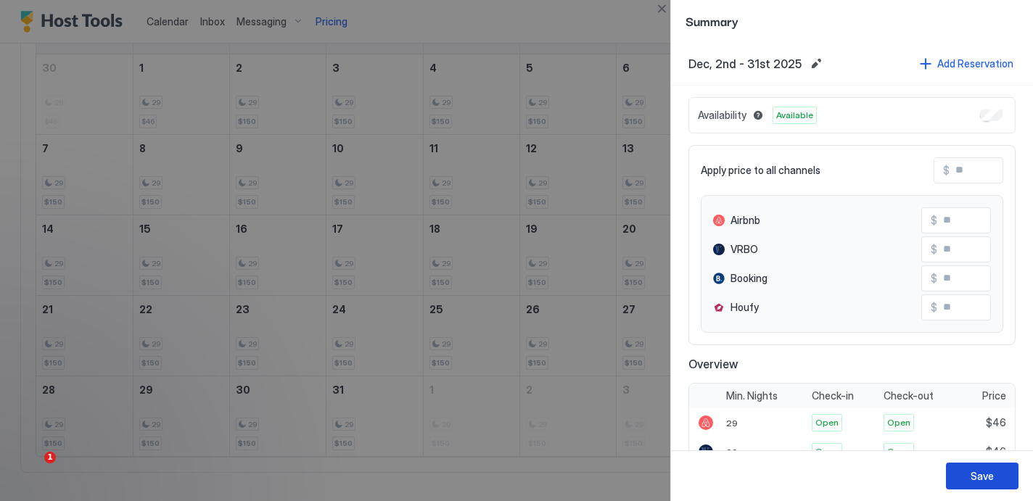
click at [997, 475] on button "Save" at bounding box center [982, 476] width 73 height 27
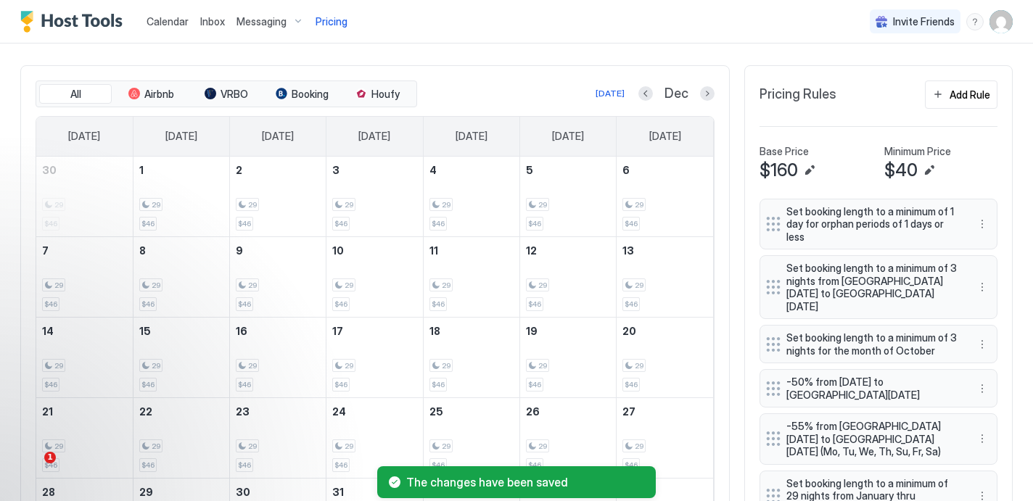
scroll to position [411, 0]
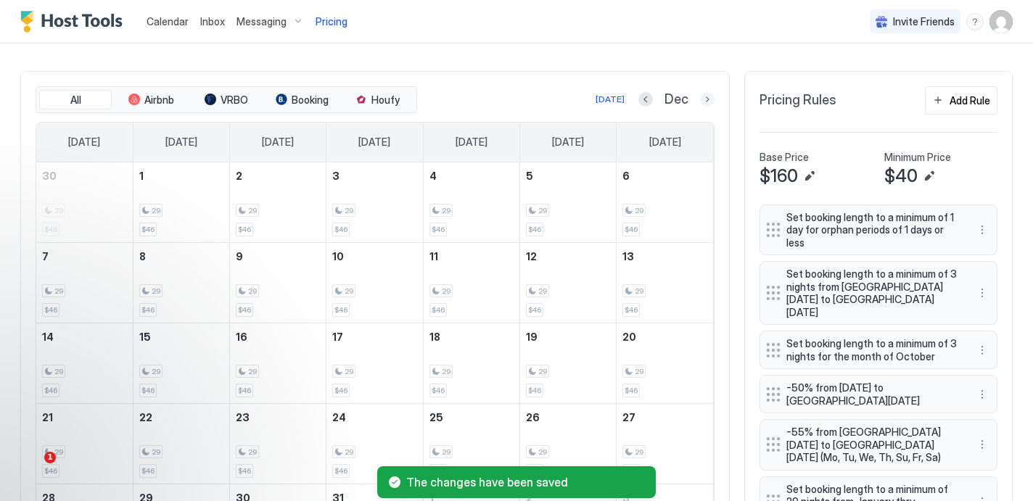
click at [709, 104] on button "Next month" at bounding box center [707, 99] width 15 height 15
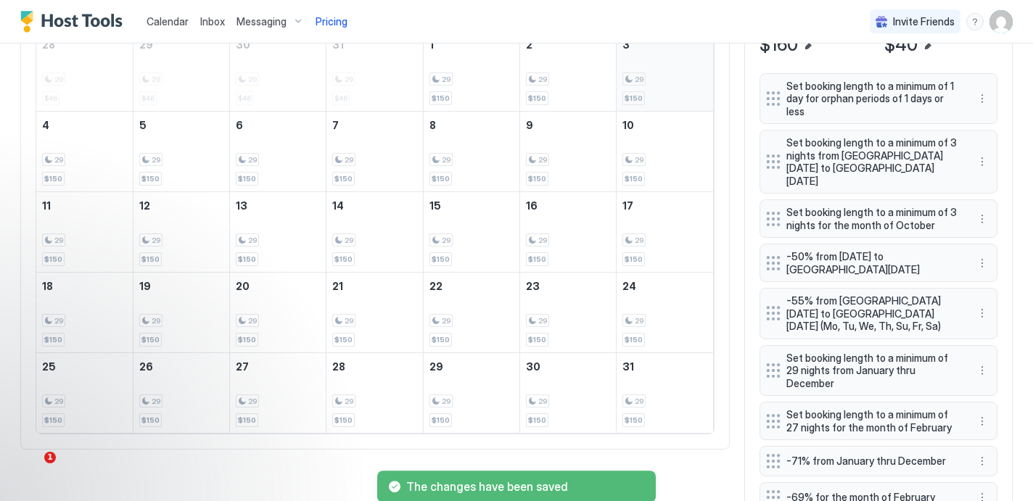
scroll to position [541, 0]
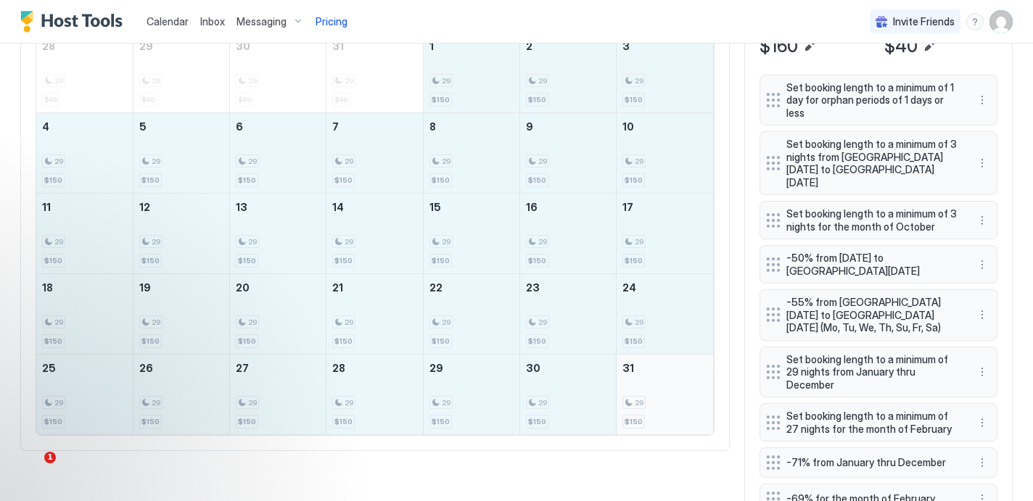
drag, startPoint x: 456, startPoint y: 87, endPoint x: 678, endPoint y: 411, distance: 392.4
click at [678, 411] on tbody "28 29 $46 29 29 $46 30 29 $46 31 29 $46 1 29 $150 2 29 $150 3 29 $150 4 29 $150…" at bounding box center [374, 234] width 677 height 402
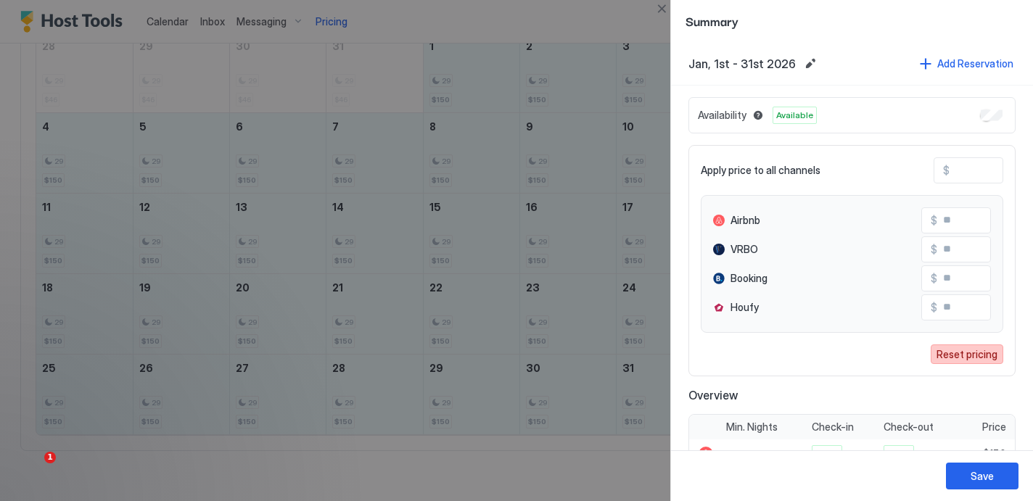
click at [969, 358] on div "Reset pricing" at bounding box center [967, 354] width 61 height 15
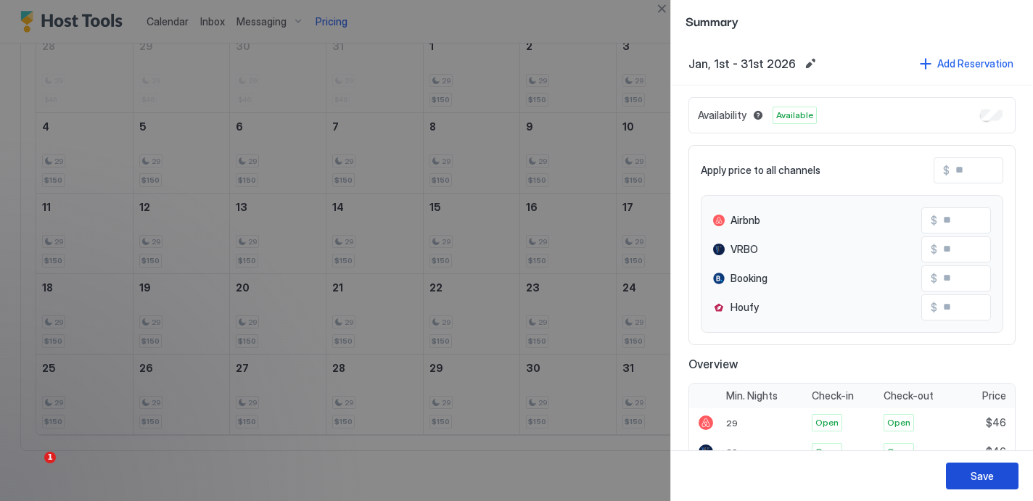
click at [993, 482] on button "Save" at bounding box center [982, 476] width 73 height 27
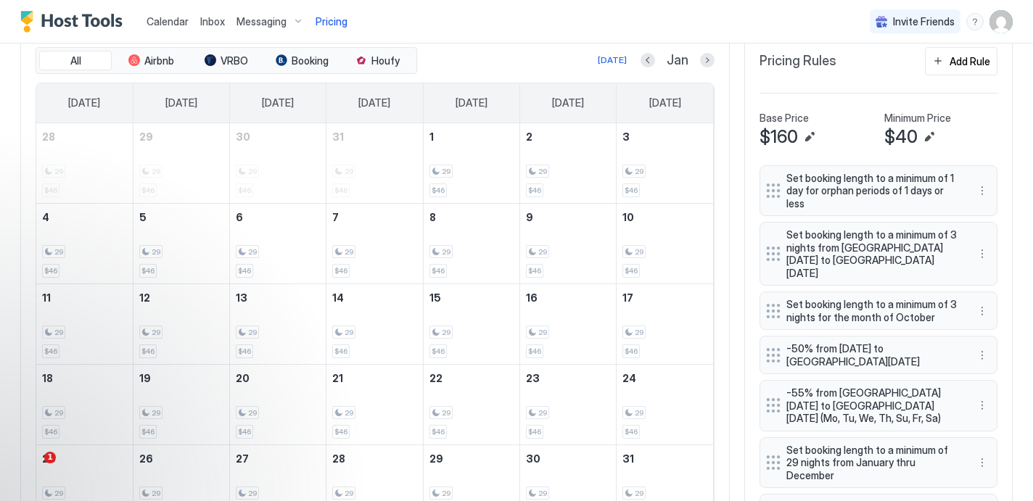
scroll to position [445, 0]
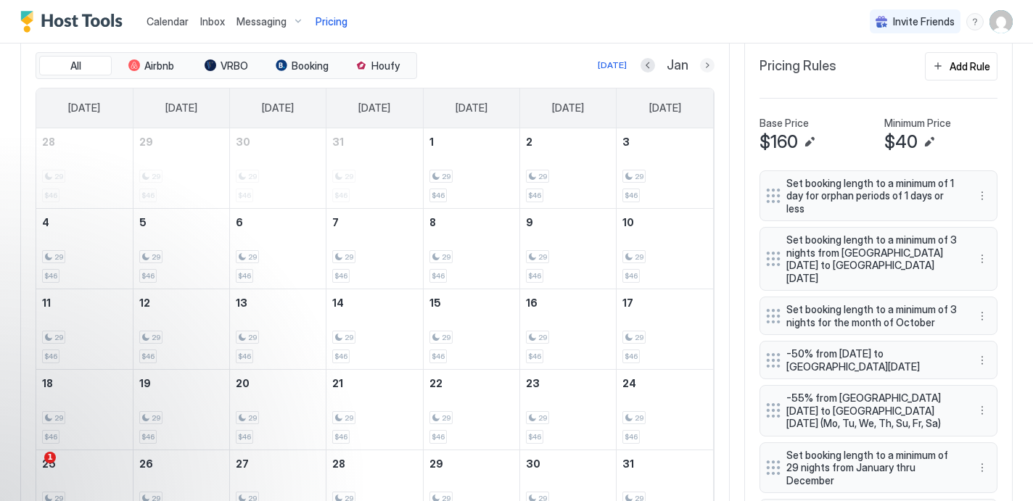
click at [709, 64] on button "Next month" at bounding box center [707, 65] width 15 height 15
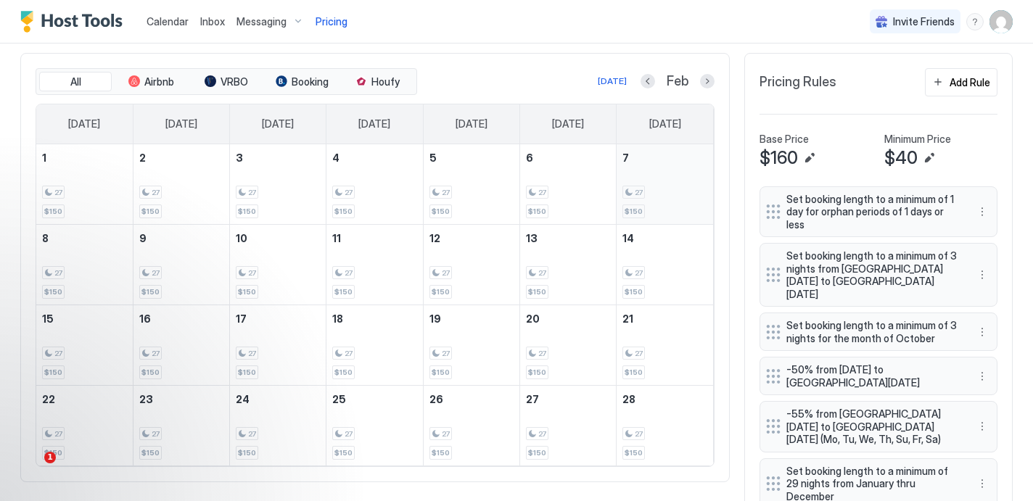
scroll to position [506, 0]
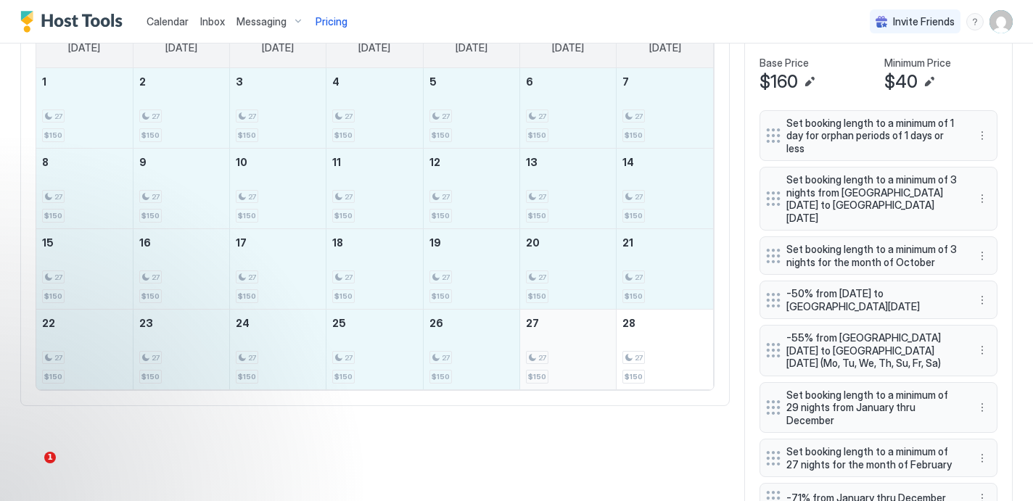
drag, startPoint x: 77, startPoint y: 94, endPoint x: 610, endPoint y: 353, distance: 593.2
click at [610, 353] on tbody "1 27 $150 2 27 $150 3 27 $150 4 27 $150 5 27 $150 6 27 $150 7 27 $150 8 27 $150…" at bounding box center [374, 228] width 677 height 321
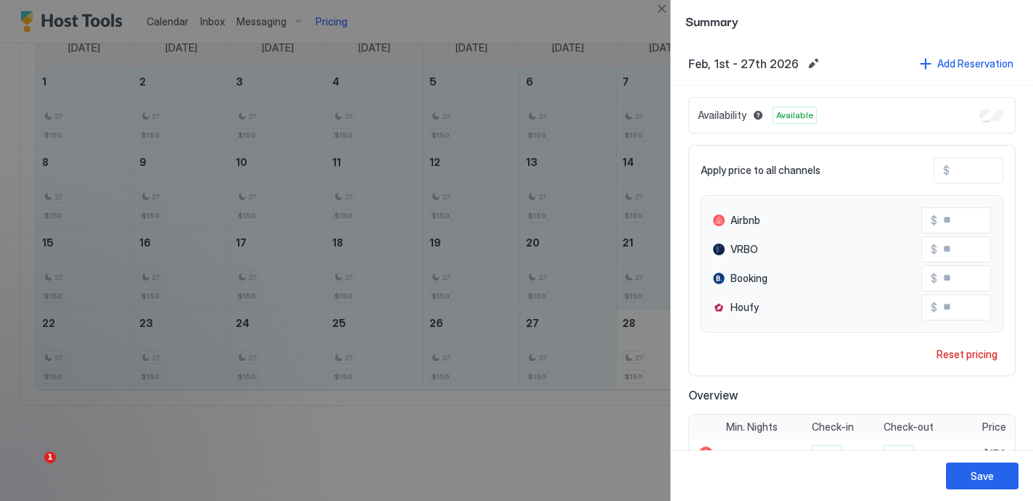
click at [569, 430] on div at bounding box center [516, 250] width 1033 height 501
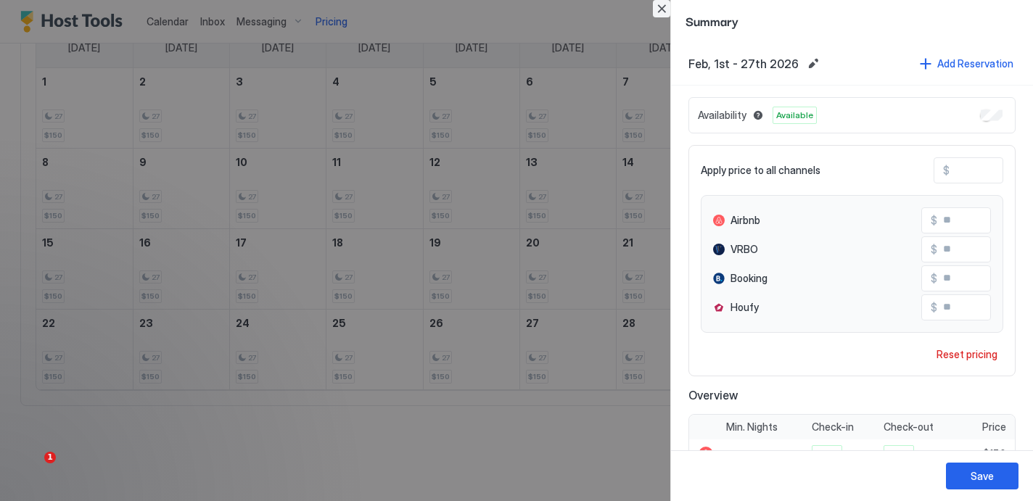
click at [663, 6] on button "Close" at bounding box center [661, 8] width 17 height 17
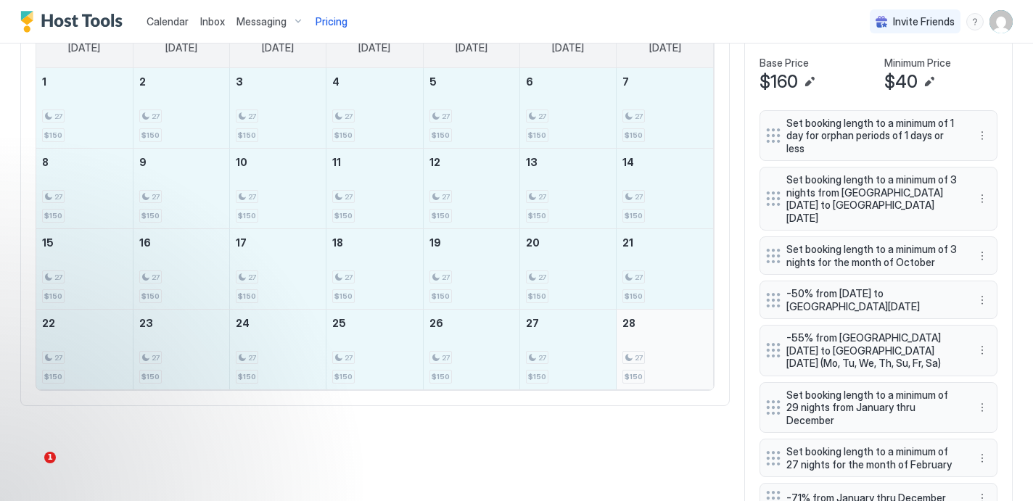
drag, startPoint x: 79, startPoint y: 110, endPoint x: 656, endPoint y: 345, distance: 623.1
click at [656, 345] on tbody "1 27 $150 2 27 $150 3 27 $150 4 27 $150 5 27 $150 6 27 $150 7 27 $150 8 27 $150…" at bounding box center [374, 228] width 677 height 321
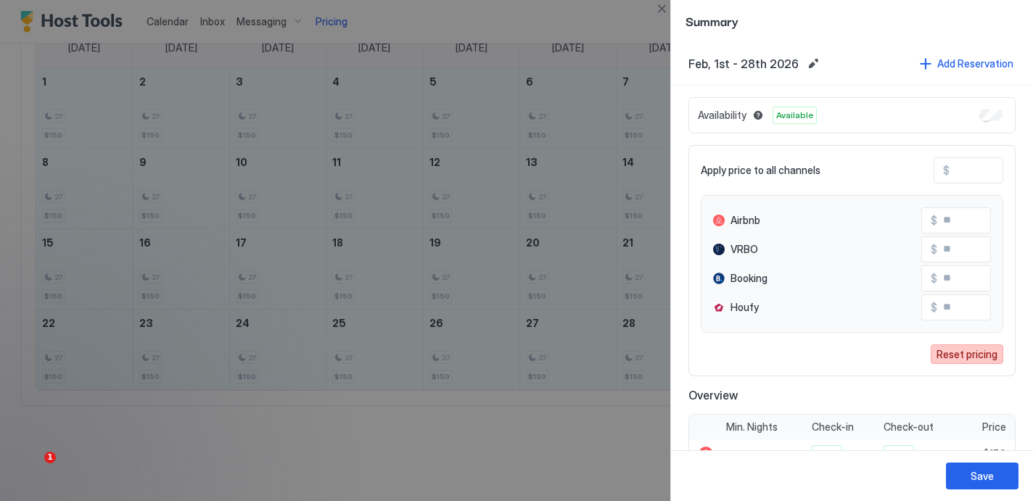
click at [983, 354] on div "Reset pricing" at bounding box center [967, 354] width 61 height 15
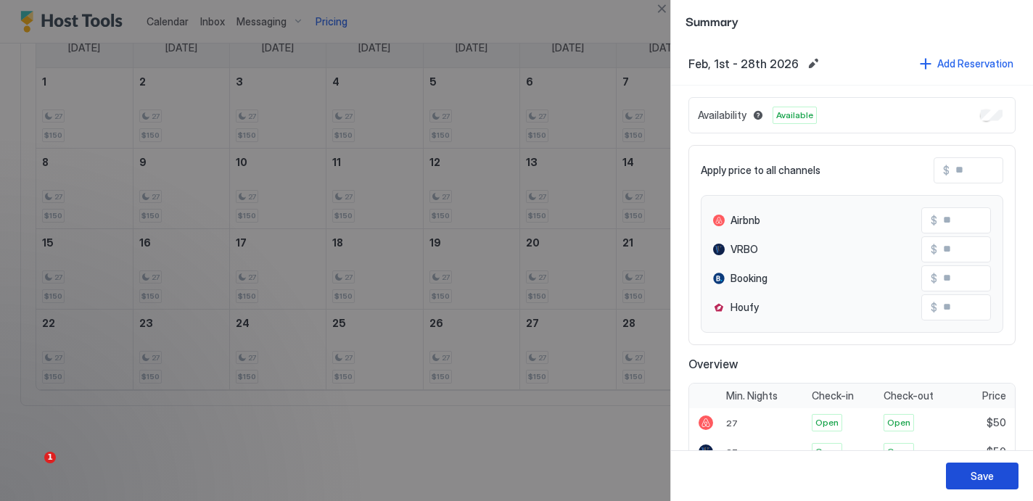
click at [990, 470] on div "Save" at bounding box center [982, 476] width 23 height 15
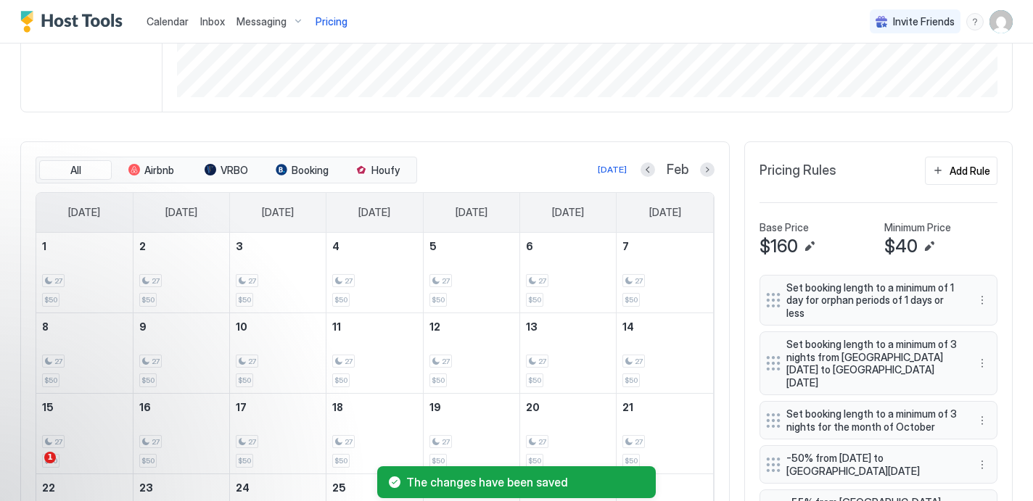
scroll to position [337, 0]
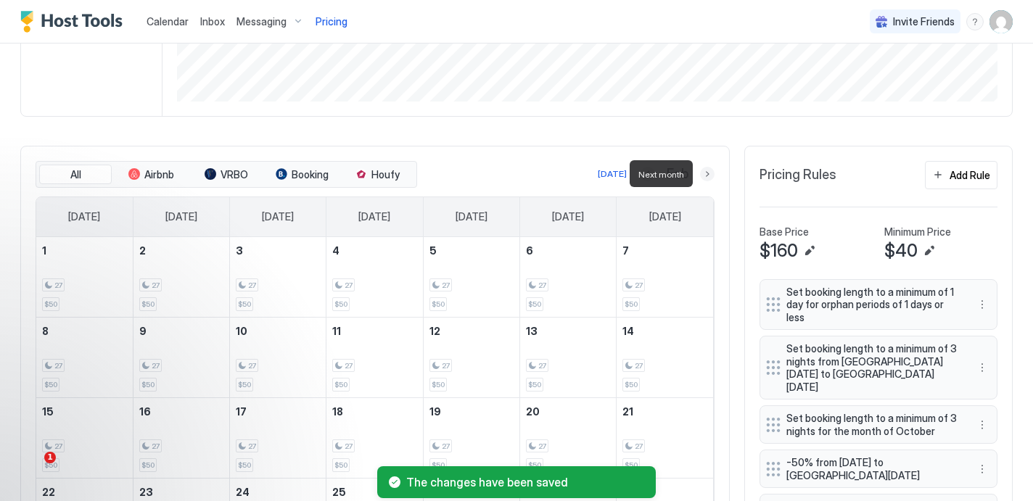
click at [710, 173] on button "Next month" at bounding box center [707, 174] width 15 height 15
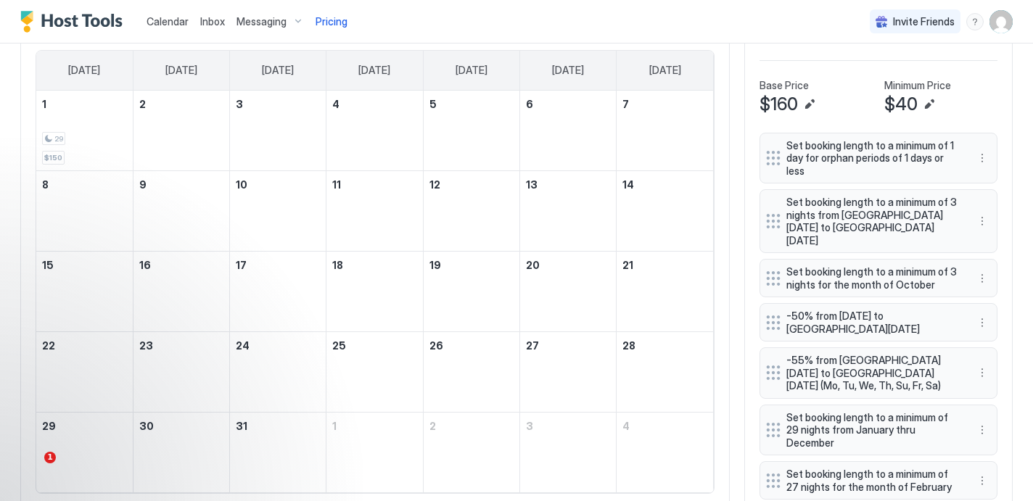
scroll to position [505, 0]
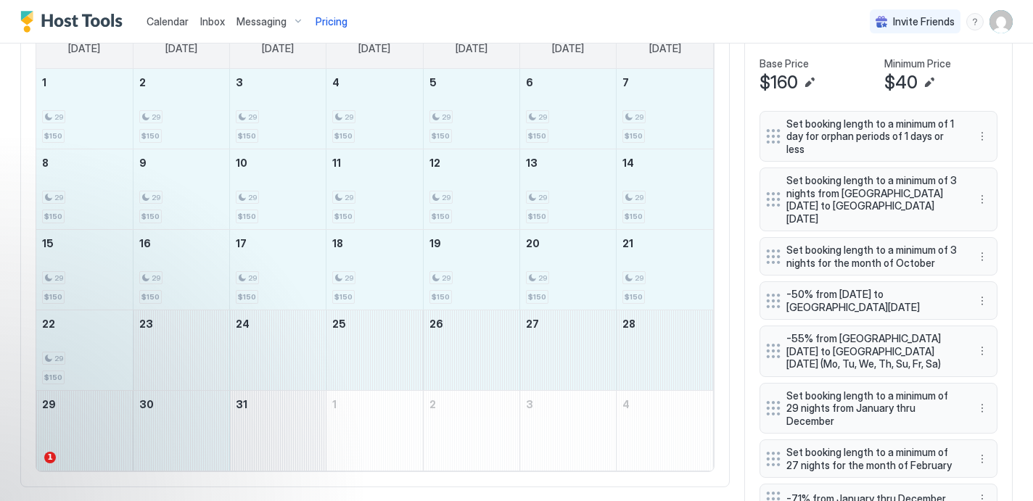
drag, startPoint x: 87, startPoint y: 112, endPoint x: 310, endPoint y: 441, distance: 397.6
click at [310, 441] on tbody "1 29 $150 2 29 $150 3 29 $150 4 29 $150 5 29 $150 6 29 $150 7 29 $150 8 29 $150…" at bounding box center [374, 270] width 677 height 402
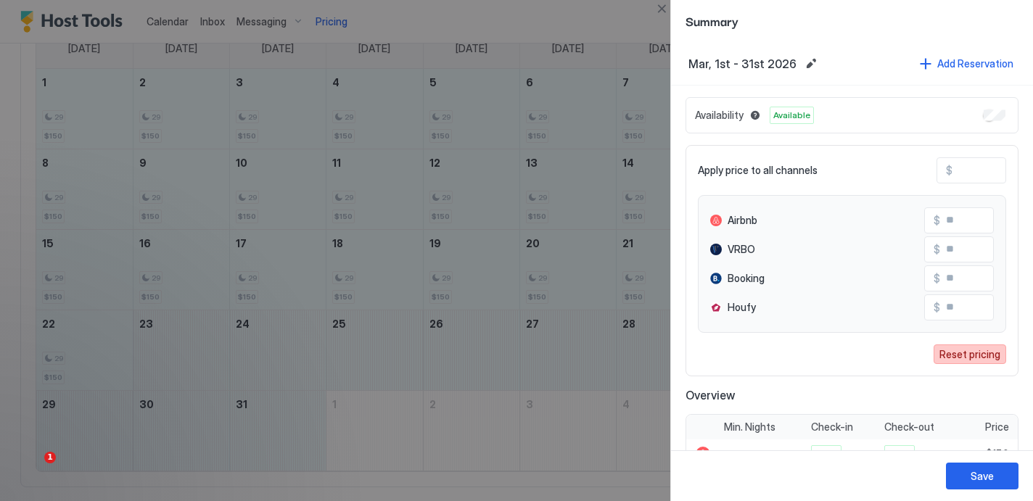
click at [966, 355] on div "Reset pricing" at bounding box center [970, 354] width 61 height 15
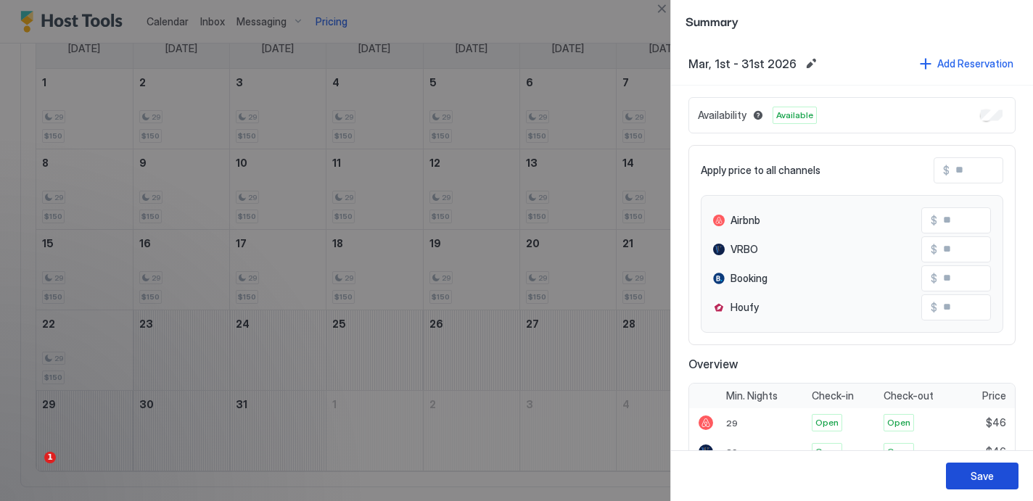
click at [993, 474] on div "Save" at bounding box center [982, 476] width 23 height 15
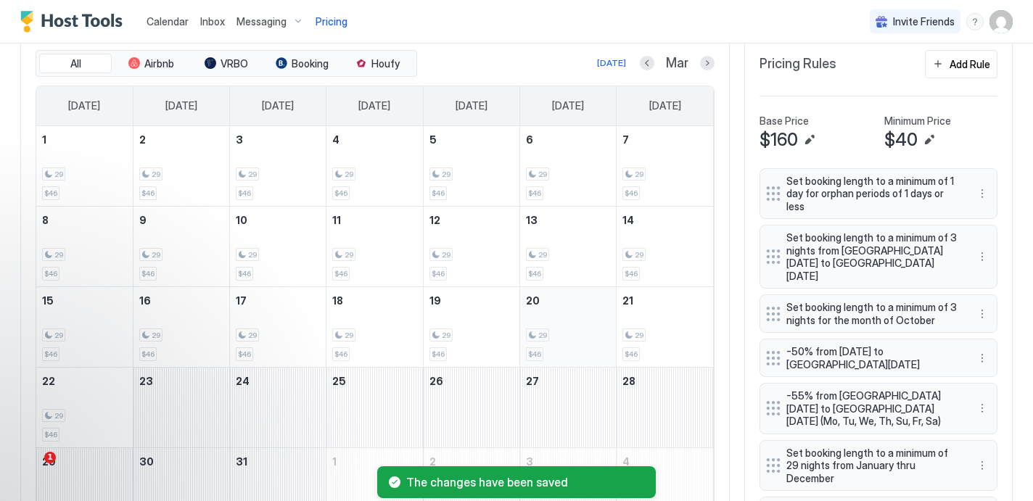
scroll to position [420, 0]
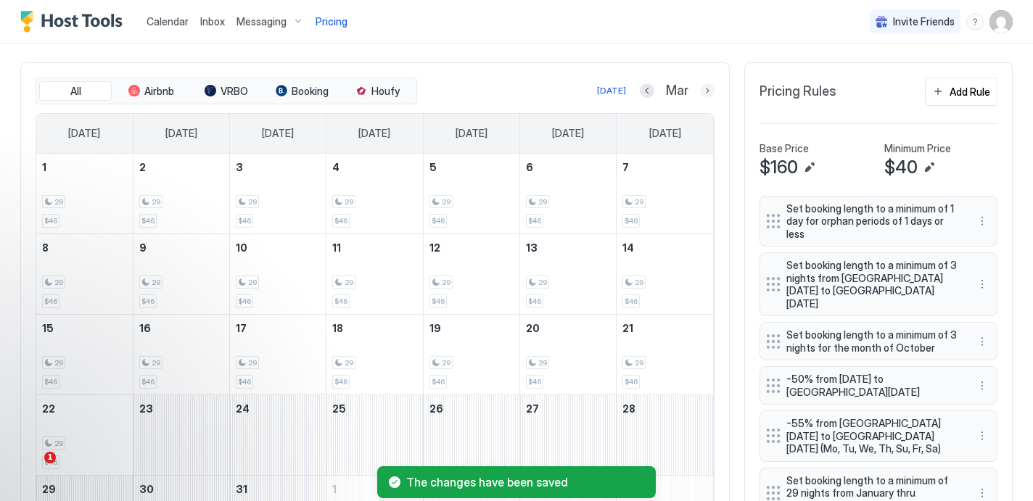
click at [708, 92] on button "Next month" at bounding box center [707, 90] width 15 height 15
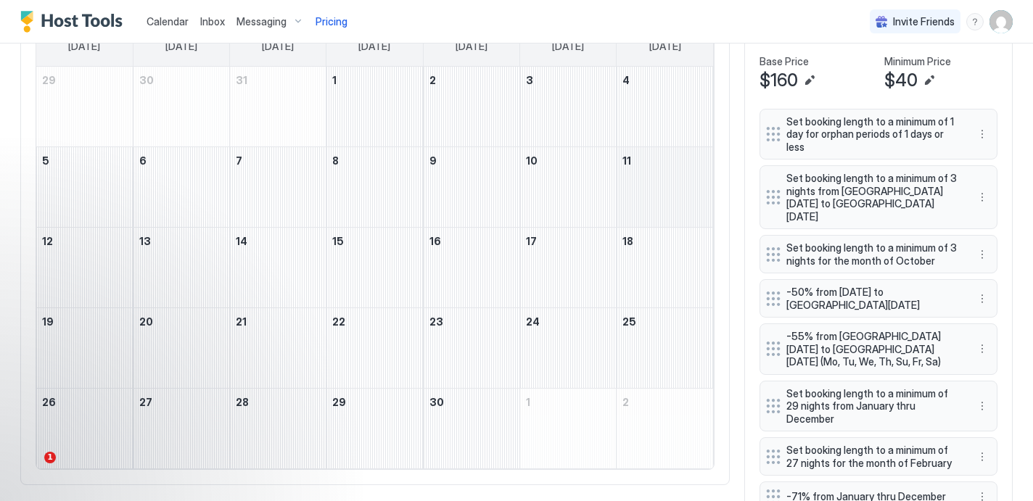
scroll to position [496, 0]
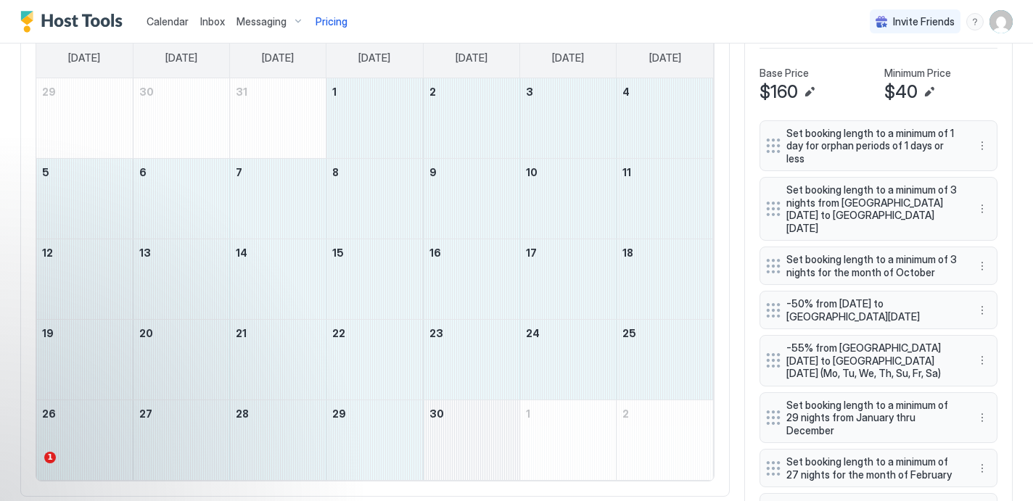
drag, startPoint x: 382, startPoint y: 104, endPoint x: 483, endPoint y: 434, distance: 344.5
click at [483, 434] on tbody "29 30 31 1 2 3 4 5 6 7 8 9 10 11 12 13 14 15 16 17 18 19 20 21 22 23 24 25 26 2…" at bounding box center [374, 279] width 677 height 402
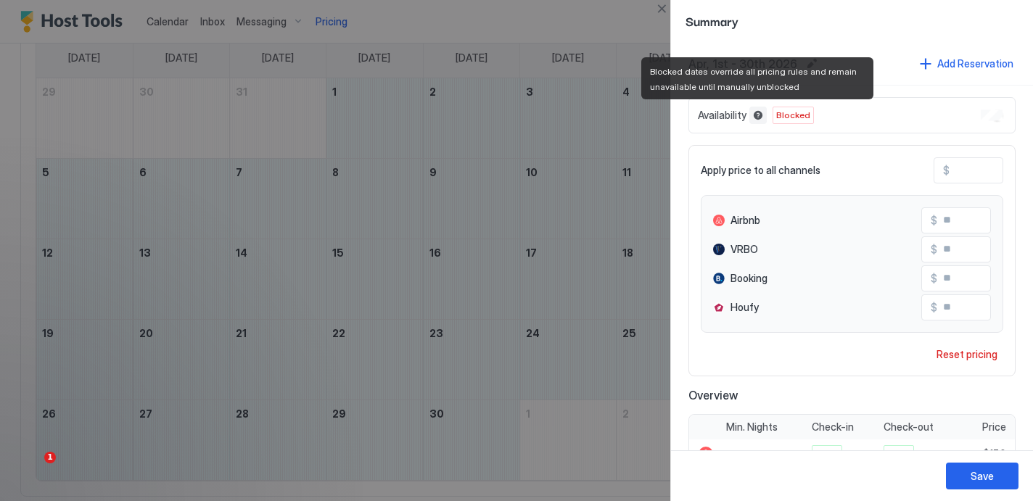
click at [757, 117] on button "Blocked dates override all pricing rules and remain unavailable until manually …" at bounding box center [757, 115] width 17 height 17
click at [757, 116] on button "Blocked dates override all pricing rules and remain unavailable until manually …" at bounding box center [757, 115] width 17 height 17
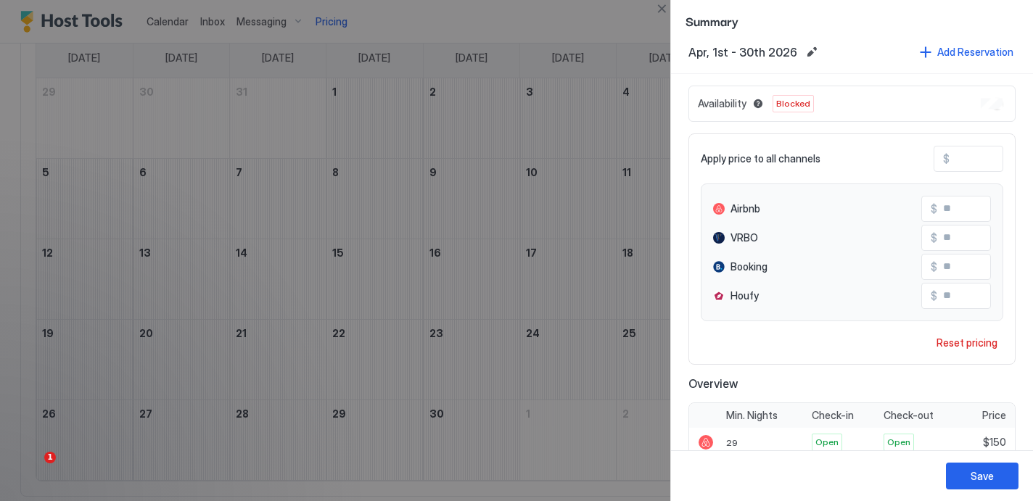
scroll to position [0, 0]
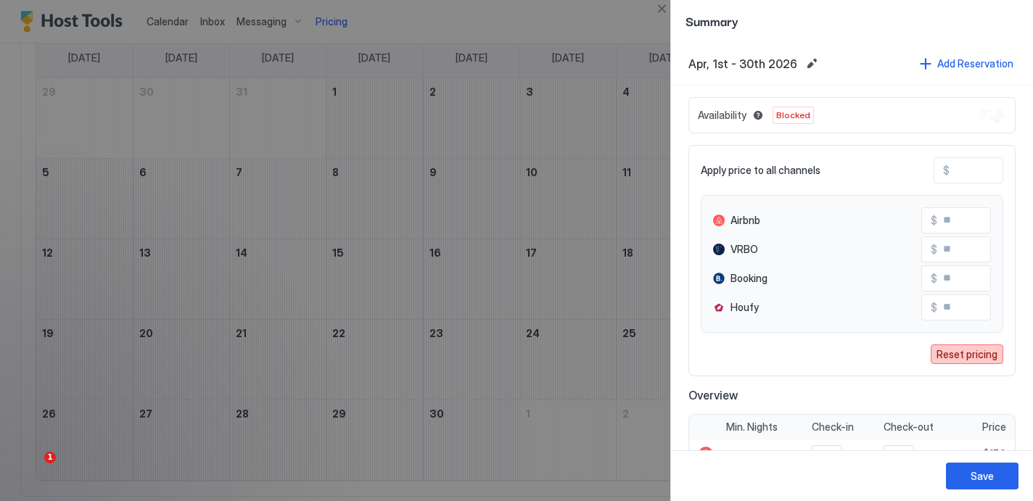
click at [965, 355] on div "Reset pricing" at bounding box center [967, 354] width 61 height 15
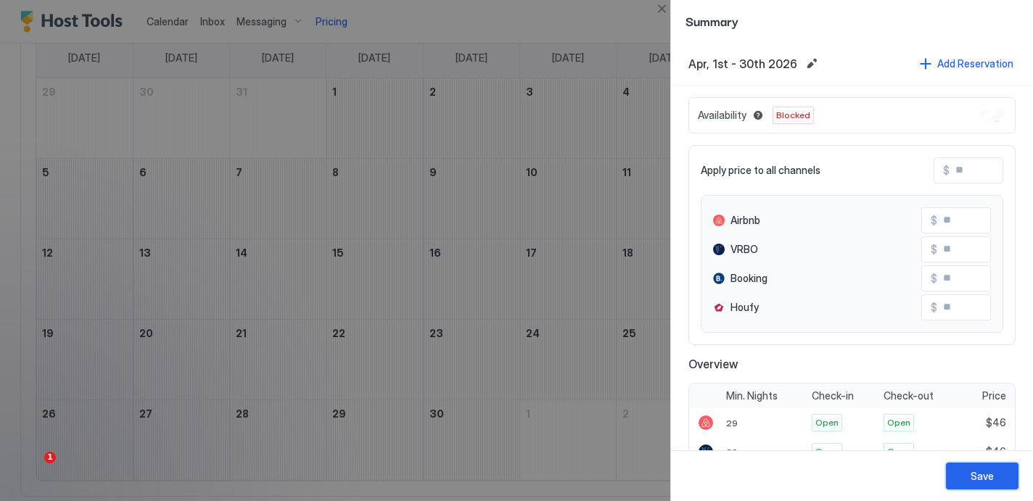
click at [990, 475] on div "Save" at bounding box center [982, 476] width 23 height 15
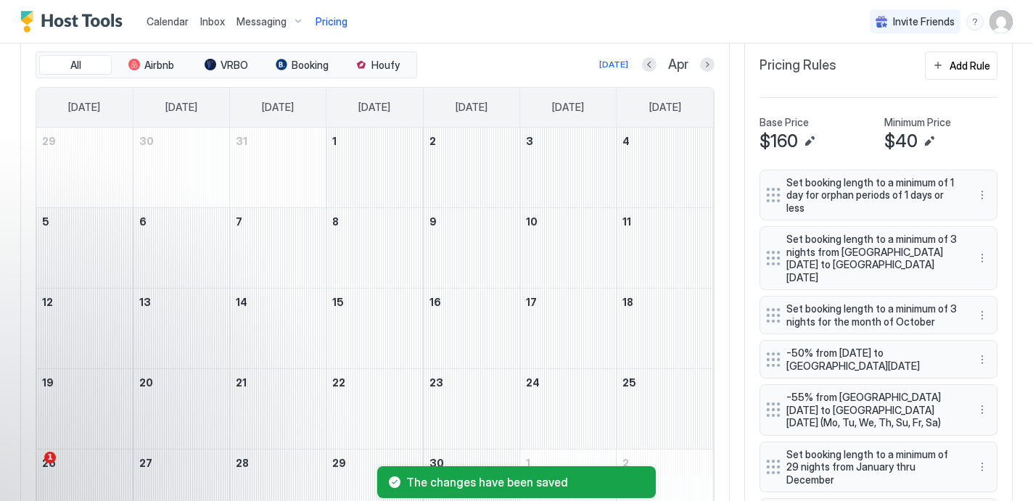
scroll to position [337, 0]
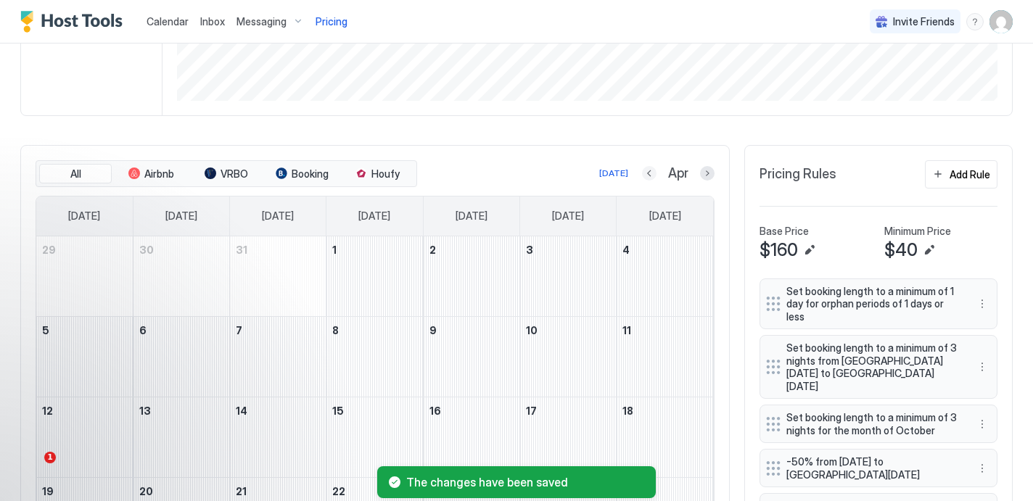
click at [649, 172] on button "Previous month" at bounding box center [649, 173] width 15 height 15
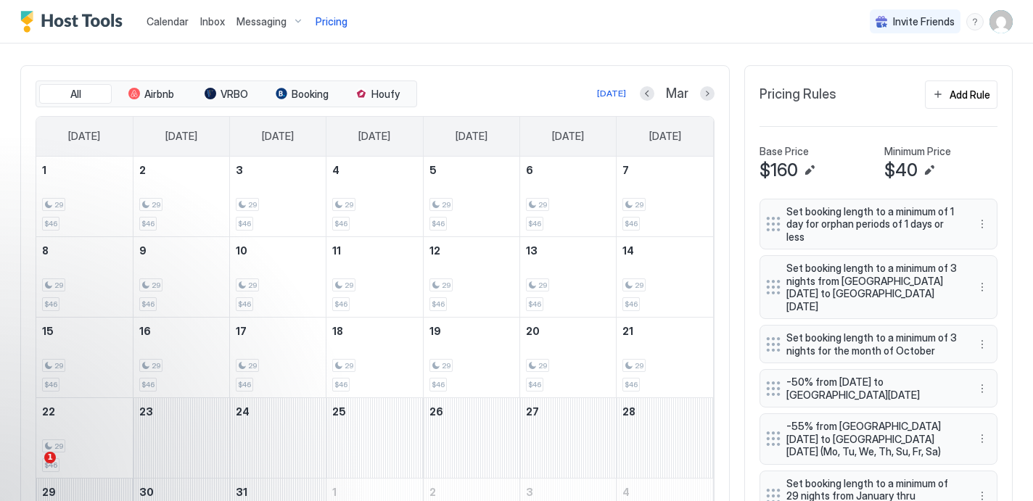
scroll to position [380, 0]
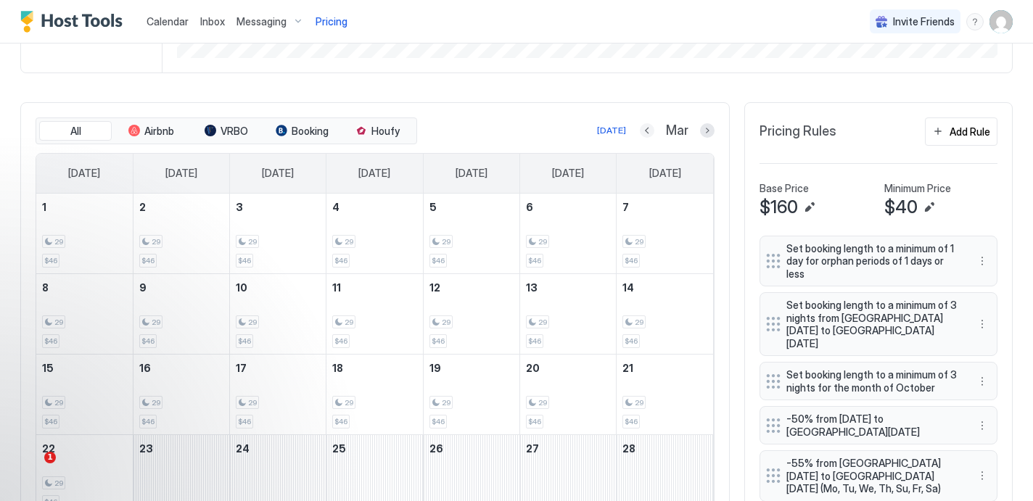
click at [642, 128] on button "Previous month" at bounding box center [647, 130] width 15 height 15
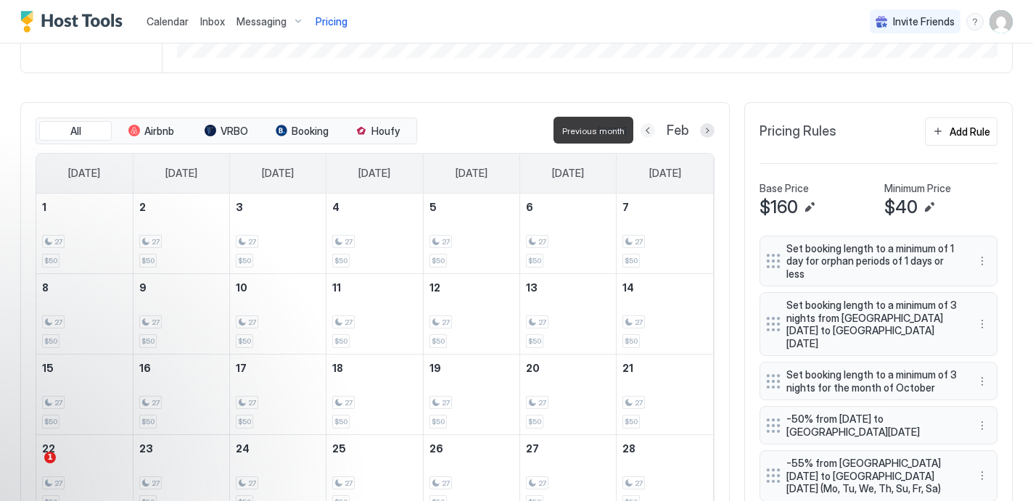
click at [642, 128] on button "Previous month" at bounding box center [648, 130] width 15 height 15
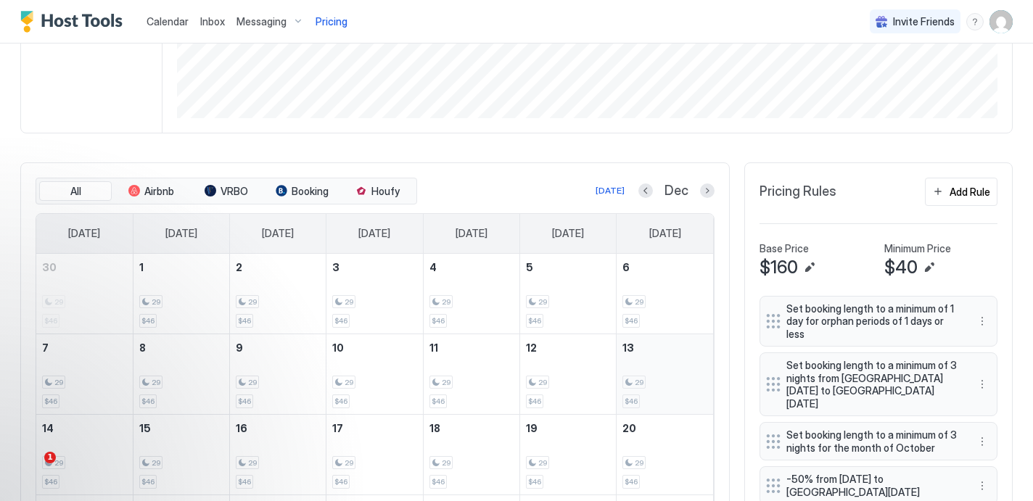
scroll to position [323, 0]
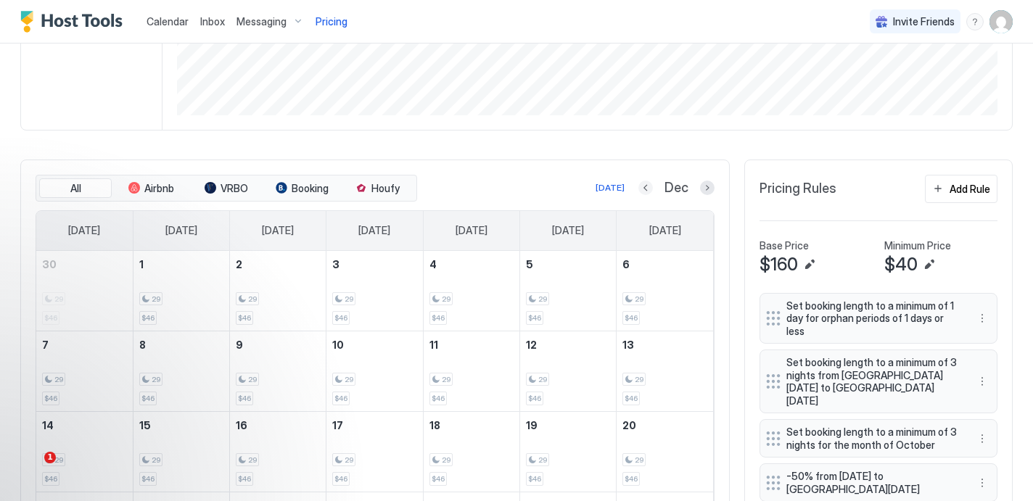
click at [648, 186] on button "Previous month" at bounding box center [645, 188] width 15 height 15
click at [648, 186] on button "Previous month" at bounding box center [646, 188] width 15 height 15
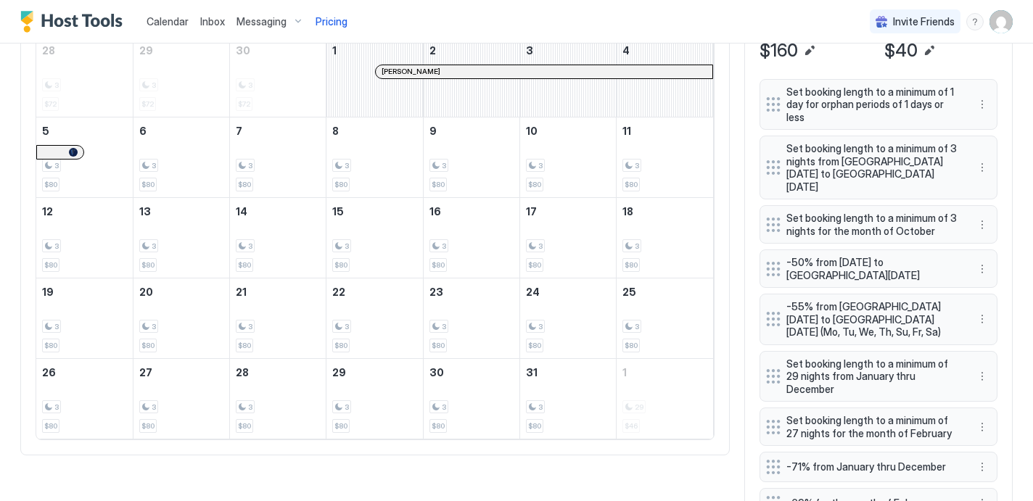
scroll to position [534, 0]
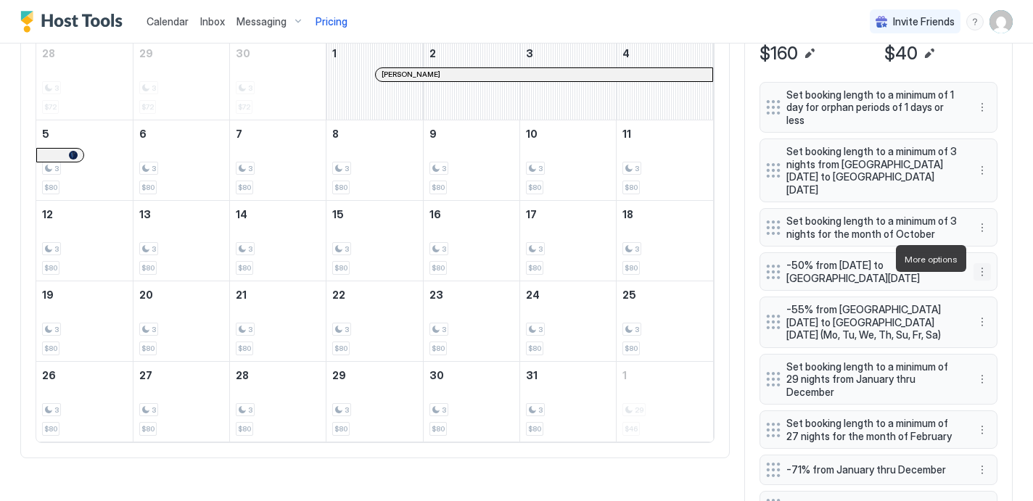
click at [982, 263] on button "More options" at bounding box center [982, 271] width 17 height 17
click at [1001, 275] on span "Edit" at bounding box center [1004, 279] width 16 height 11
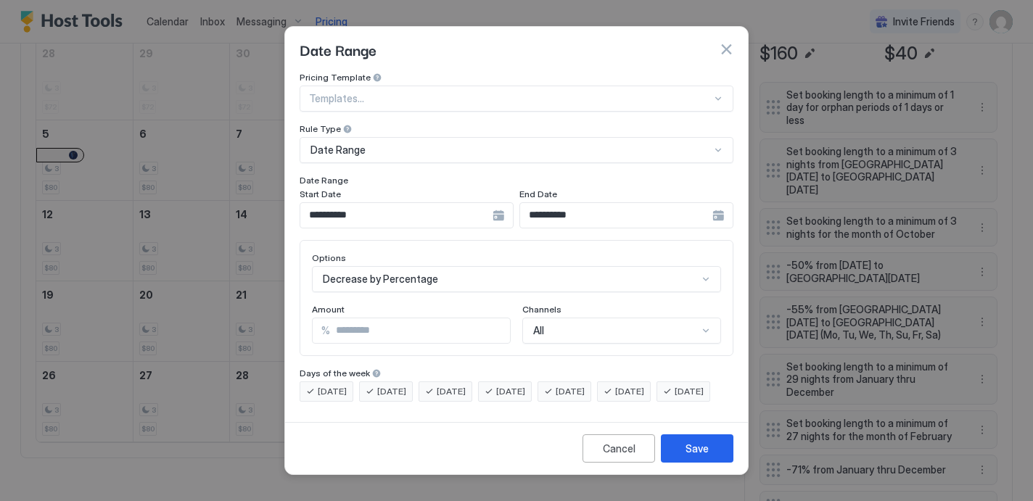
type input "**"
click at [498, 319] on input "**" at bounding box center [420, 331] width 180 height 25
click at [699, 456] on div "Save" at bounding box center [697, 448] width 23 height 15
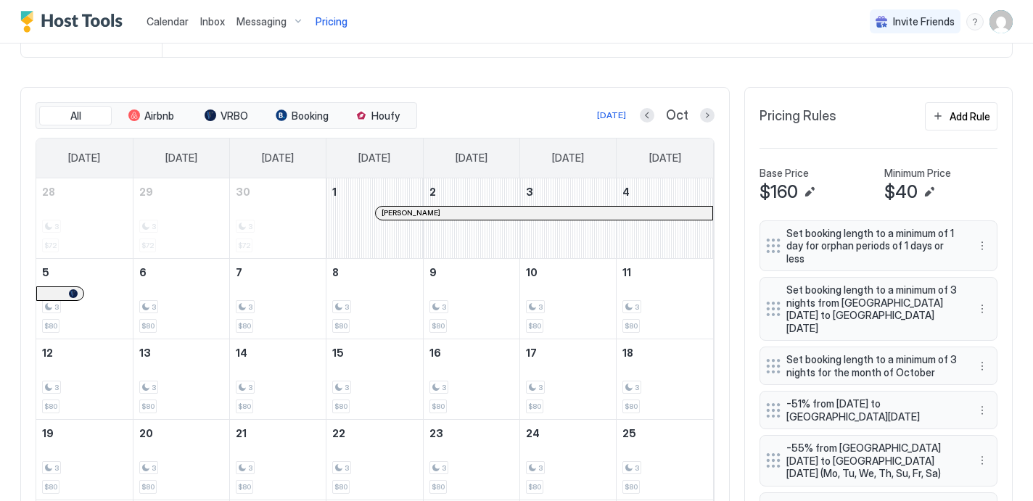
scroll to position [384, 0]
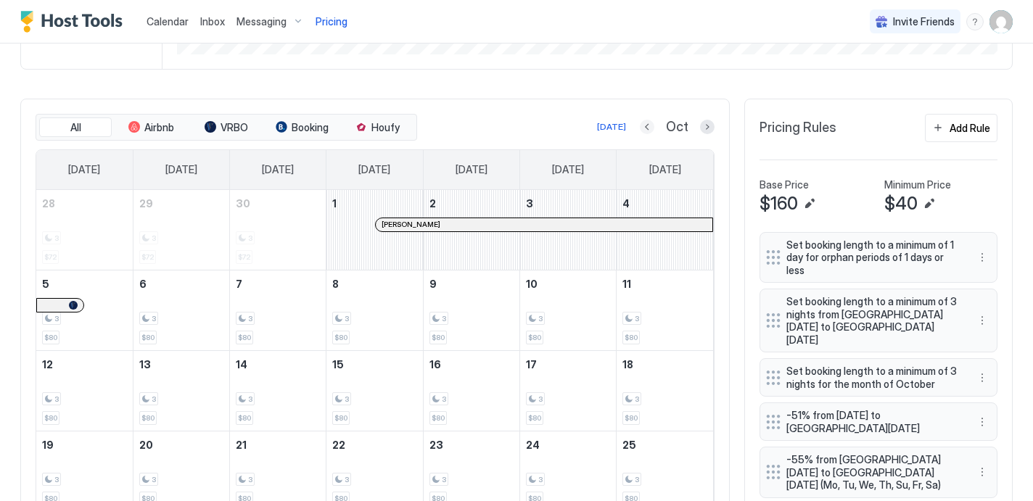
click at [651, 127] on button "Previous month" at bounding box center [647, 127] width 15 height 15
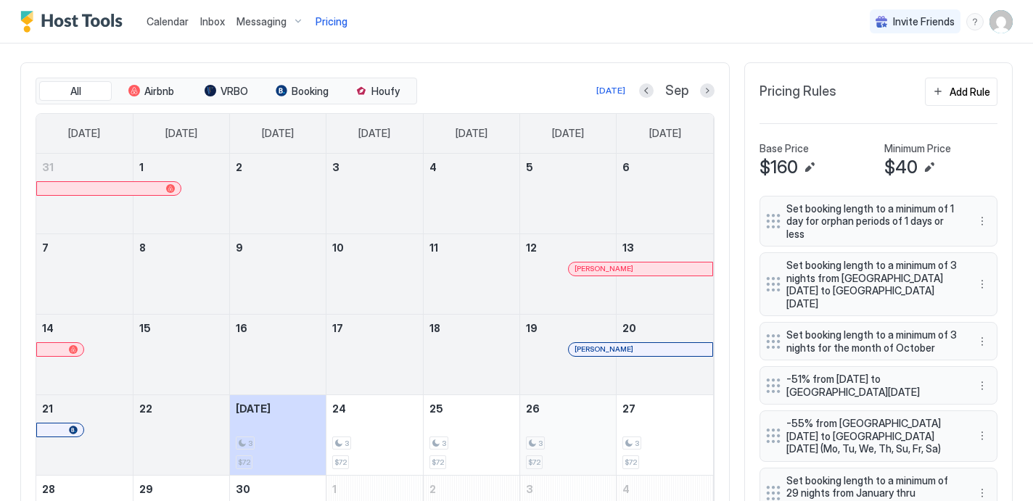
scroll to position [315, 0]
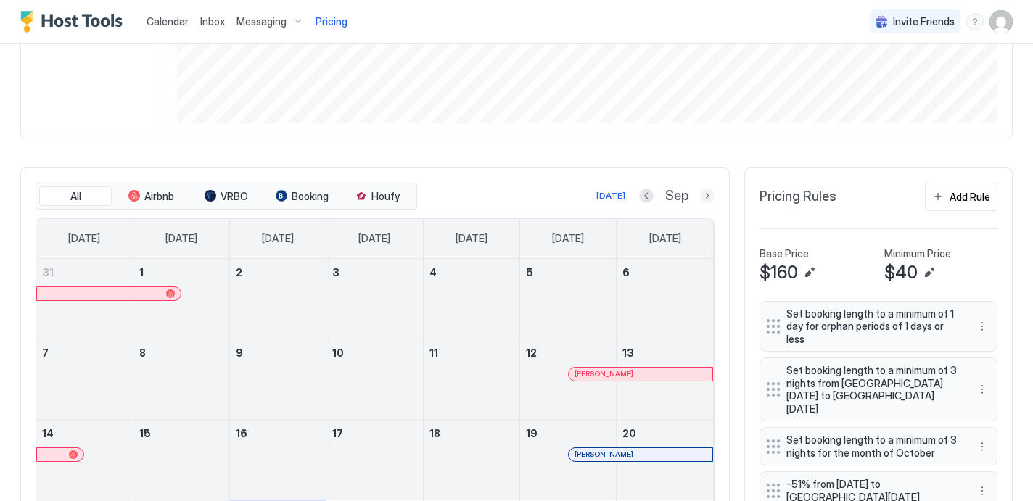
click at [707, 199] on button "Next month" at bounding box center [707, 196] width 15 height 15
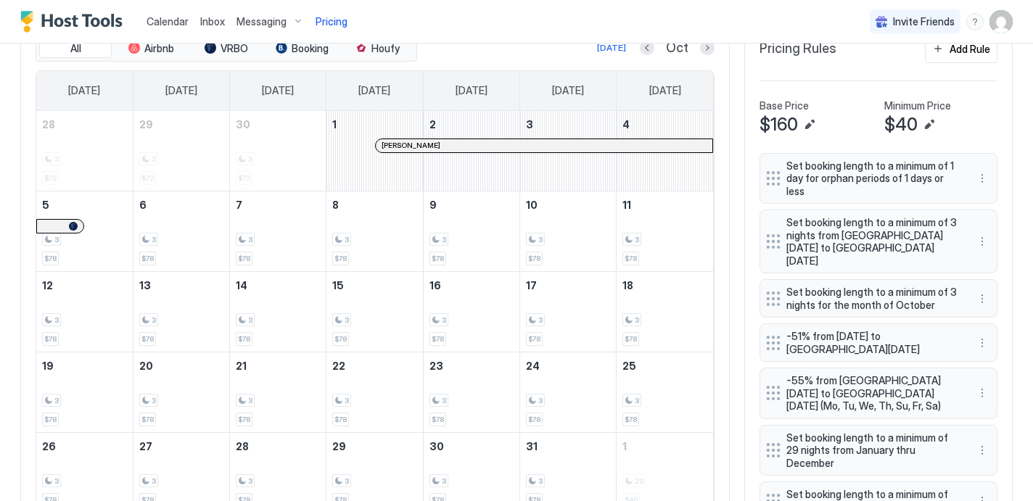
scroll to position [377, 0]
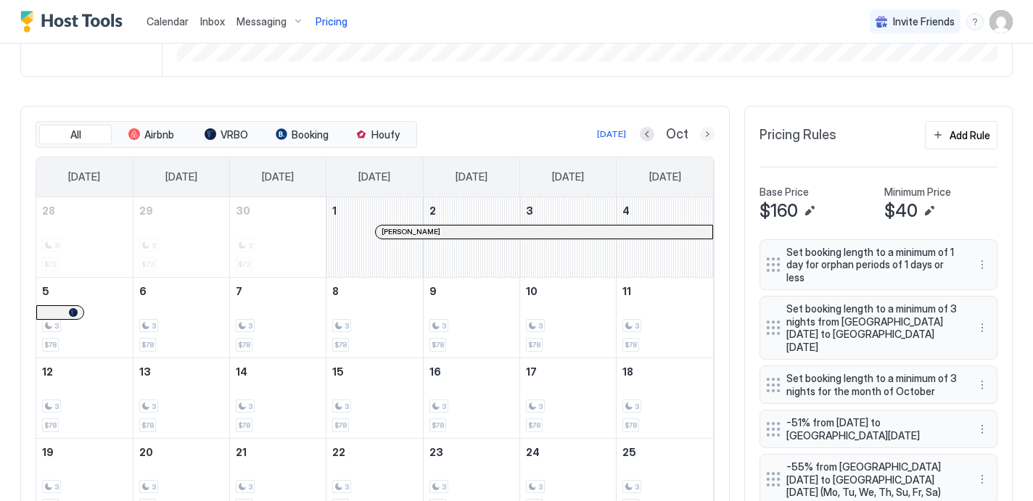
click at [705, 134] on button "Next month" at bounding box center [707, 134] width 15 height 15
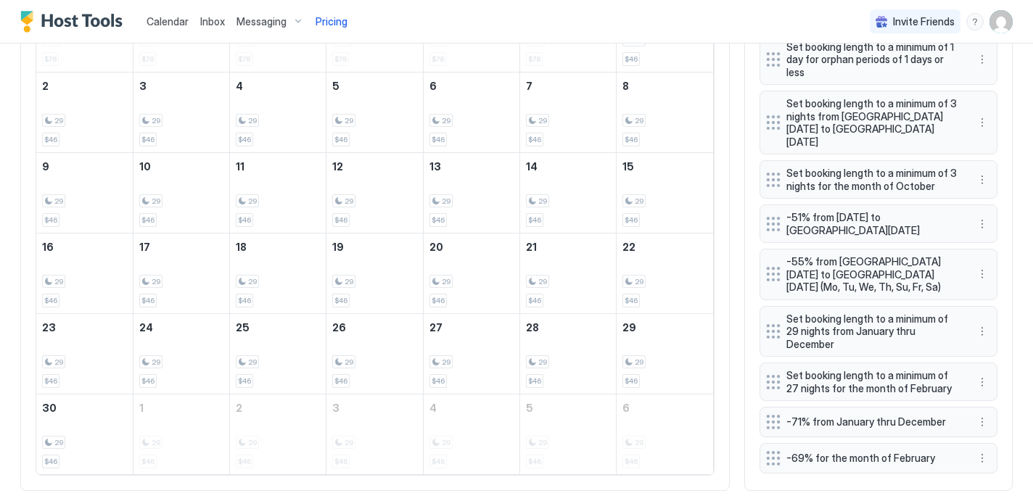
scroll to position [591, 0]
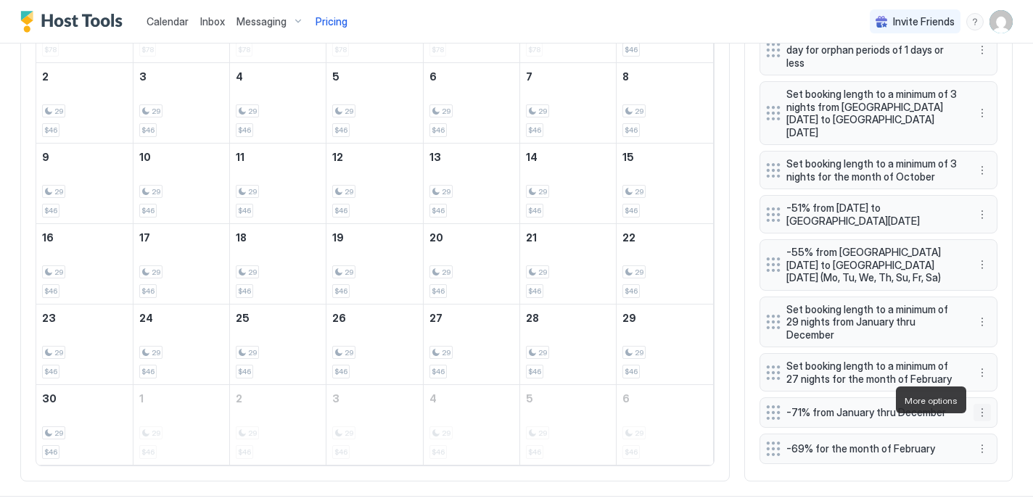
click at [982, 404] on button "More options" at bounding box center [982, 412] width 17 height 17
click at [994, 418] on div "Edit" at bounding box center [996, 420] width 32 height 11
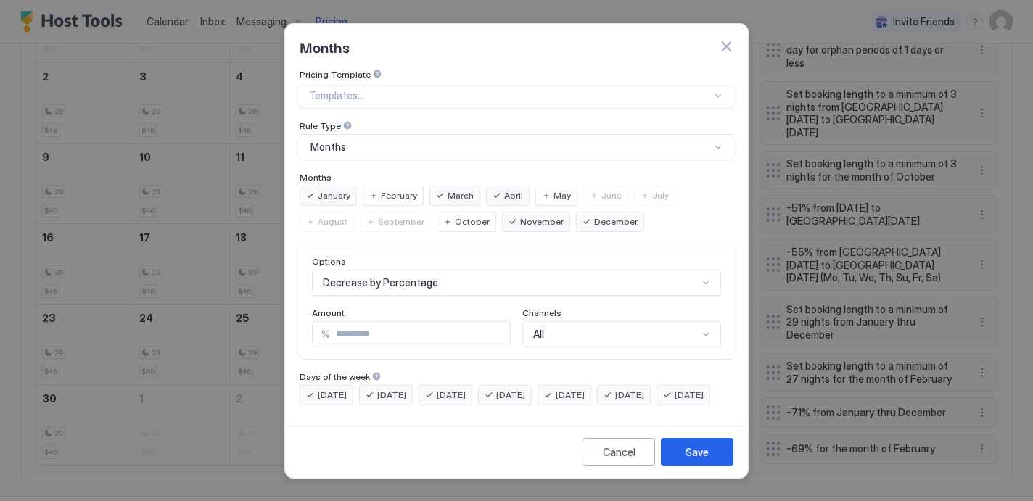
type input "**"
click at [497, 322] on input "**" at bounding box center [420, 334] width 180 height 25
click at [703, 460] on div "Save" at bounding box center [697, 452] width 23 height 15
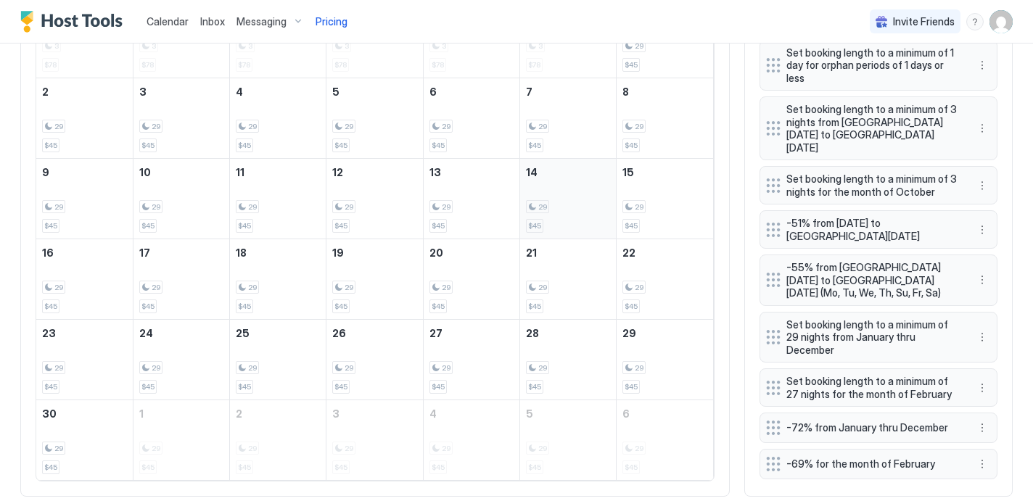
scroll to position [570, 0]
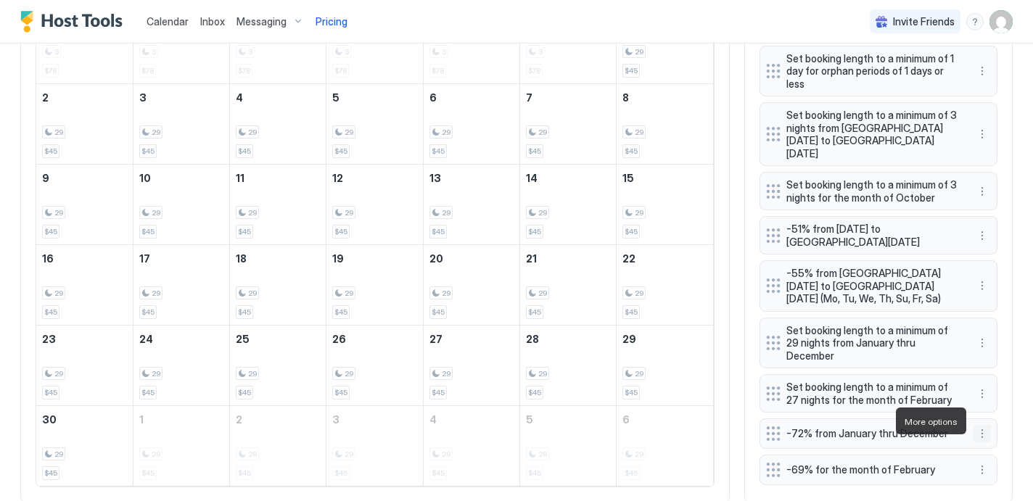
click at [985, 425] on button "More options" at bounding box center [982, 433] width 17 height 17
click at [1006, 443] on span "Edit" at bounding box center [1004, 441] width 16 height 11
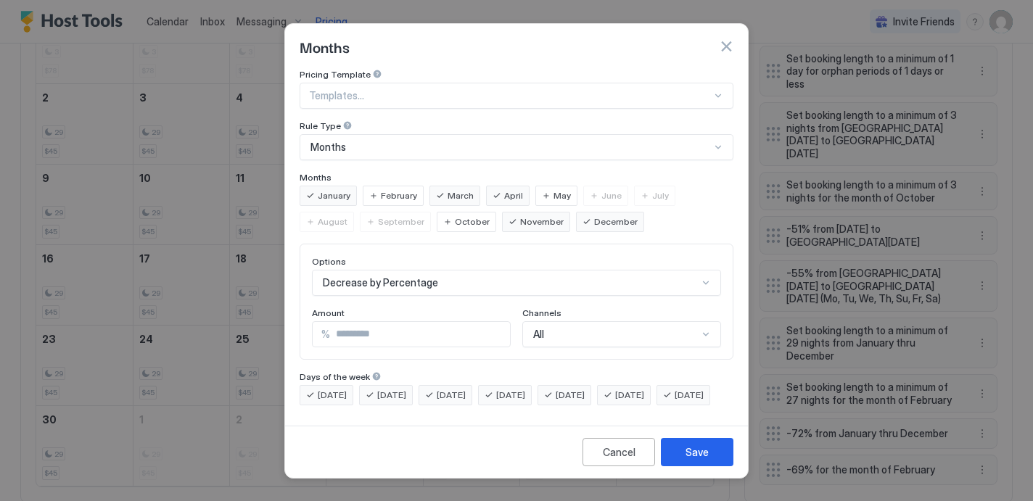
type input "**"
click at [497, 322] on input "**" at bounding box center [420, 334] width 180 height 25
click at [702, 460] on div "Save" at bounding box center [697, 452] width 23 height 15
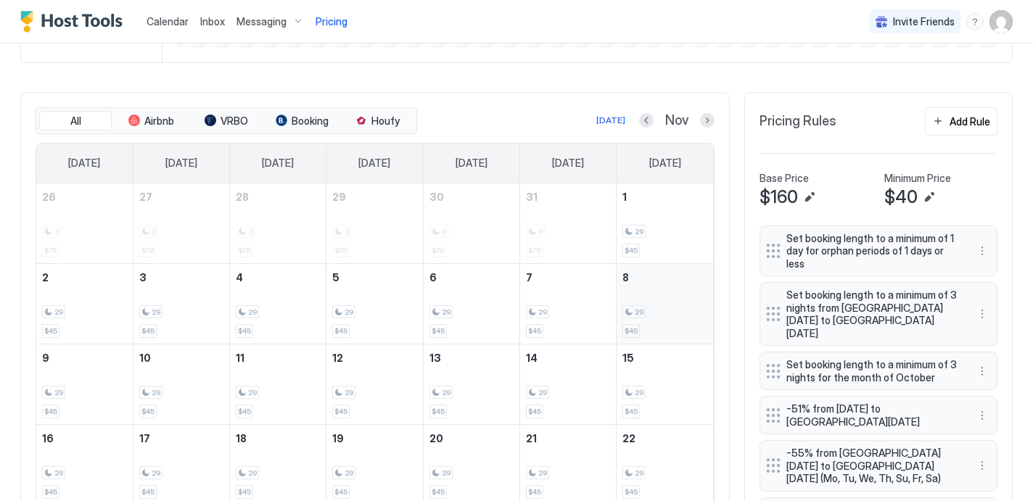
scroll to position [379, 0]
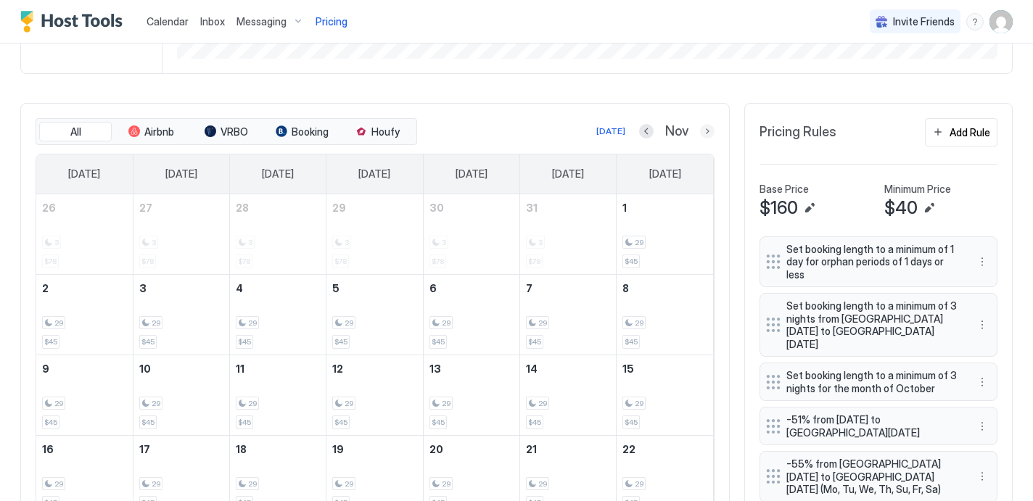
click at [709, 130] on button "Next month" at bounding box center [707, 131] width 15 height 15
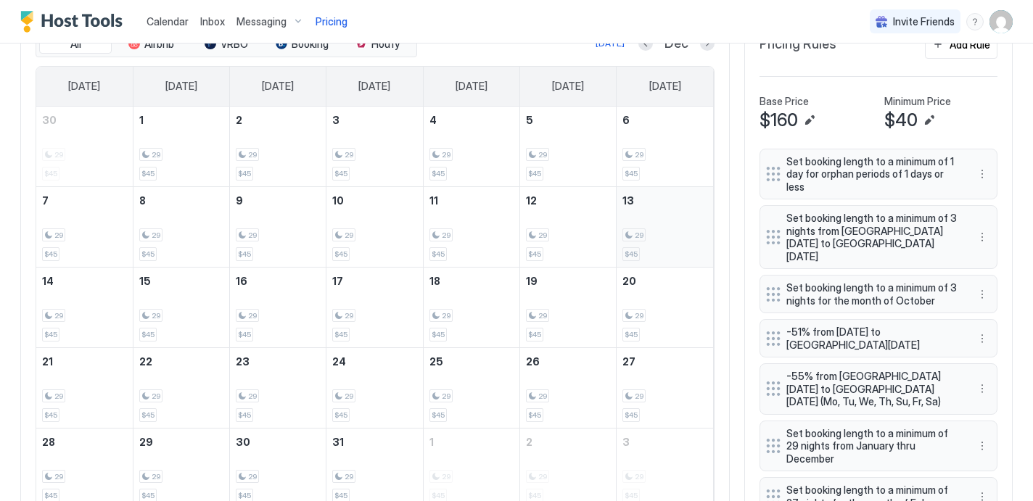
scroll to position [444, 0]
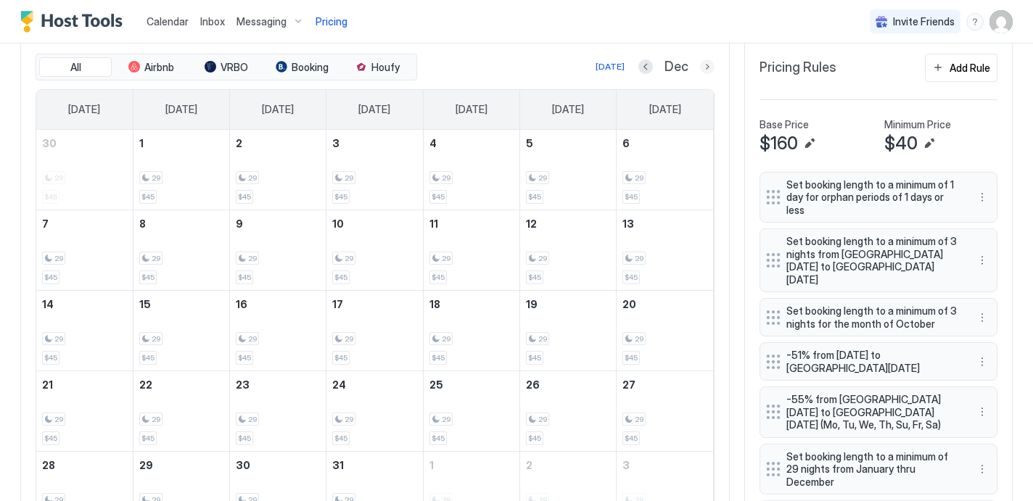
click at [708, 66] on button "Next month" at bounding box center [707, 66] width 15 height 15
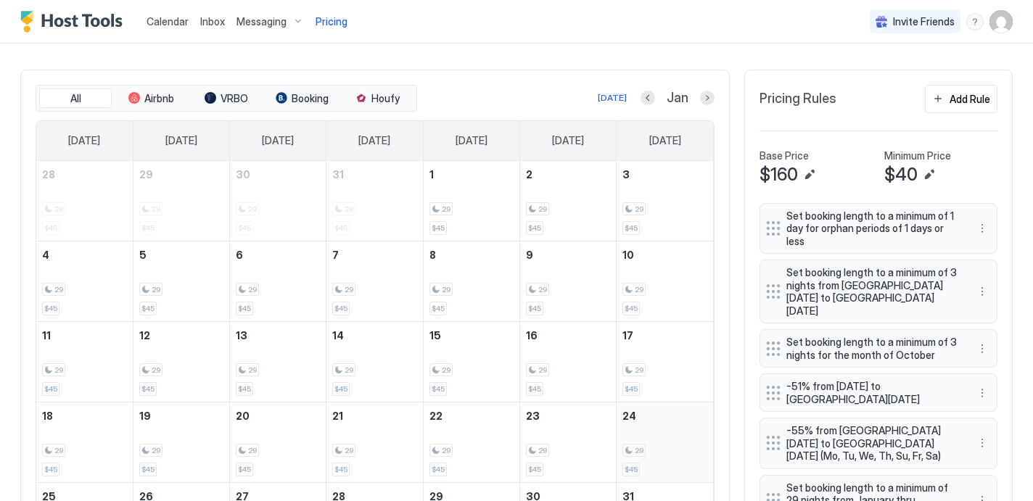
scroll to position [388, 0]
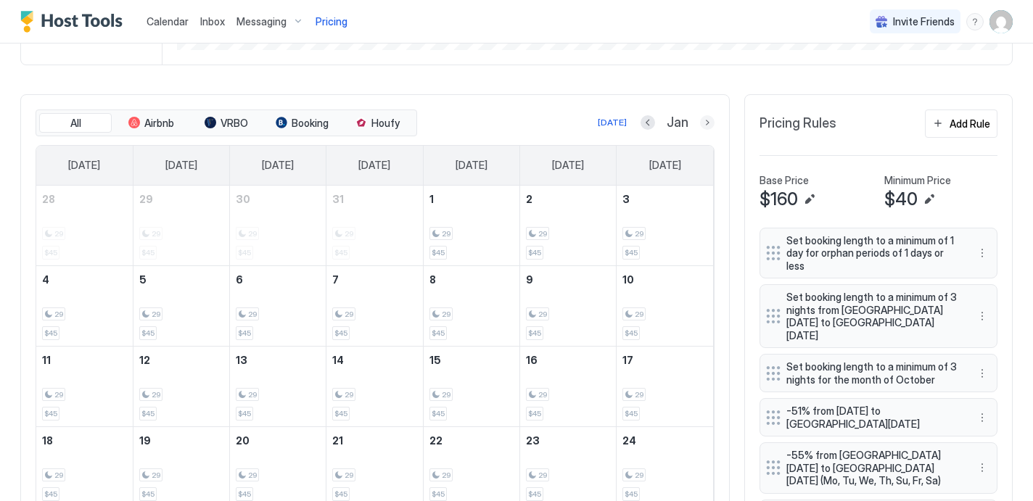
click at [705, 126] on button "Next month" at bounding box center [707, 122] width 15 height 15
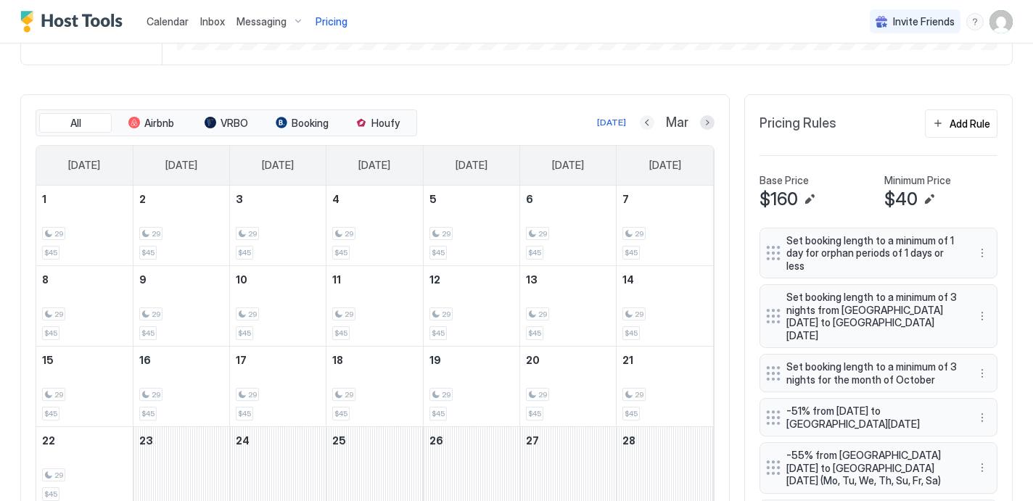
click at [636, 119] on div "[DATE] Mar" at bounding box center [567, 122] width 295 height 17
click at [649, 121] on button "Previous month" at bounding box center [647, 122] width 15 height 15
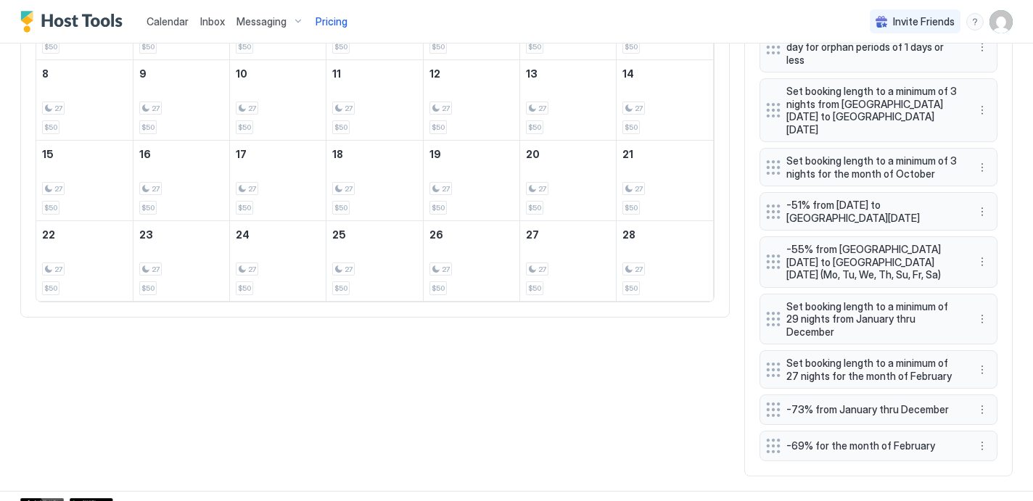
scroll to position [595, 0]
click at [981, 437] on button "More options" at bounding box center [982, 445] width 17 height 17
click at [1001, 361] on span "Edit" at bounding box center [1004, 364] width 16 height 11
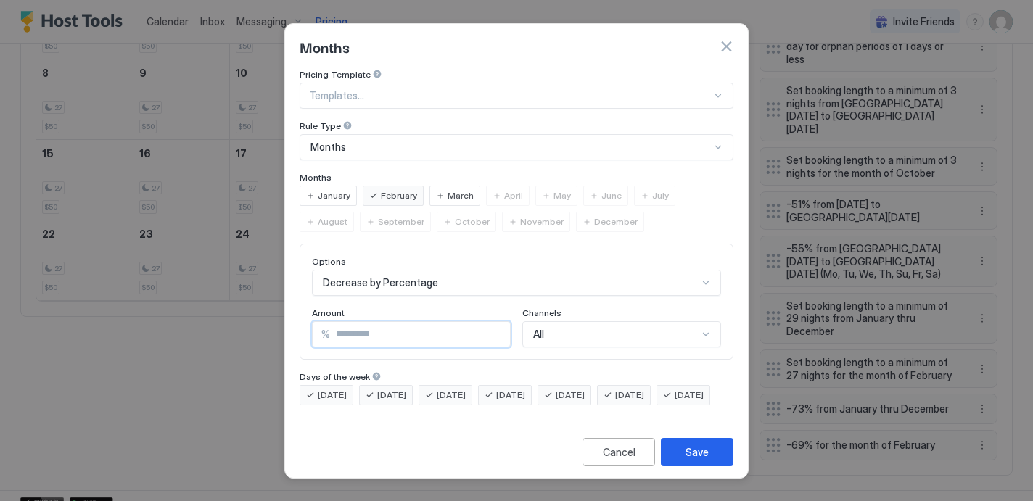
click at [498, 322] on input "**" at bounding box center [420, 334] width 180 height 25
type input "**"
click at [498, 322] on input "**" at bounding box center [420, 334] width 180 height 25
click at [687, 460] on div "Save" at bounding box center [697, 452] width 23 height 15
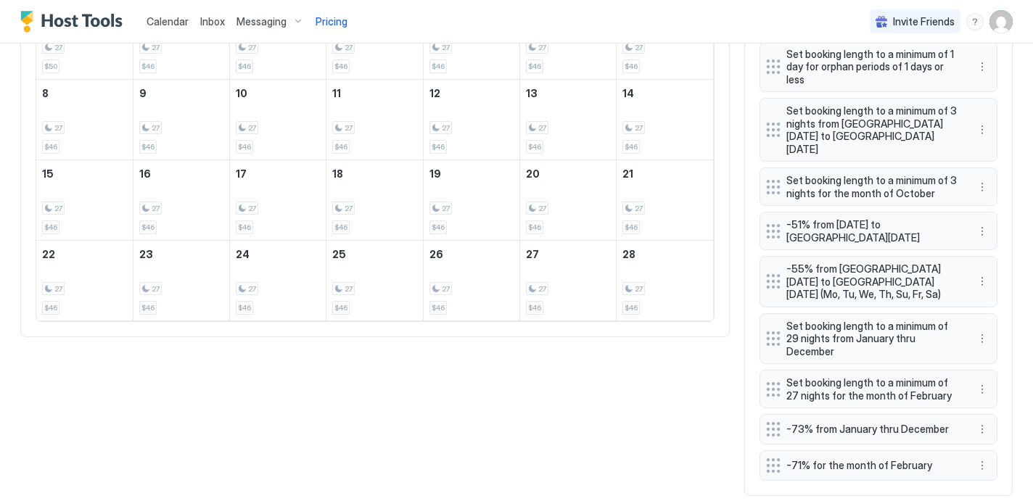
scroll to position [556, 0]
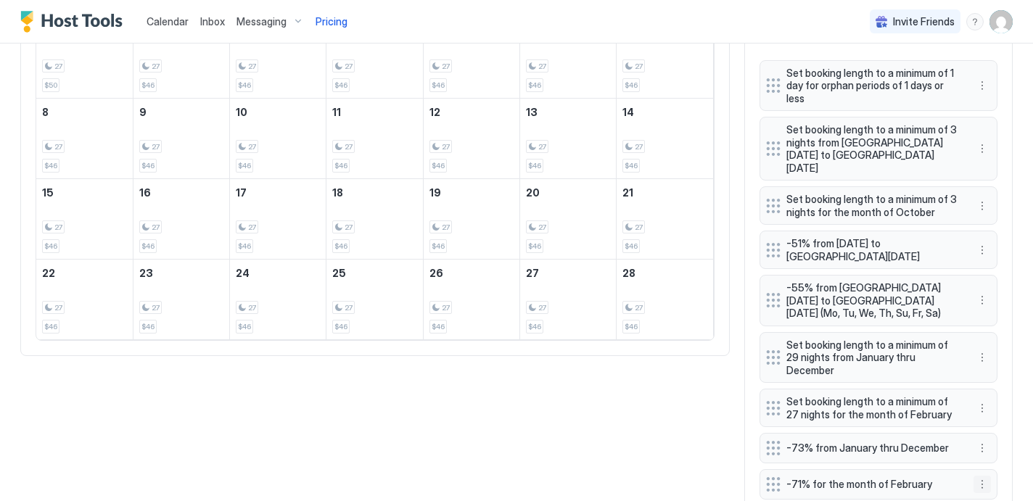
click at [982, 476] on button "More options" at bounding box center [982, 484] width 17 height 17
click at [990, 403] on div "Edit" at bounding box center [996, 403] width 32 height 11
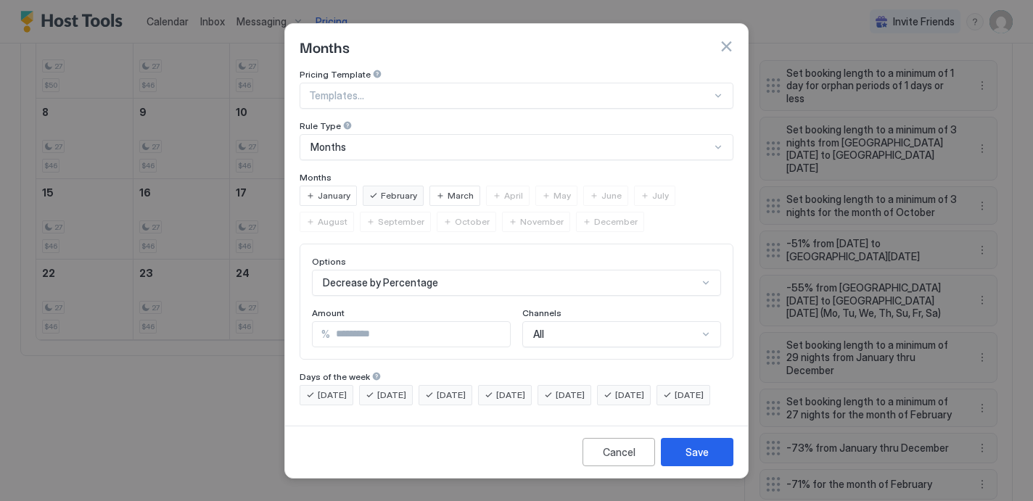
scroll to position [605, 0]
type input "**"
click at [496, 326] on input "**" at bounding box center [420, 334] width 180 height 25
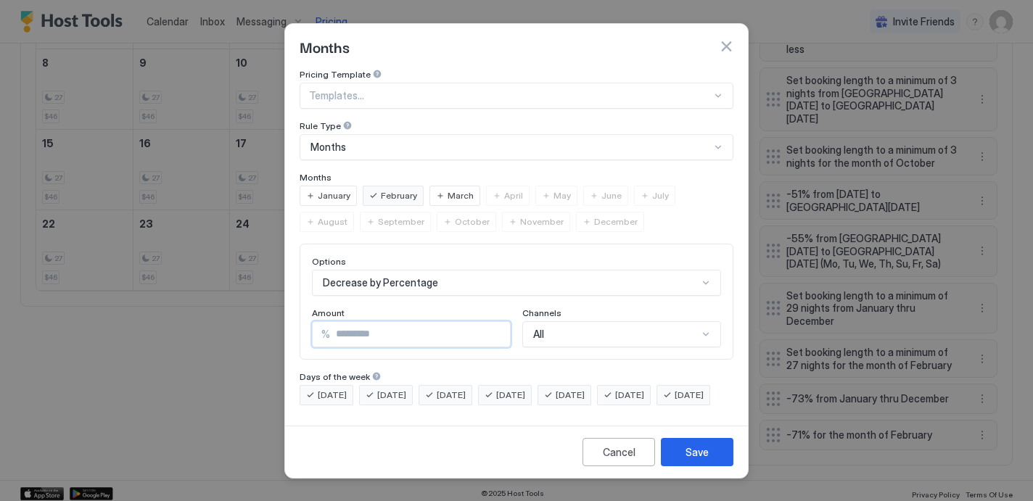
scroll to position [556, 0]
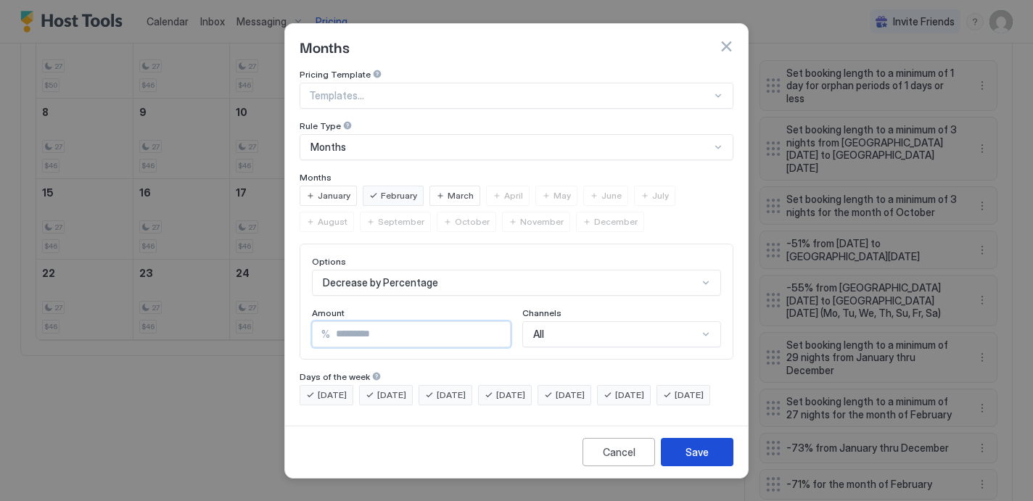
click at [684, 459] on button "Save" at bounding box center [697, 452] width 73 height 28
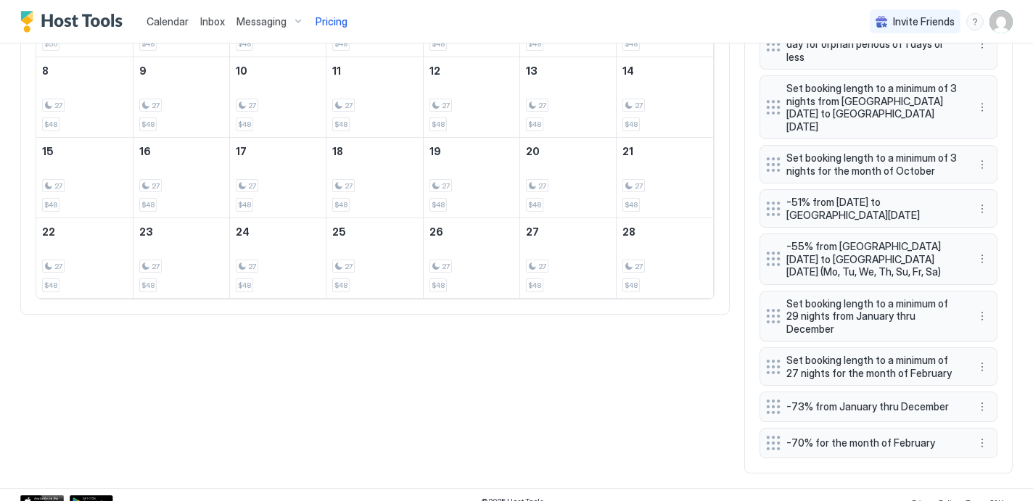
scroll to position [277, 0]
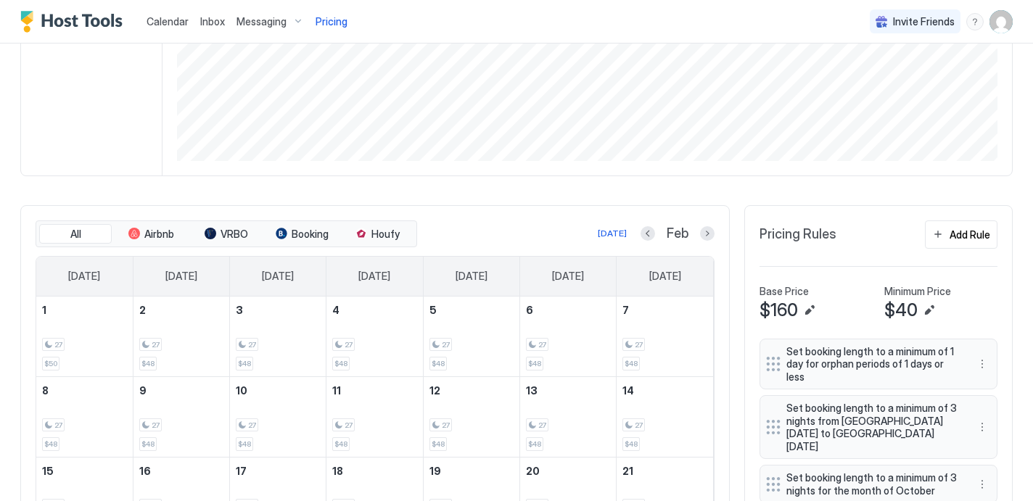
click at [652, 240] on div at bounding box center [648, 233] width 15 height 15
click at [649, 233] on button "Previous month" at bounding box center [648, 233] width 15 height 15
click at [648, 233] on button "Previous month" at bounding box center [645, 233] width 15 height 15
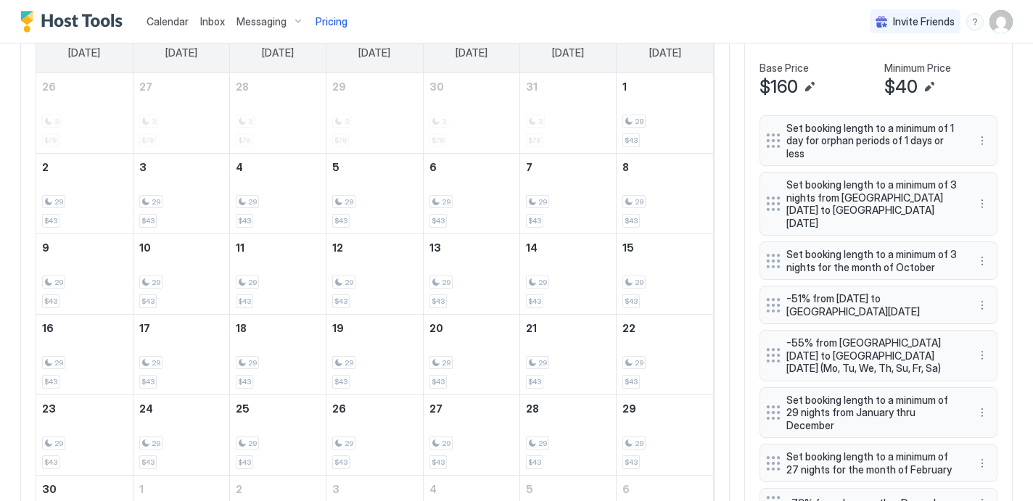
scroll to position [413, 0]
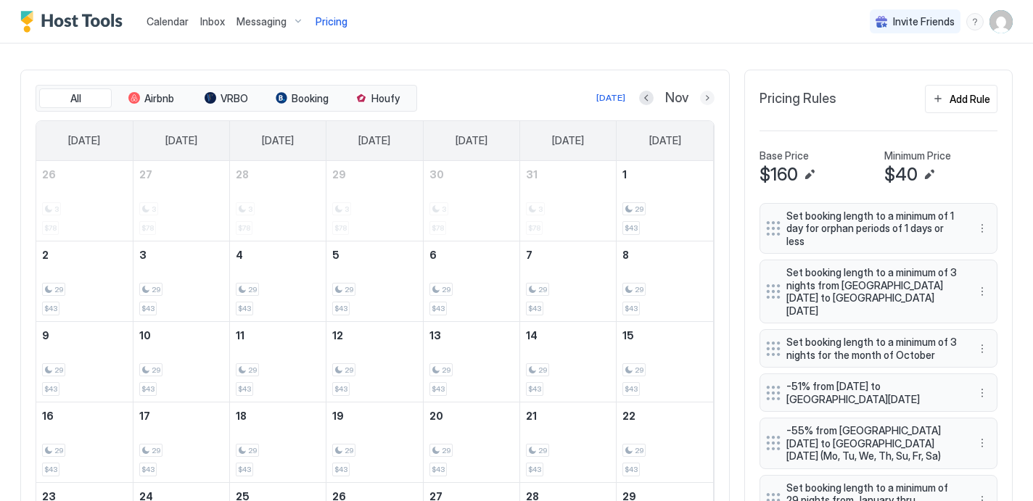
click at [710, 94] on button "Next month" at bounding box center [707, 98] width 15 height 15
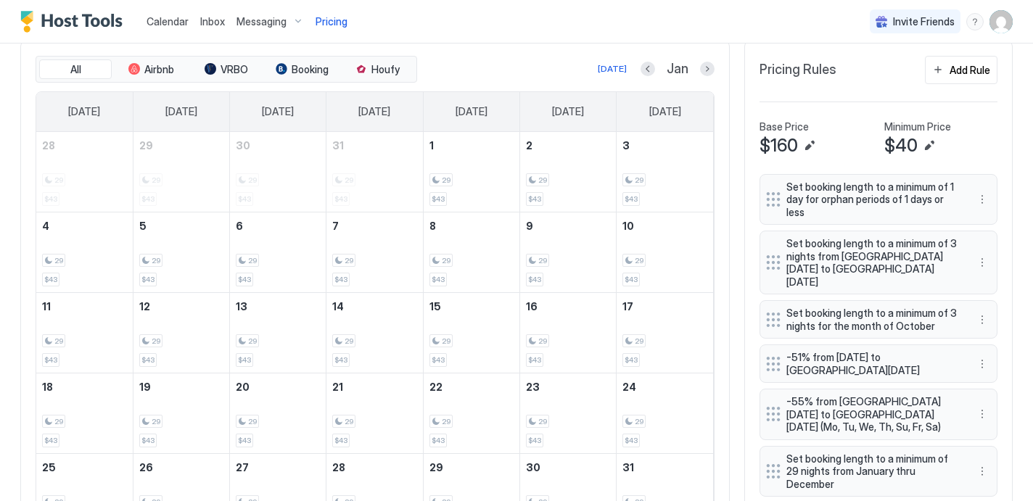
scroll to position [440, 0]
click at [709, 73] on button "Next month" at bounding box center [707, 70] width 15 height 15
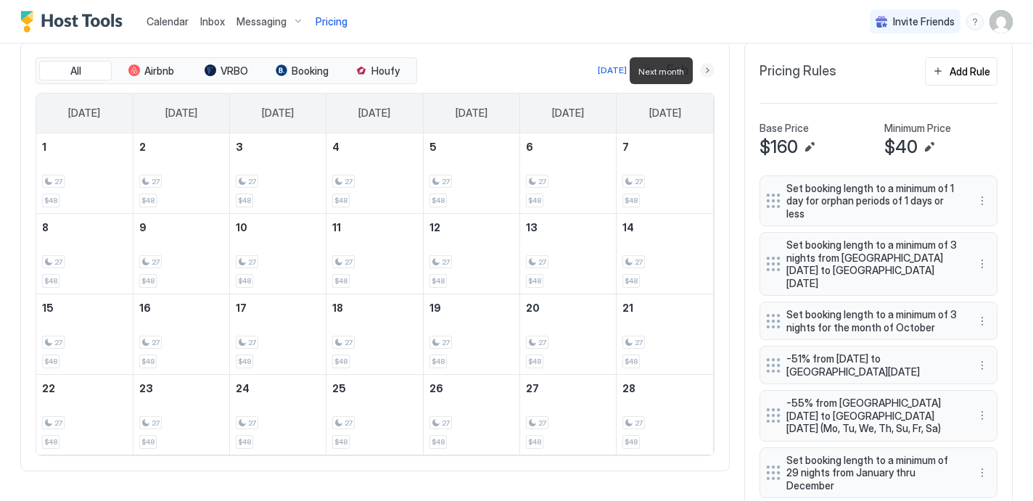
click at [709, 73] on button "Next month" at bounding box center [707, 70] width 15 height 15
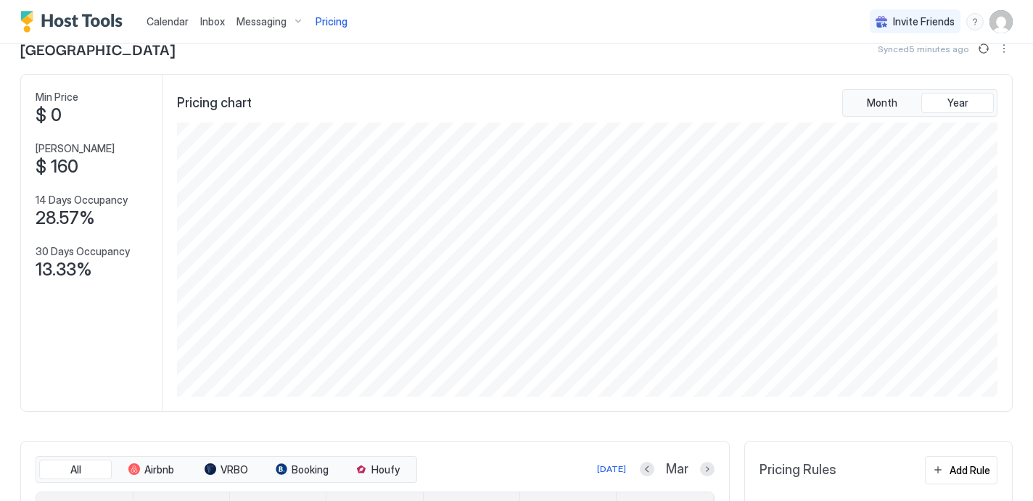
scroll to position [0, 0]
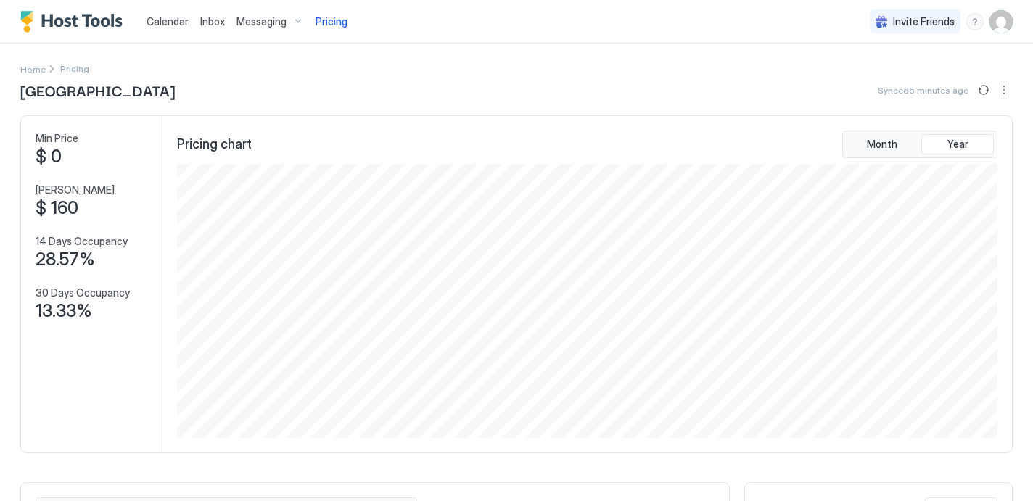
click at [1003, 17] on img "User profile" at bounding box center [1001, 21] width 23 height 23
click at [900, 78] on div "Settings" at bounding box center [920, 81] width 184 height 25
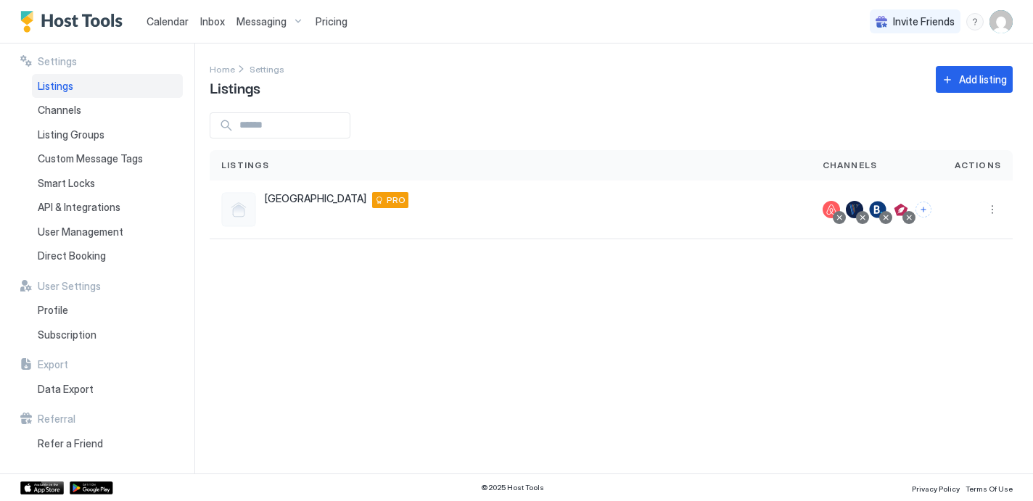
click at [70, 82] on span "Listings" at bounding box center [56, 86] width 36 height 13
click at [995, 207] on button "More options" at bounding box center [992, 209] width 17 height 17
drag, startPoint x: 953, startPoint y: 252, endPoint x: 950, endPoint y: 275, distance: 22.7
click at [950, 275] on ul "Messaging Pricing Listing Settings Connect Channel Airbnb Settings Delete" at bounding box center [955, 288] width 101 height 141
click at [950, 275] on span "Listing Settings" at bounding box center [959, 276] width 65 height 11
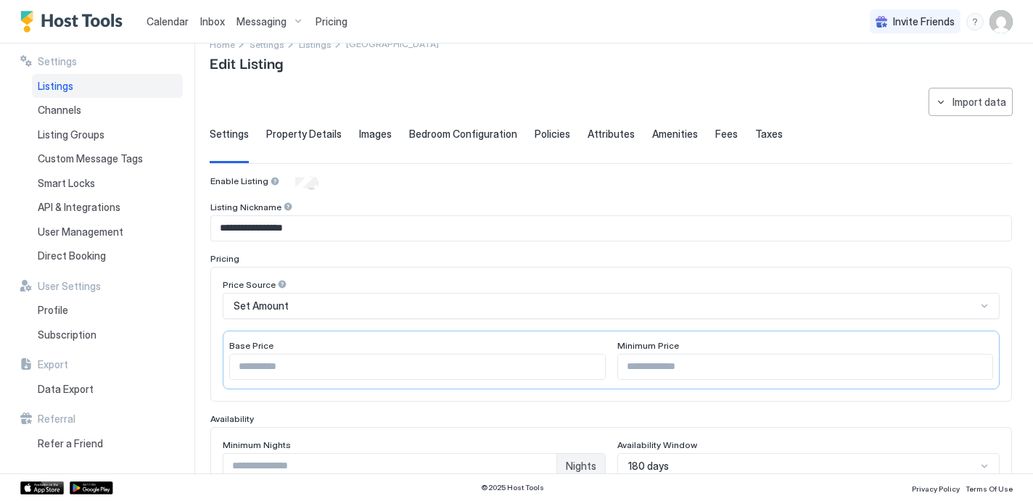
scroll to position [24, 0]
click at [311, 136] on span "Property Details" at bounding box center [303, 134] width 75 height 13
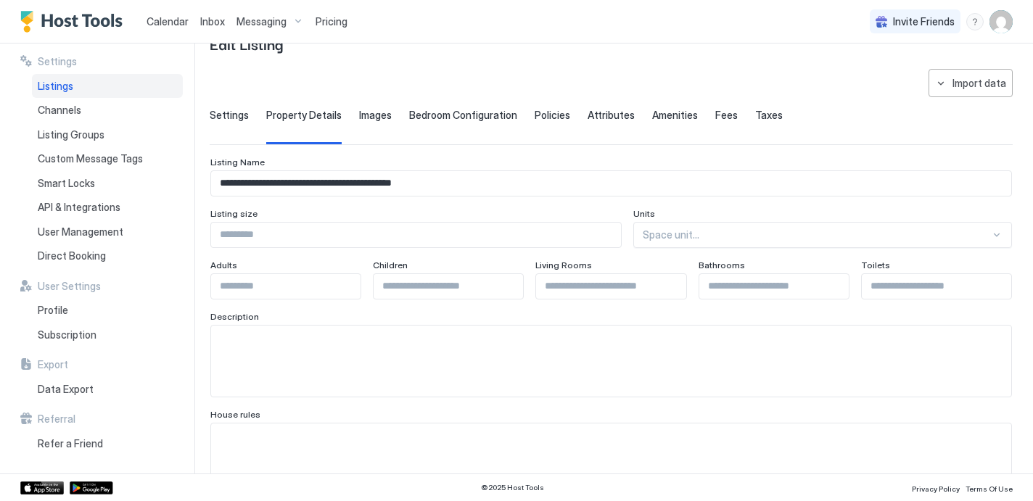
scroll to position [0, 0]
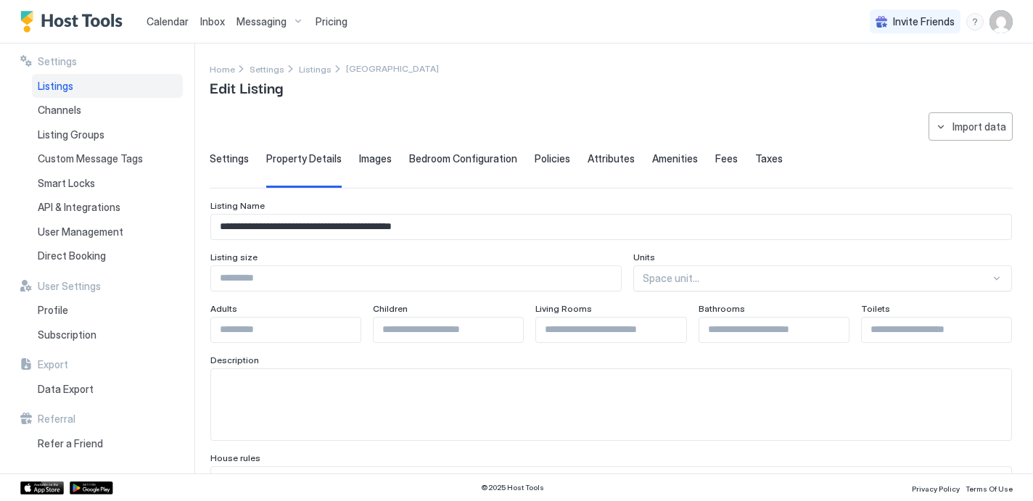
click at [369, 157] on span "Images" at bounding box center [375, 158] width 33 height 13
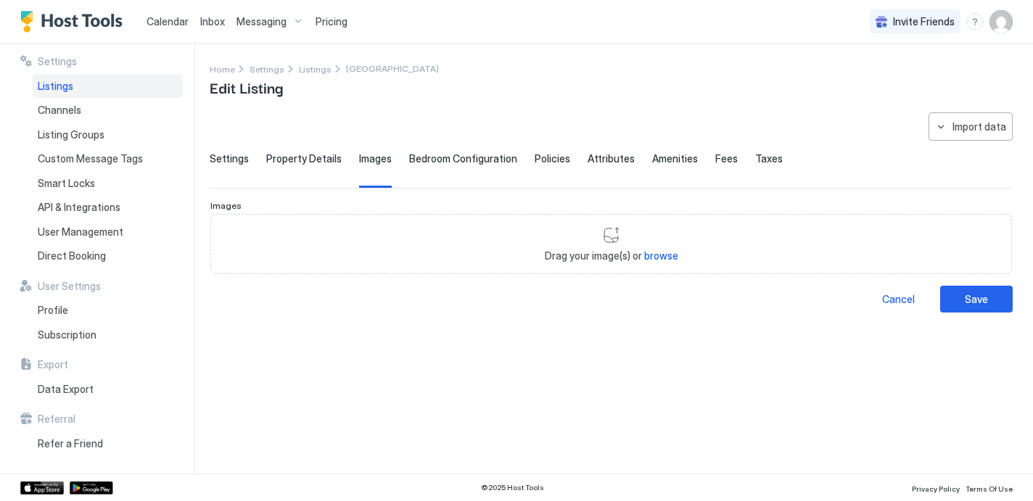
click at [435, 156] on span "Bedroom Configuration" at bounding box center [463, 158] width 108 height 13
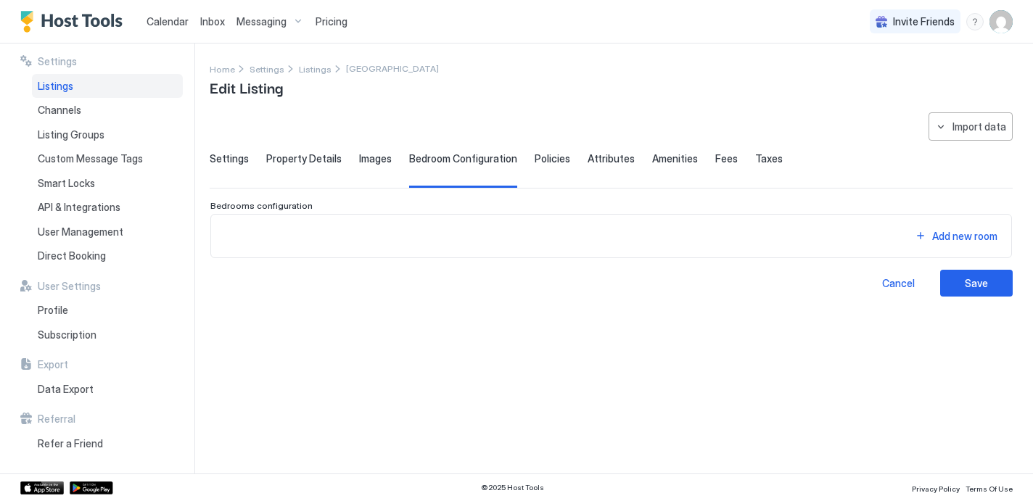
click at [559, 159] on span "Policies" at bounding box center [553, 158] width 36 height 13
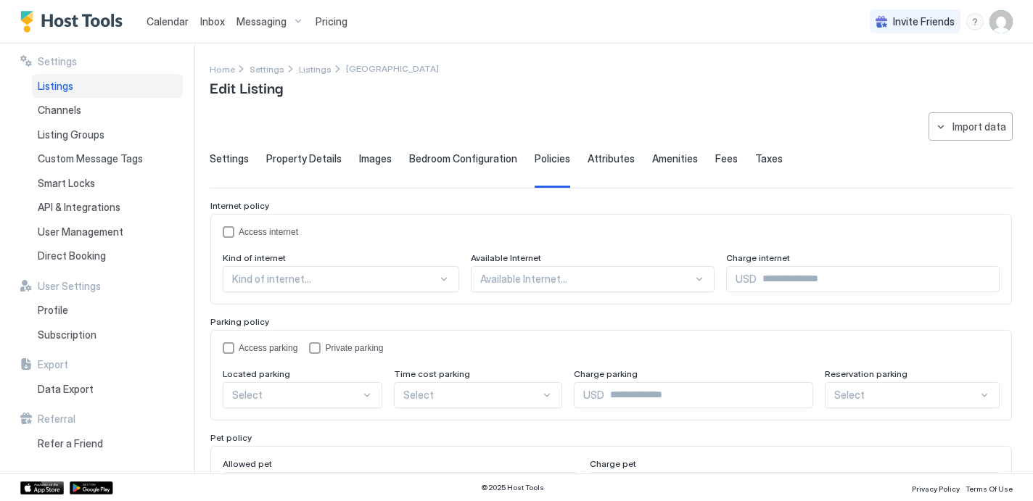
click at [605, 162] on span "Attributes" at bounding box center [611, 158] width 47 height 13
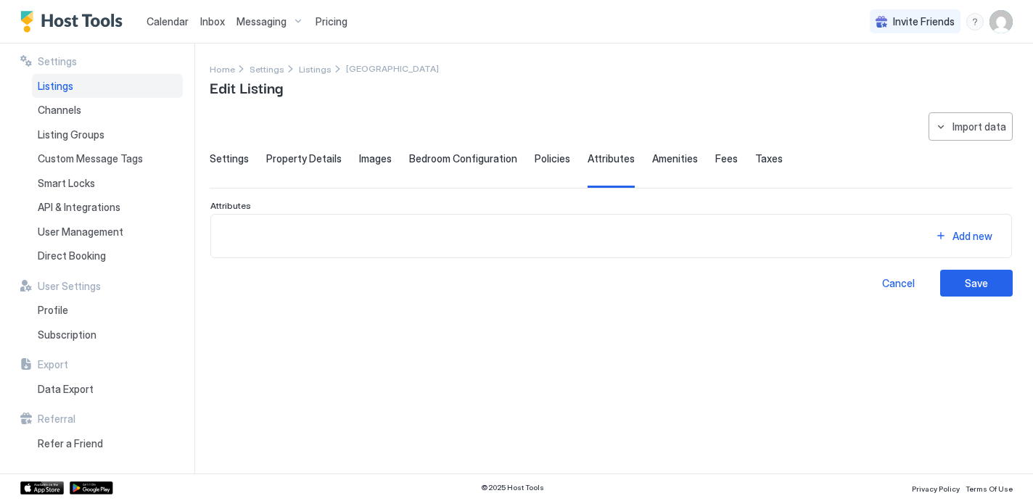
click at [652, 156] on span "Amenities" at bounding box center [675, 158] width 46 height 13
click at [715, 156] on span "Fees" at bounding box center [726, 158] width 22 height 13
click at [755, 160] on span "Taxes" at bounding box center [769, 158] width 28 height 13
click at [231, 160] on span "Settings" at bounding box center [229, 158] width 39 height 13
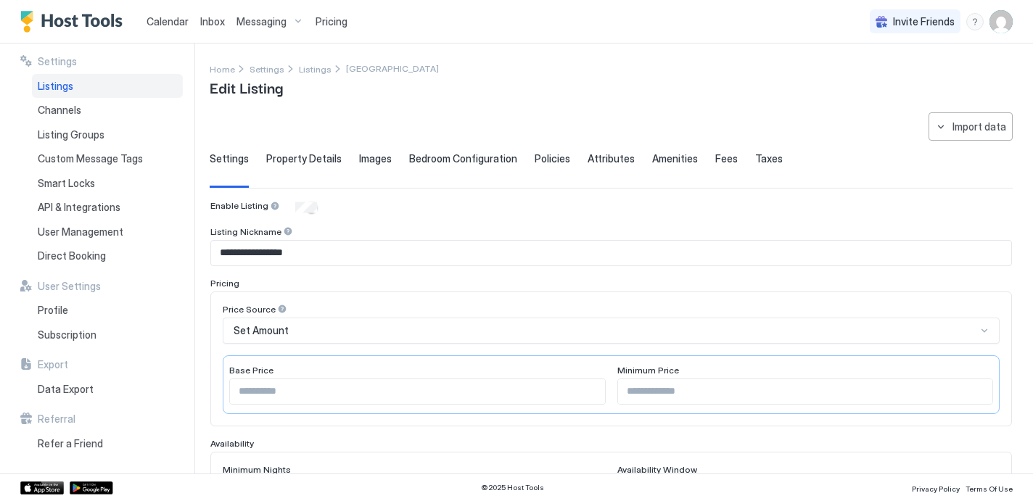
click at [173, 19] on span "Calendar" at bounding box center [168, 21] width 42 height 12
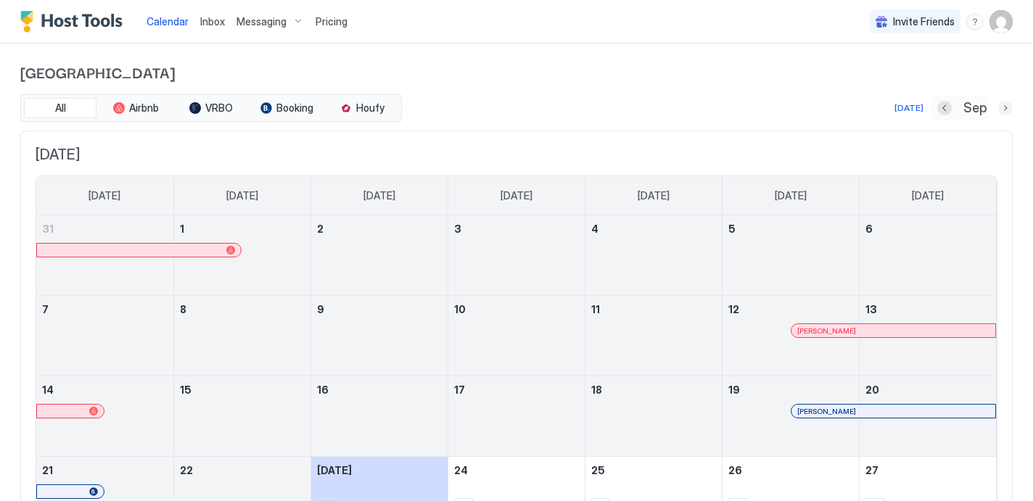
click at [1001, 112] on button "Next month" at bounding box center [1005, 108] width 15 height 15
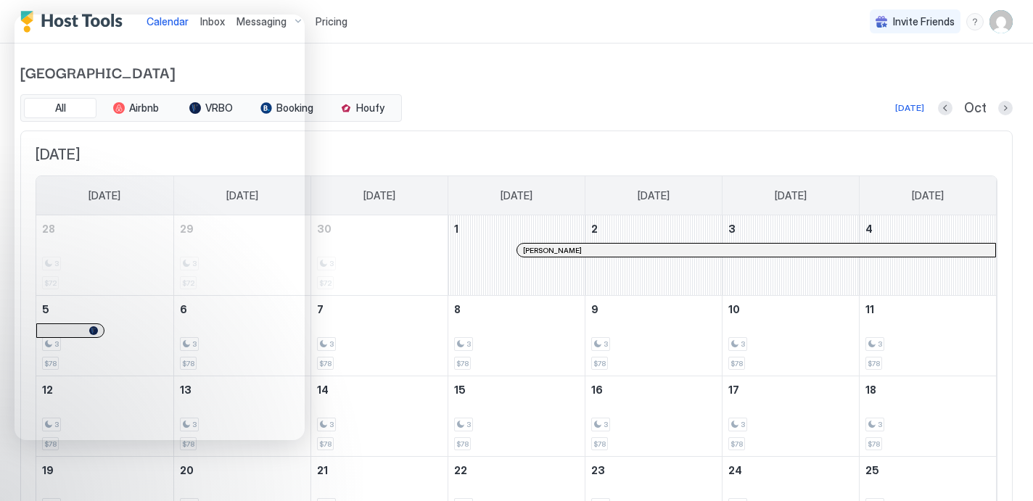
click at [332, 23] on span "Pricing" at bounding box center [332, 21] width 32 height 13
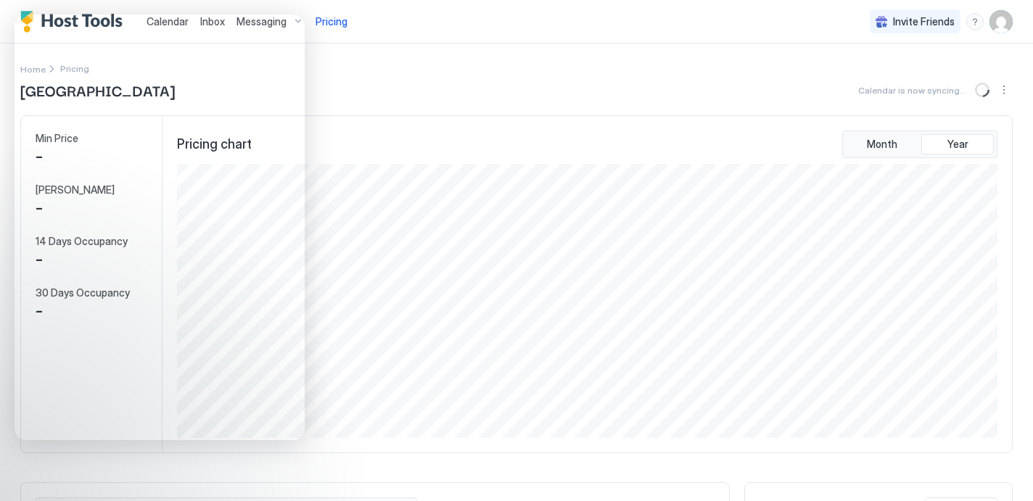
scroll to position [274, 823]
click at [984, 91] on button "Sync prices" at bounding box center [983, 89] width 17 height 17
click at [334, 21] on span "Pricing" at bounding box center [332, 21] width 32 height 13
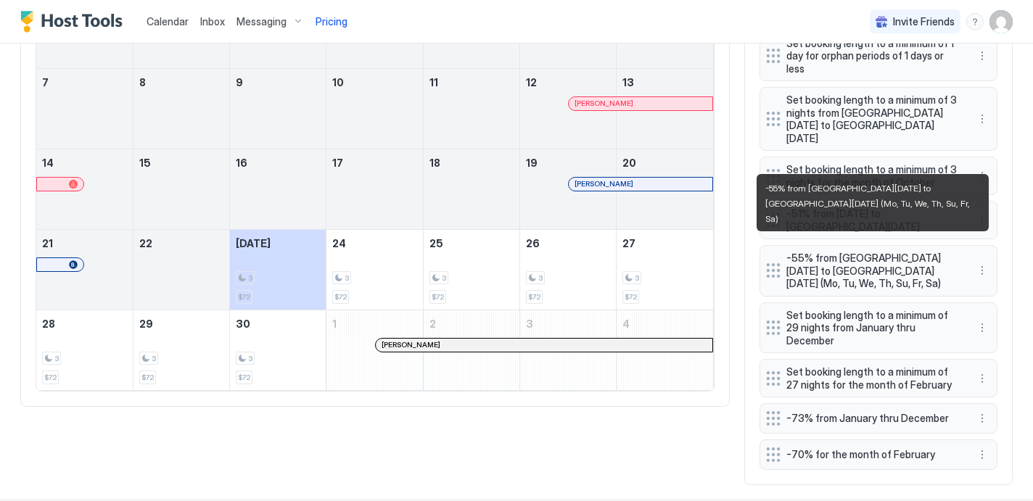
scroll to position [581, 0]
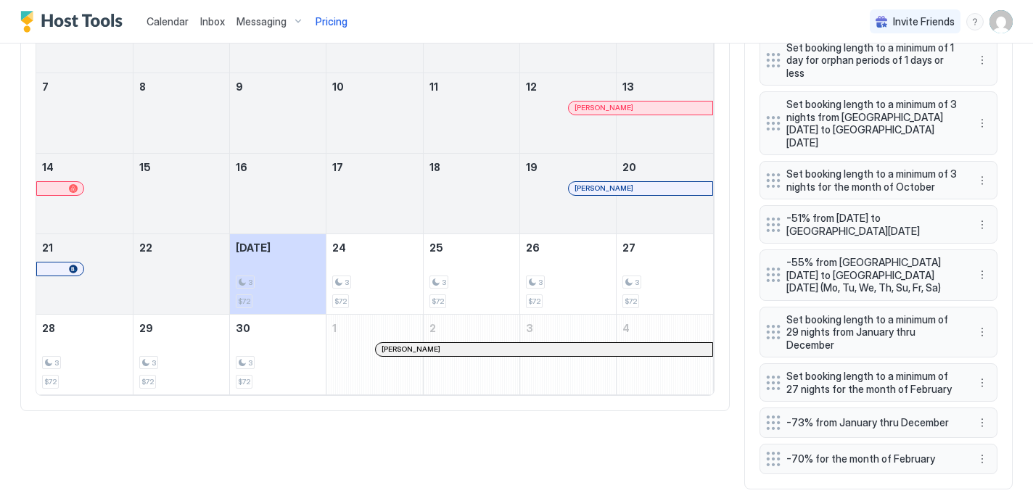
click at [694, 70] on div "6" at bounding box center [665, 33] width 96 height 80
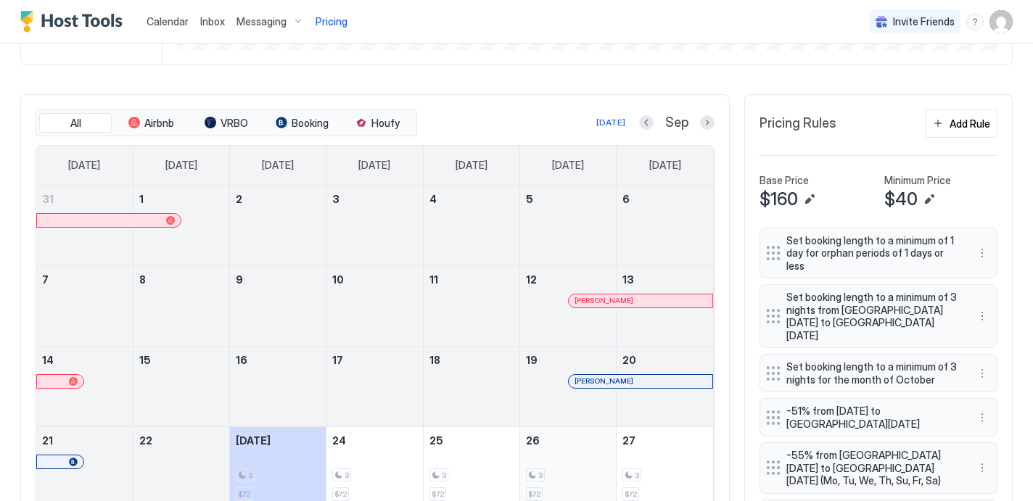
scroll to position [369, 0]
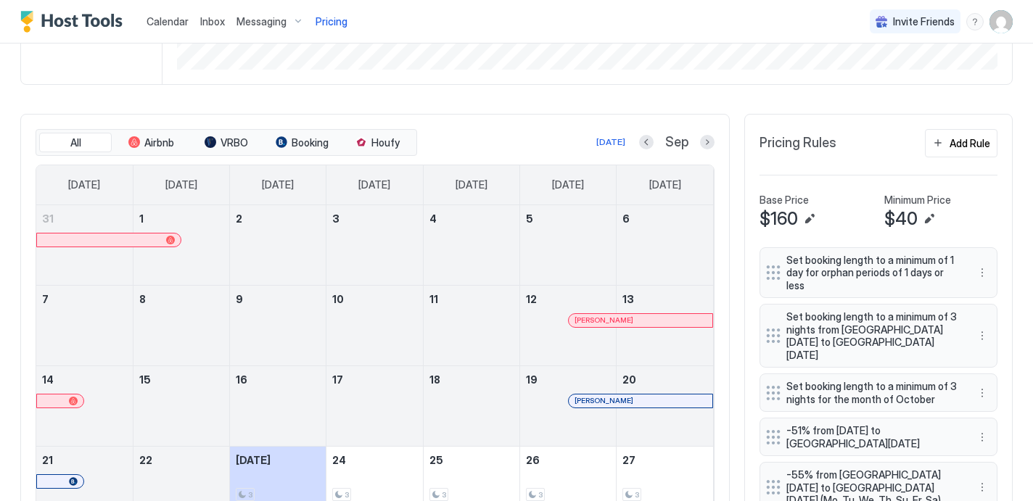
click at [699, 142] on div "Sep" at bounding box center [676, 142] width 75 height 17
click at [707, 139] on button "Next month" at bounding box center [707, 142] width 15 height 15
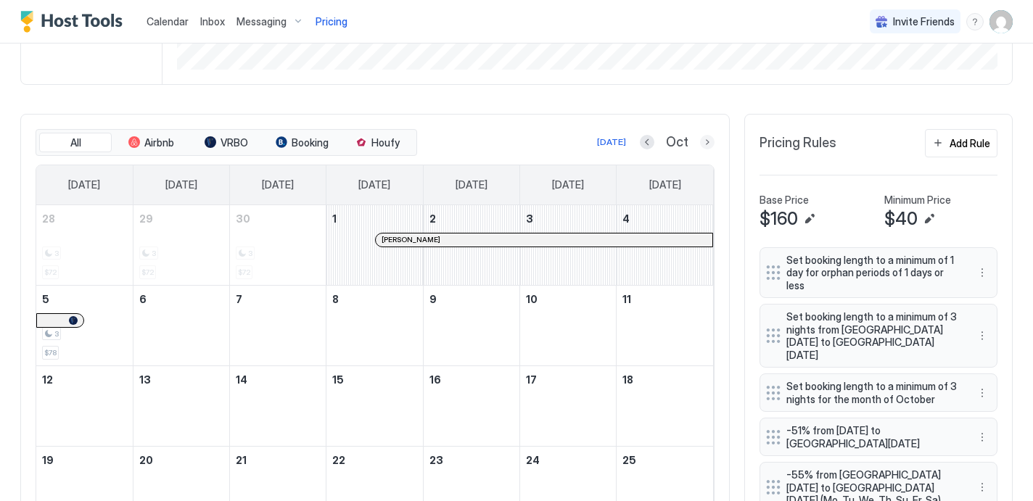
click at [707, 139] on button "Next month" at bounding box center [707, 142] width 15 height 15
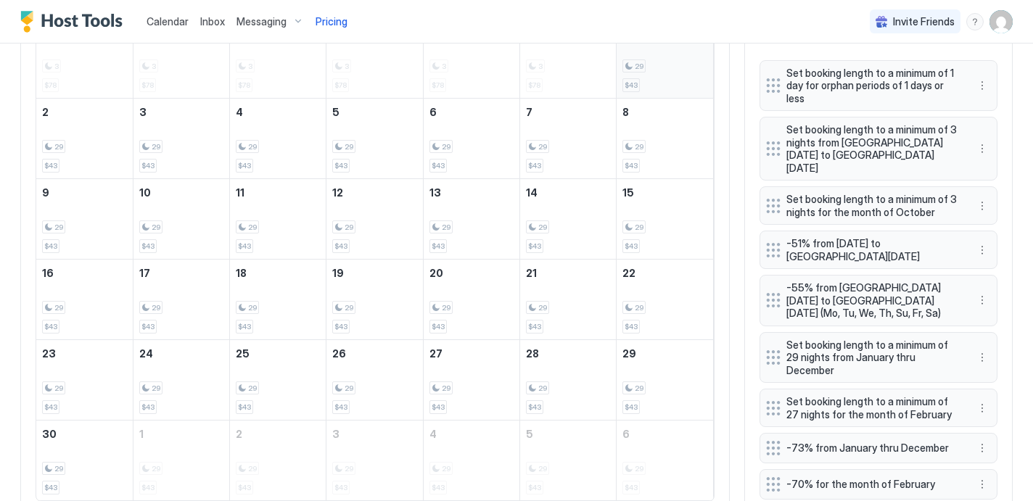
scroll to position [560, 0]
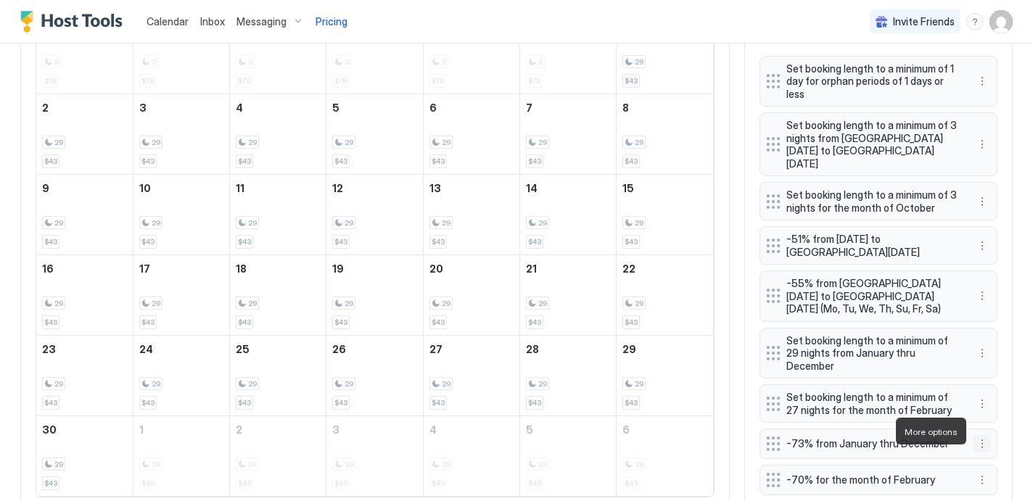
click at [983, 435] on button "More options" at bounding box center [982, 443] width 17 height 17
click at [1006, 365] on span "Edit" at bounding box center [1004, 363] width 16 height 11
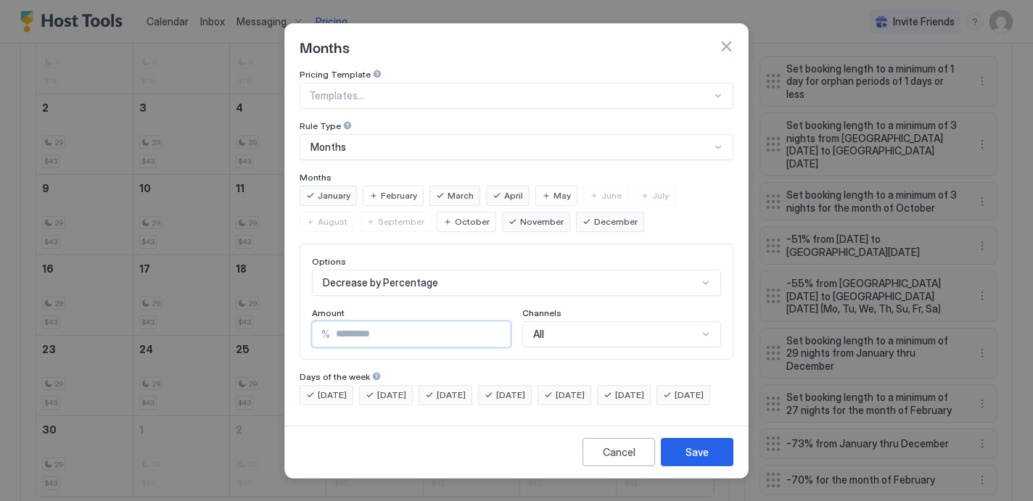
click at [497, 322] on input "**" at bounding box center [420, 334] width 180 height 25
type input "**"
click at [497, 322] on input "**" at bounding box center [420, 334] width 180 height 25
click at [692, 460] on div "Save" at bounding box center [697, 452] width 23 height 15
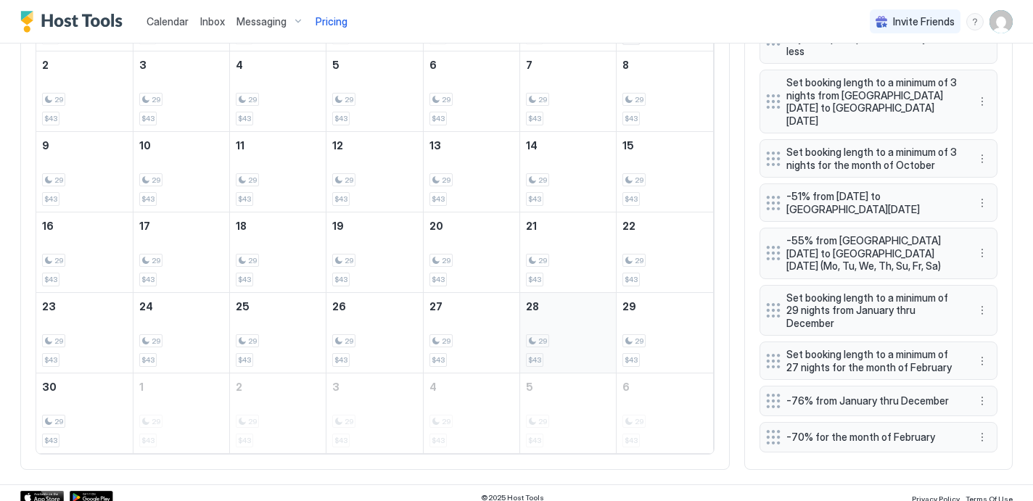
scroll to position [605, 0]
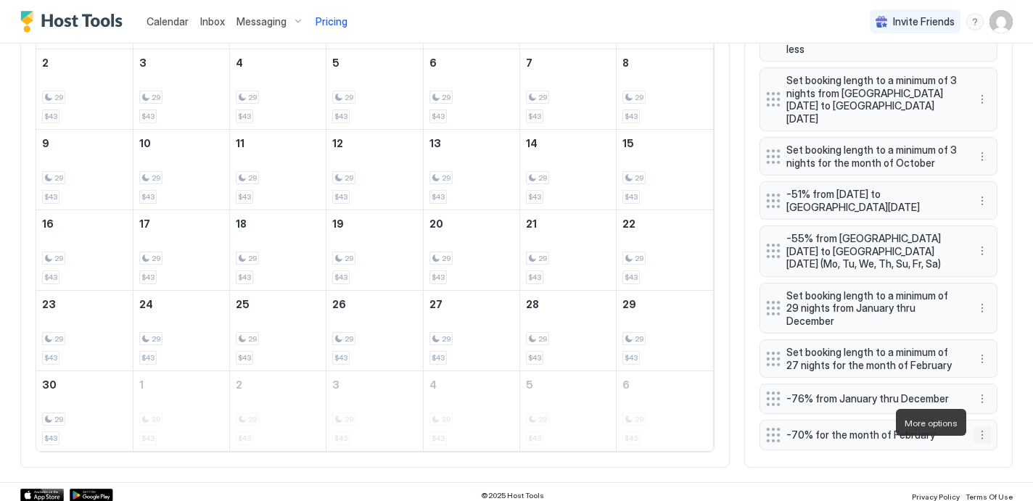
click at [987, 427] on button "More options" at bounding box center [982, 435] width 17 height 17
click at [1004, 354] on span "Edit" at bounding box center [1004, 354] width 16 height 11
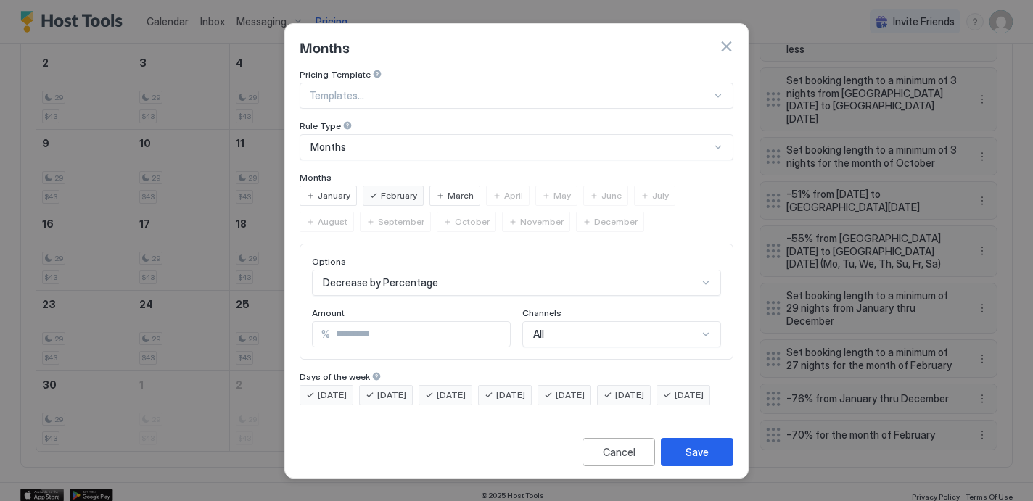
click at [496, 322] on input "**" at bounding box center [420, 334] width 180 height 25
type input "**"
click at [496, 322] on input "**" at bounding box center [420, 334] width 180 height 25
click at [707, 460] on div "Save" at bounding box center [697, 452] width 23 height 15
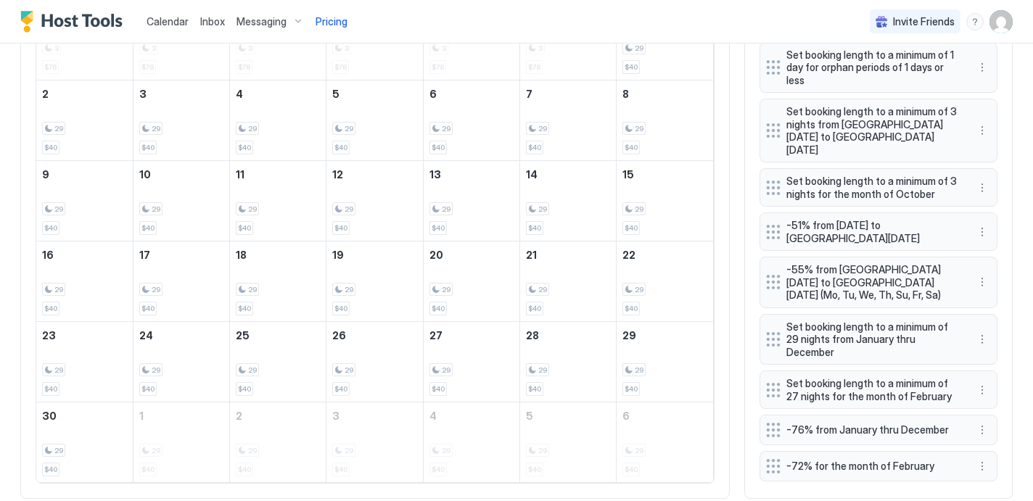
scroll to position [583, 0]
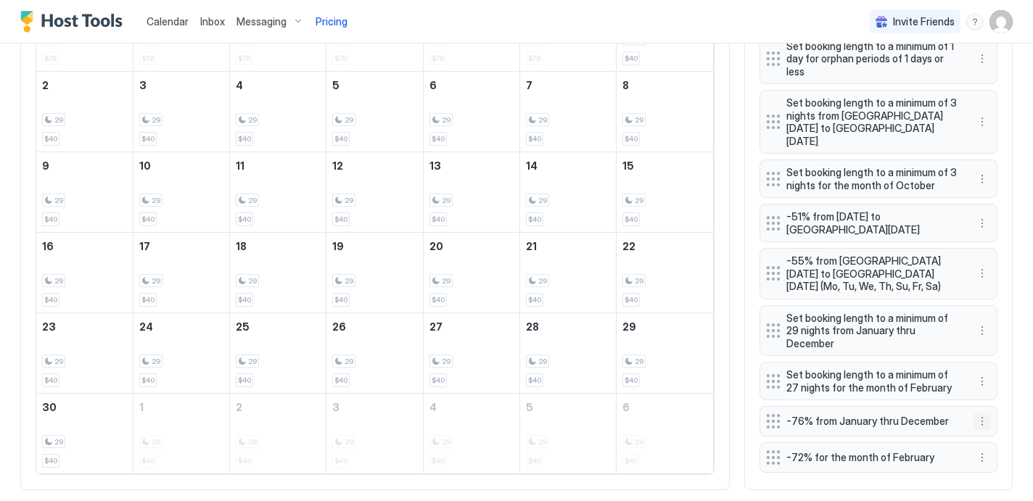
click at [984, 413] on button "More options" at bounding box center [982, 421] width 17 height 17
click at [1001, 427] on span "Edit" at bounding box center [1004, 429] width 16 height 11
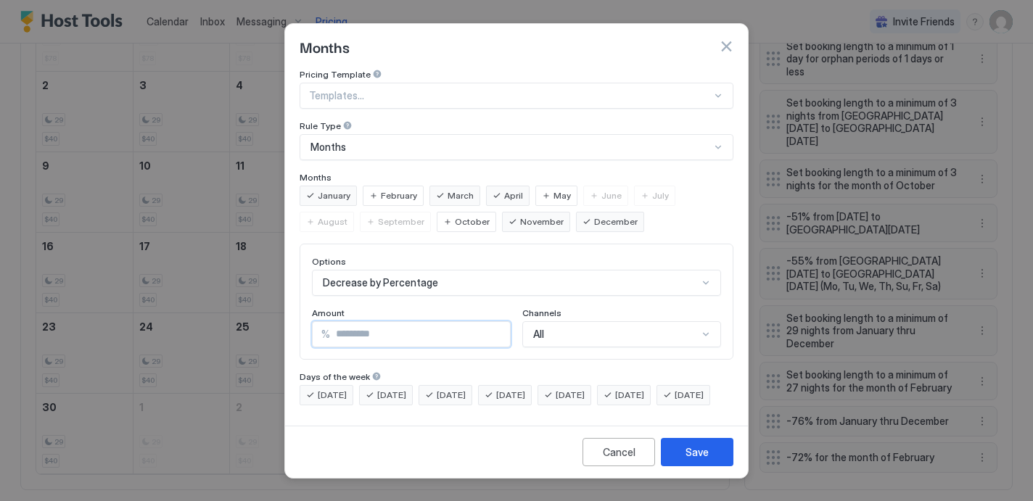
type input "**"
click at [497, 322] on input "**" at bounding box center [420, 334] width 180 height 25
click at [711, 465] on button "Save" at bounding box center [697, 452] width 73 height 28
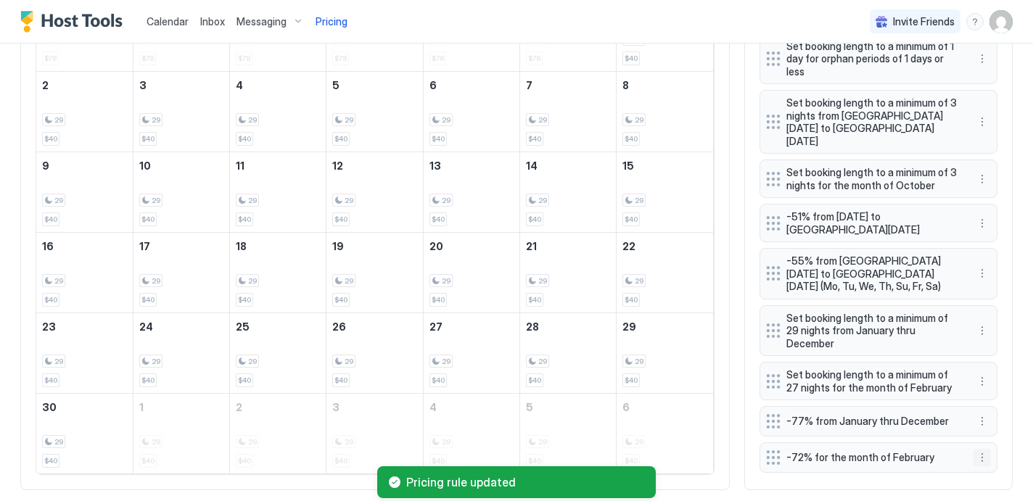
click at [982, 449] on button "More options" at bounding box center [982, 457] width 17 height 17
click at [1003, 372] on span "Edit" at bounding box center [1004, 376] width 16 height 11
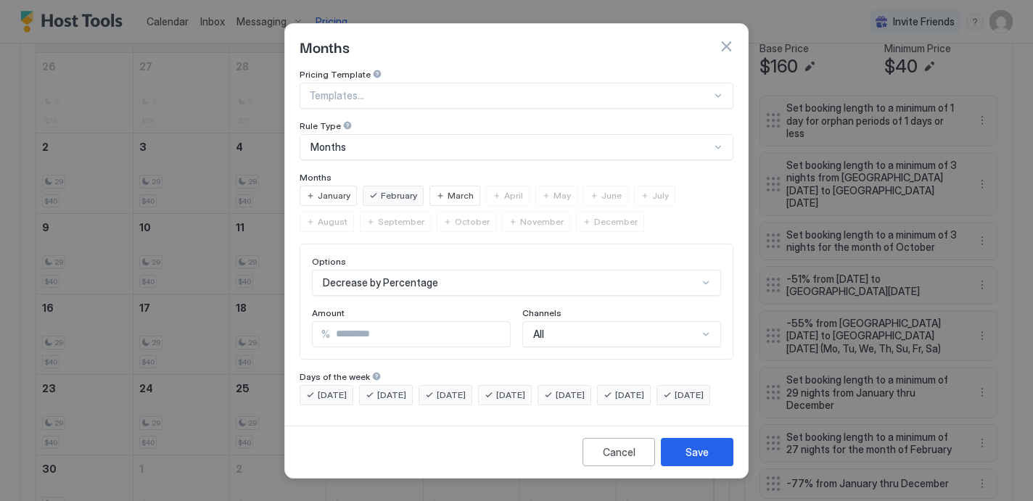
scroll to position [645, 0]
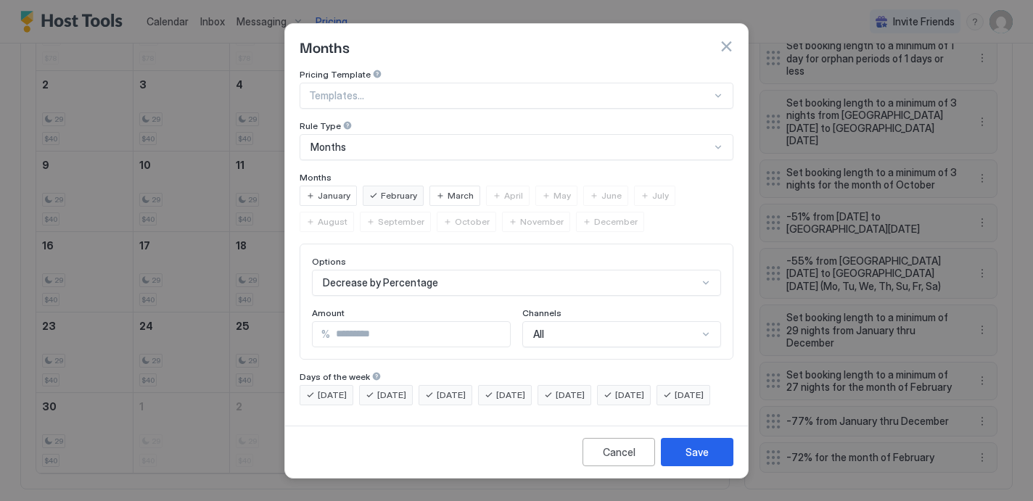
type input "**"
click at [496, 322] on input "**" at bounding box center [420, 334] width 180 height 25
click at [697, 460] on div "Save" at bounding box center [697, 452] width 23 height 15
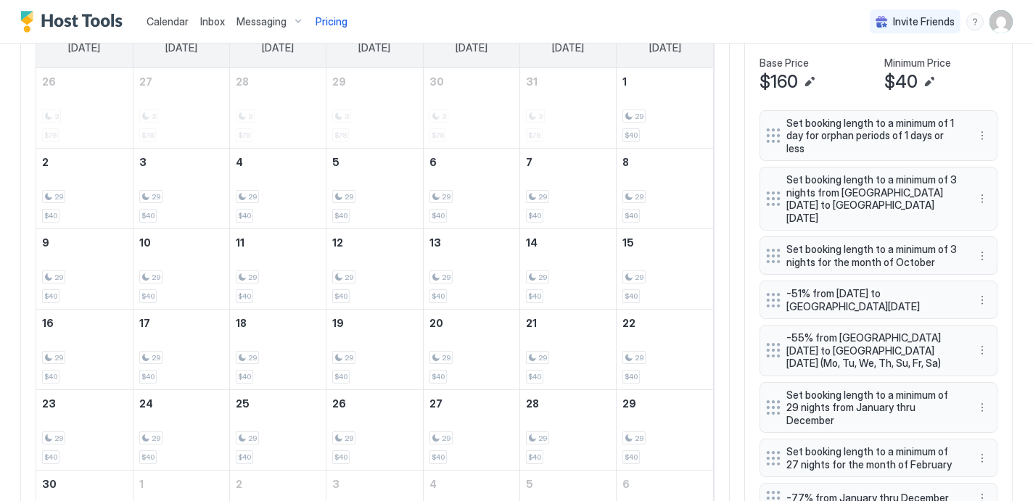
scroll to position [560, 0]
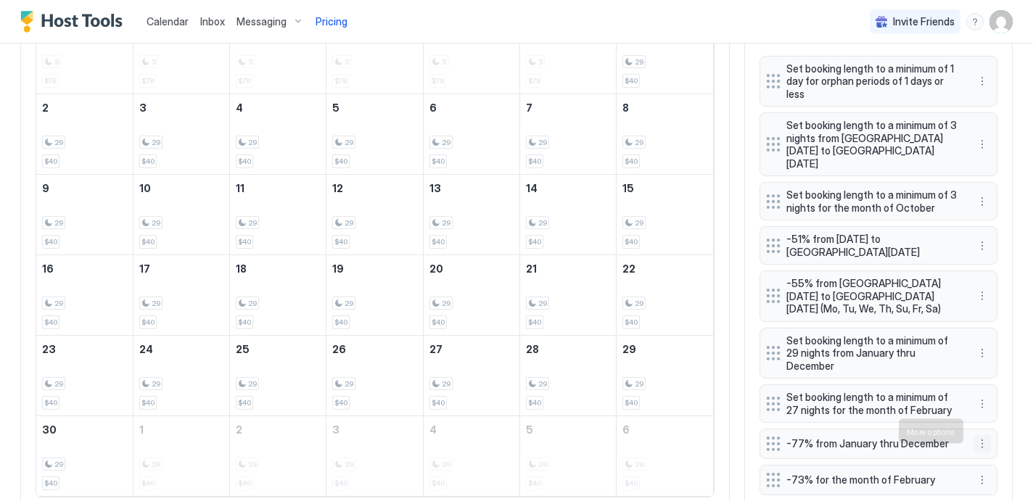
click at [985, 435] on button "More options" at bounding box center [982, 443] width 17 height 17
click at [1008, 364] on span "Edit" at bounding box center [1004, 363] width 16 height 11
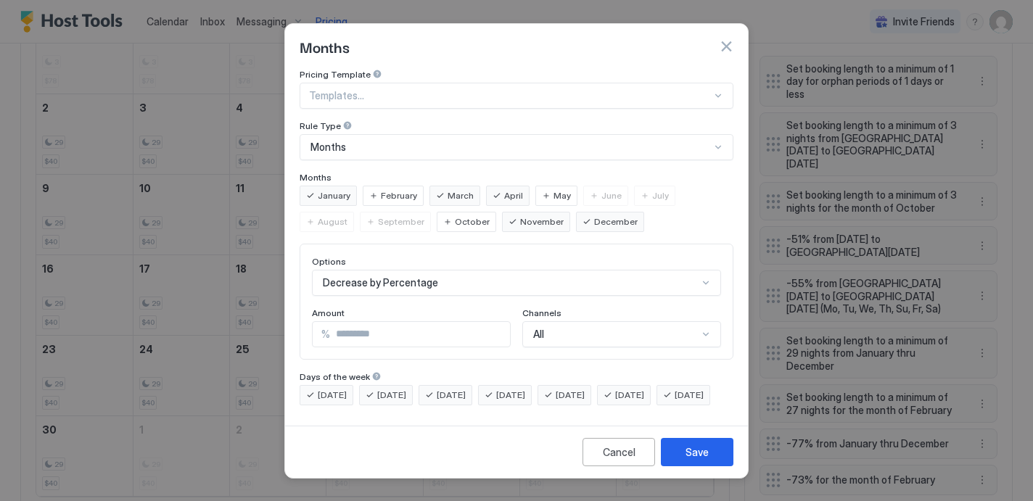
type input "**"
click at [497, 322] on input "**" at bounding box center [420, 334] width 180 height 25
click at [698, 459] on div "Save" at bounding box center [697, 452] width 23 height 15
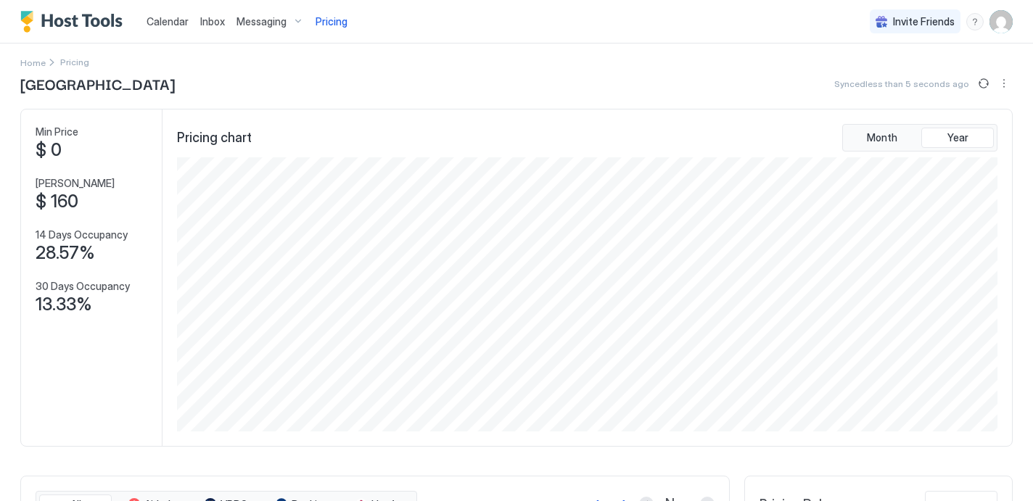
scroll to position [0, 0]
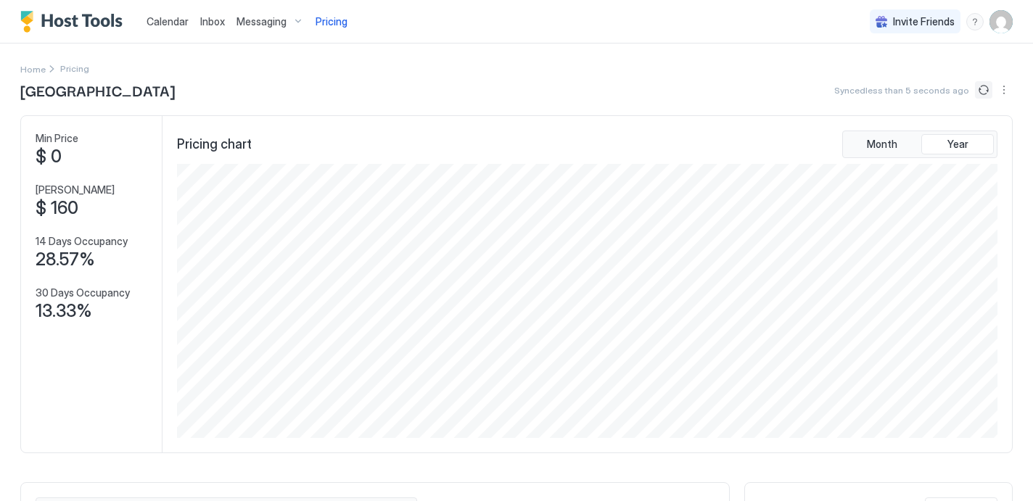
click at [987, 85] on button "Sync prices" at bounding box center [983, 89] width 17 height 17
click at [983, 89] on button "Sync prices" at bounding box center [983, 89] width 17 height 17
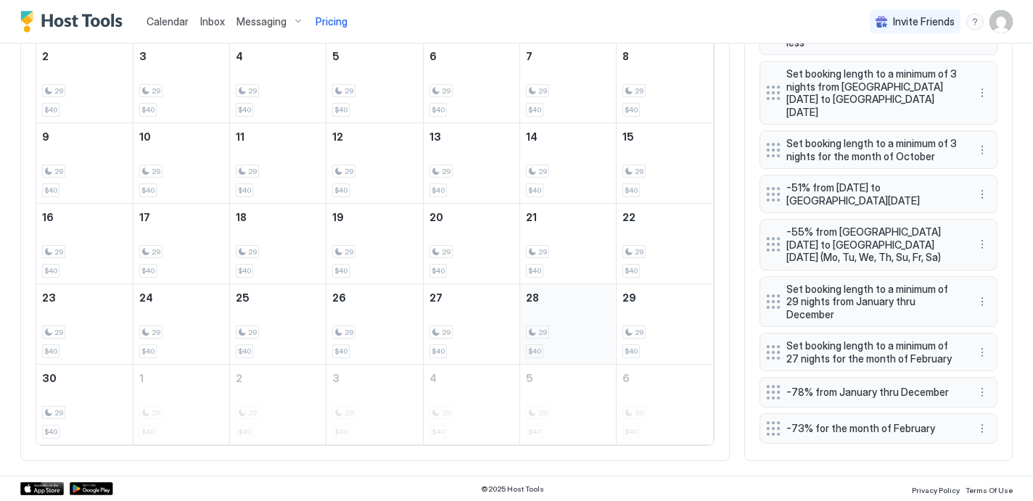
scroll to position [366, 0]
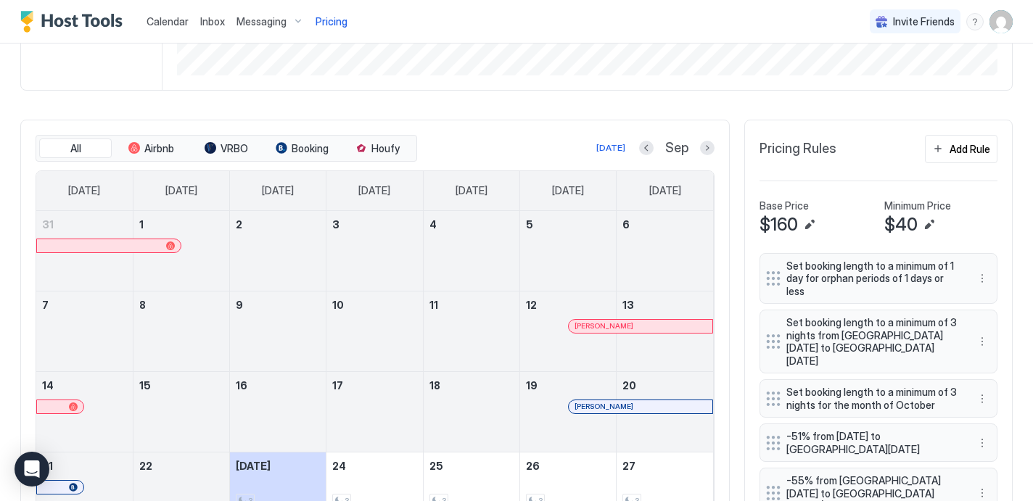
scroll to position [393, 0]
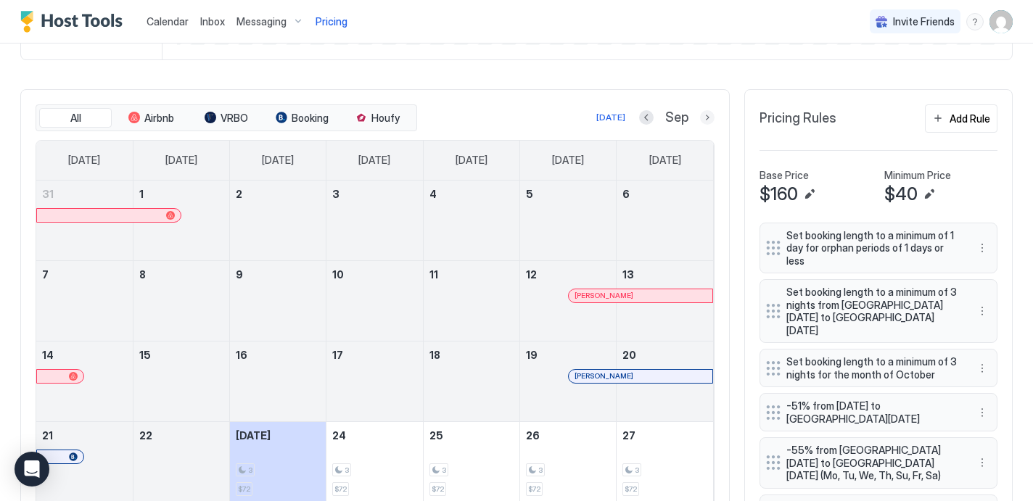
click at [701, 115] on button "Next month" at bounding box center [707, 117] width 15 height 15
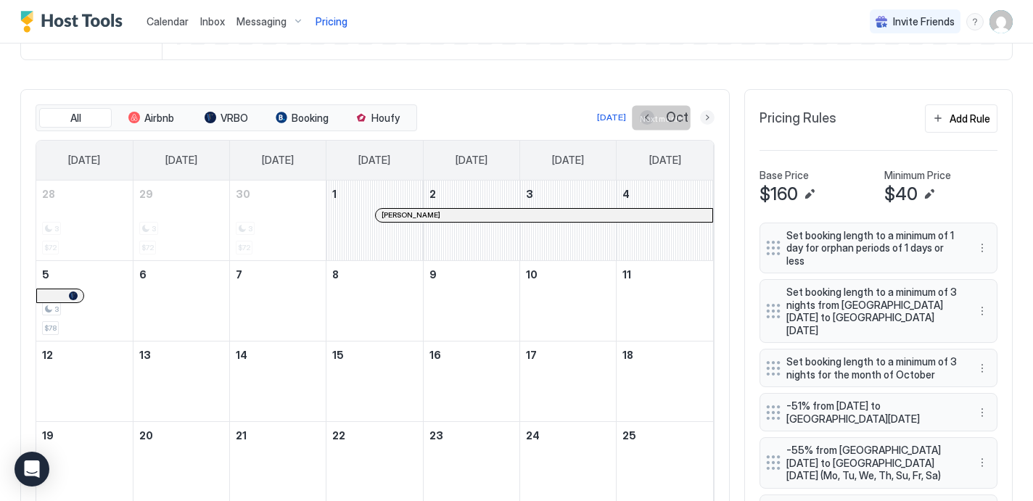
click at [701, 115] on button "Next month" at bounding box center [707, 117] width 15 height 15
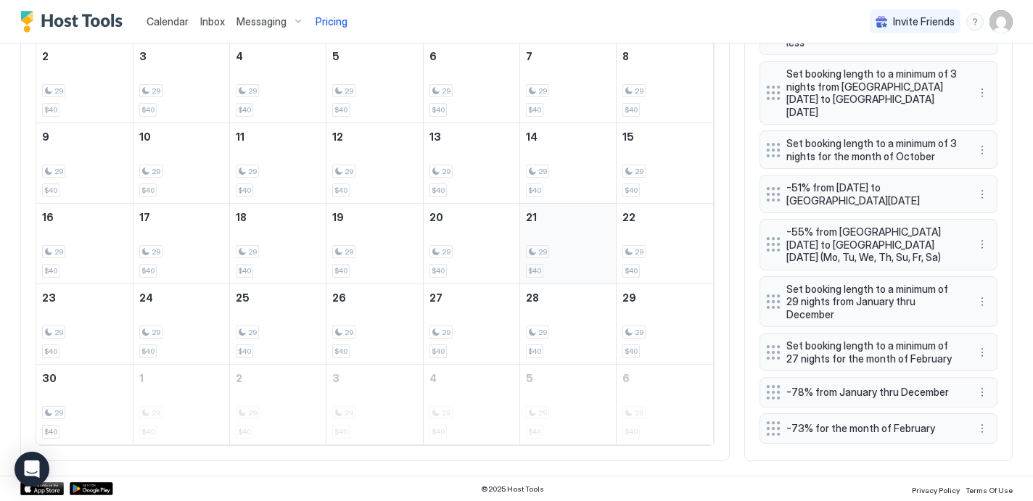
scroll to position [419, 0]
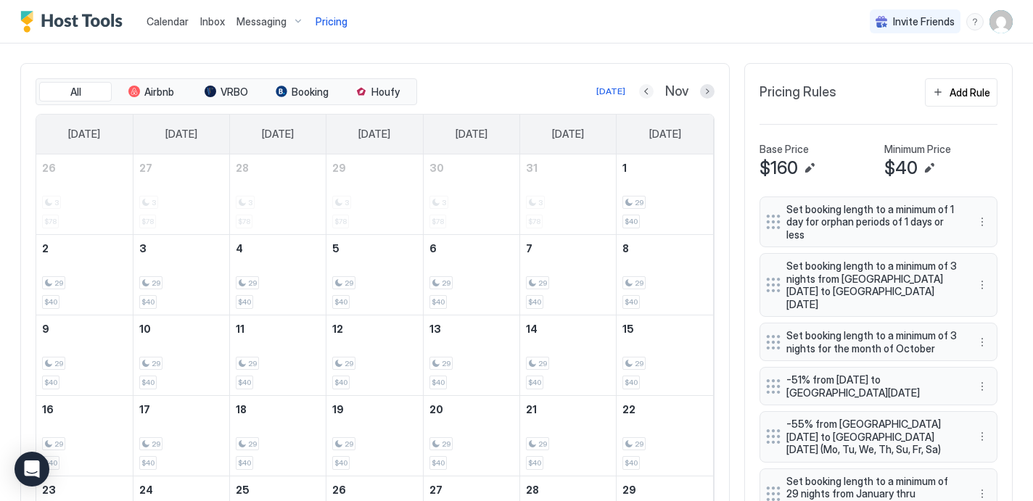
click at [651, 86] on button "Previous month" at bounding box center [646, 91] width 15 height 15
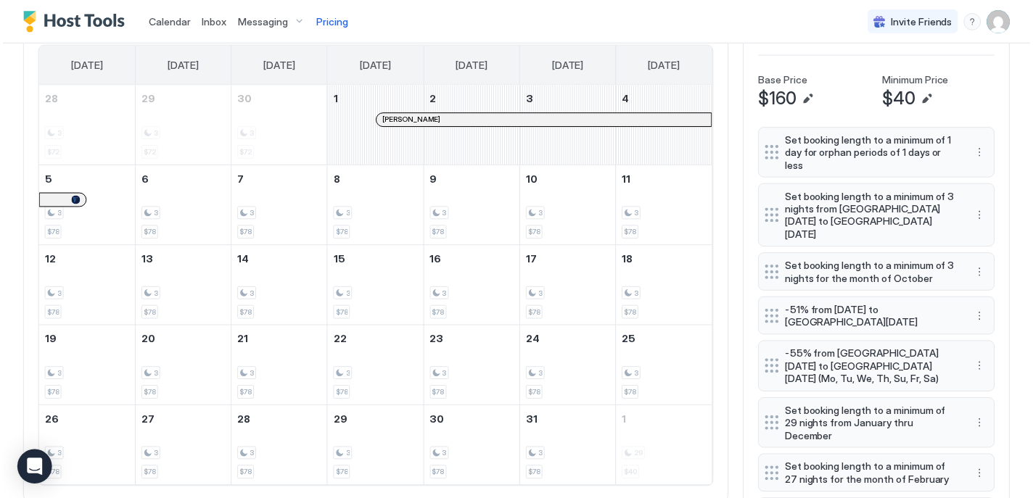
scroll to position [483, 0]
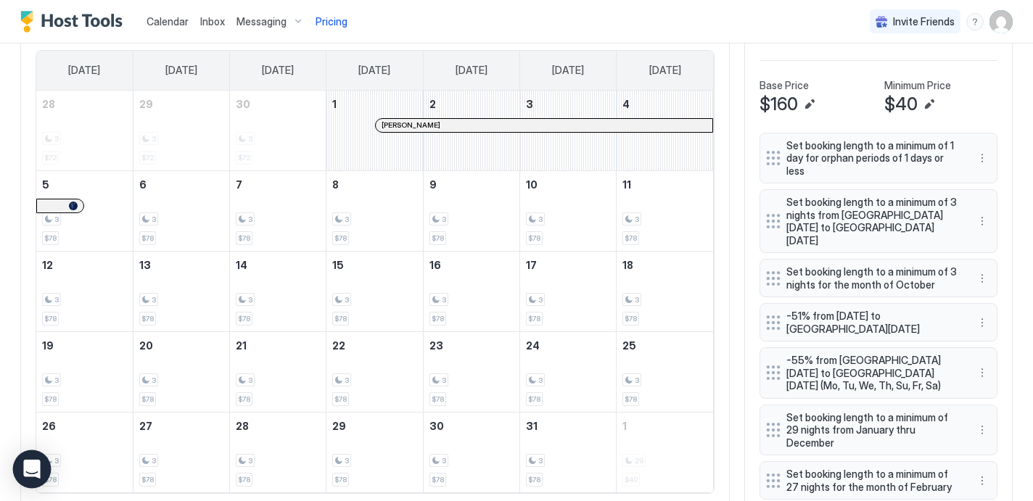
click at [29, 474] on icon "Open Intercom Messenger" at bounding box center [31, 469] width 17 height 19
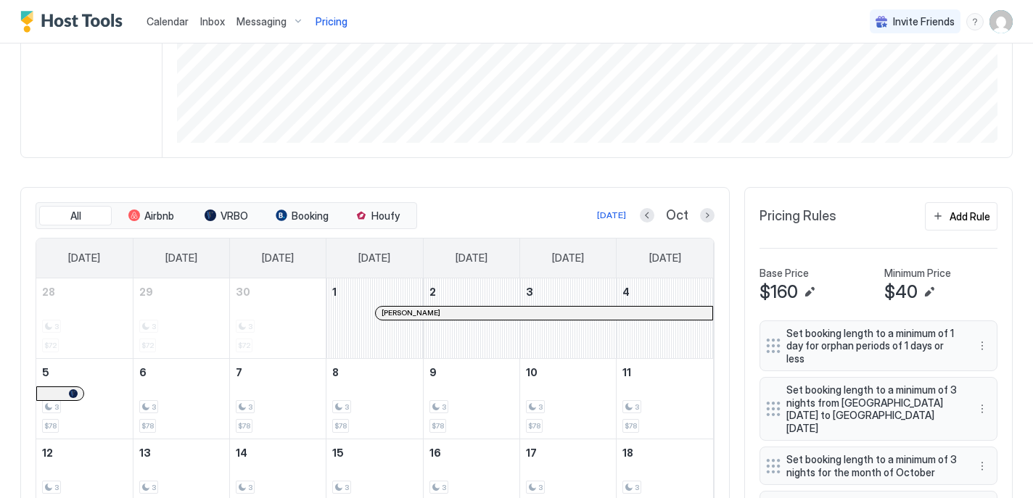
scroll to position [0, 0]
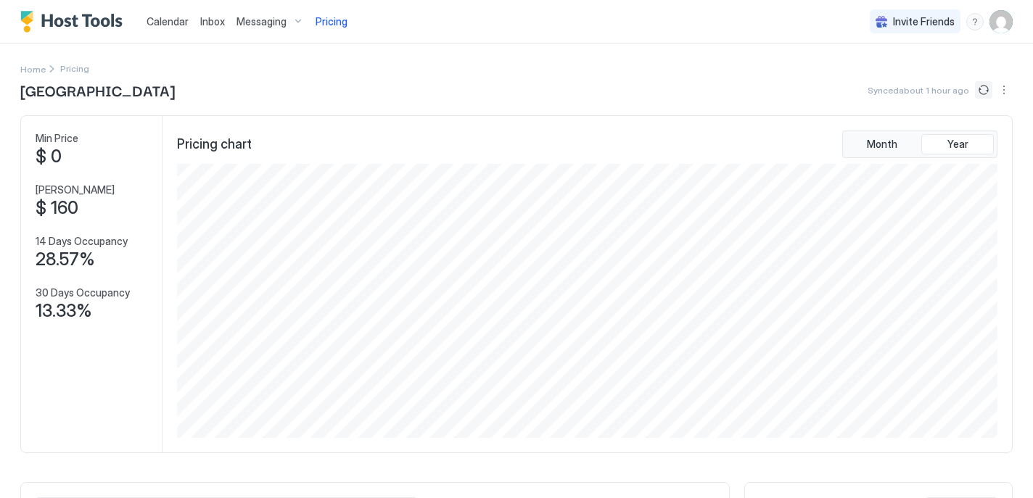
click at [985, 91] on button "Sync prices" at bounding box center [983, 89] width 17 height 17
click at [1006, 20] on img "User profile" at bounding box center [1001, 21] width 23 height 23
click at [948, 110] on div "Logout" at bounding box center [920, 105] width 173 height 13
